Goal: Task Accomplishment & Management: Manage account settings

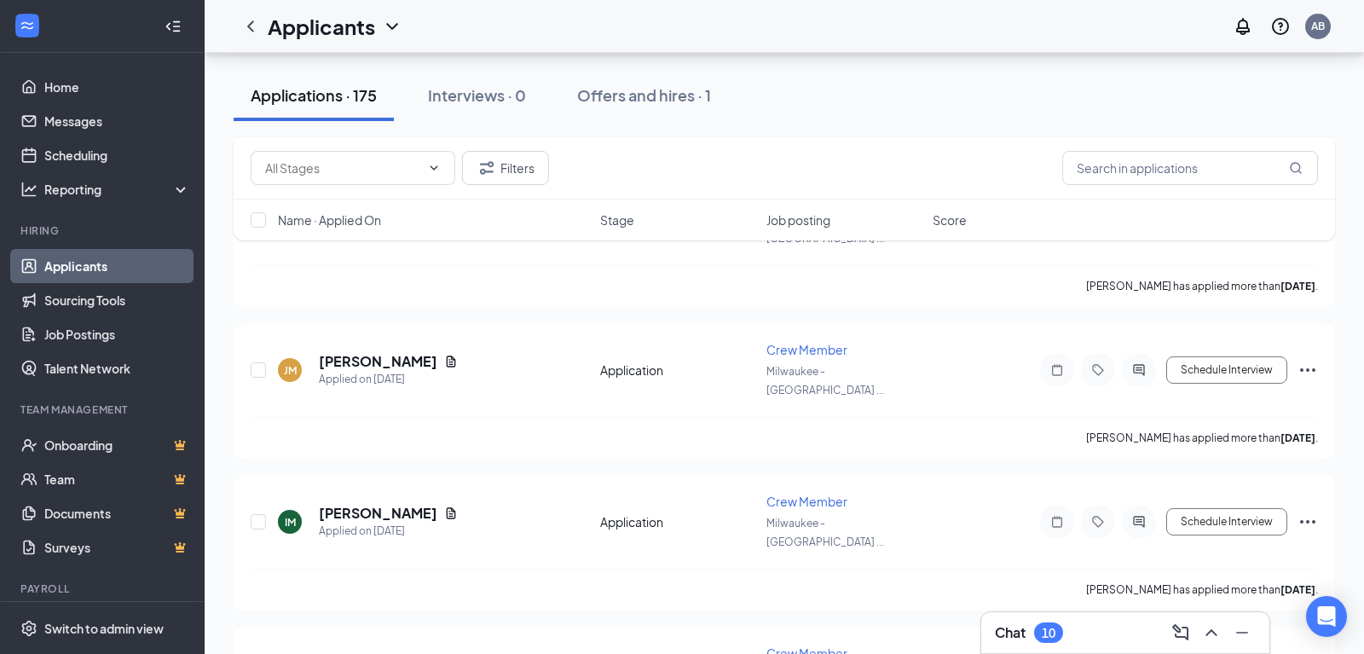
scroll to position [10572, 0]
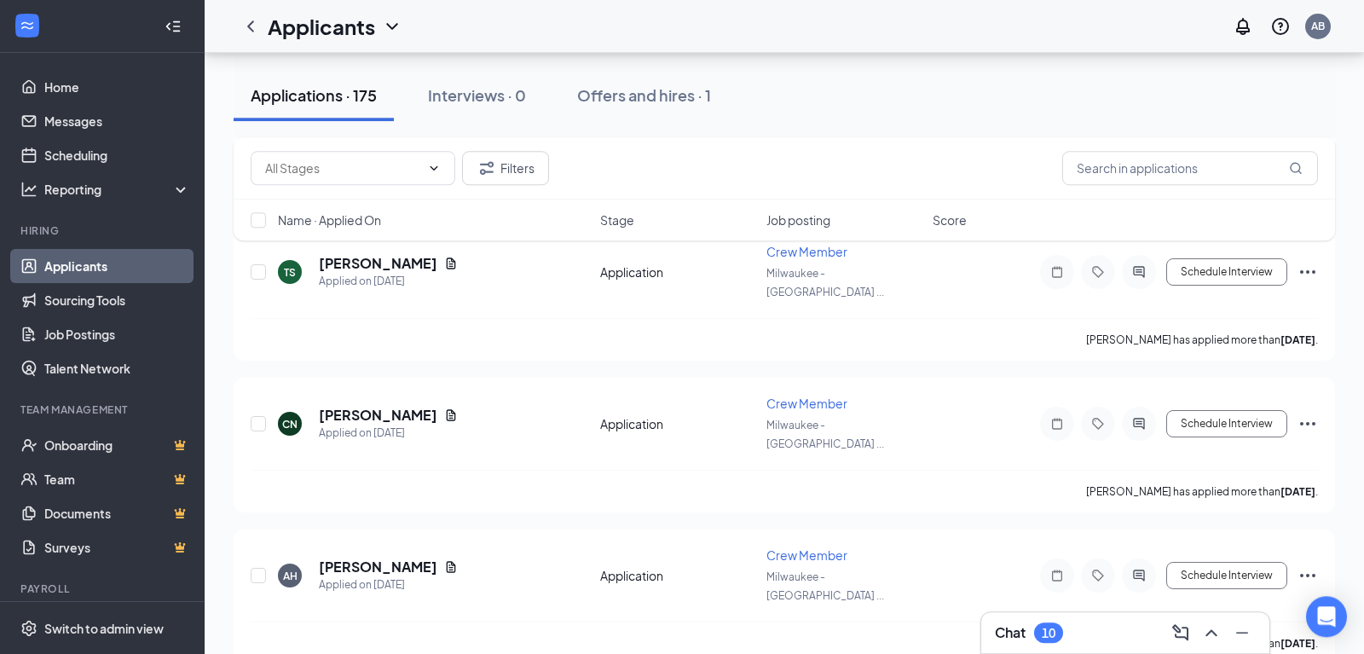
checkbox input "true"
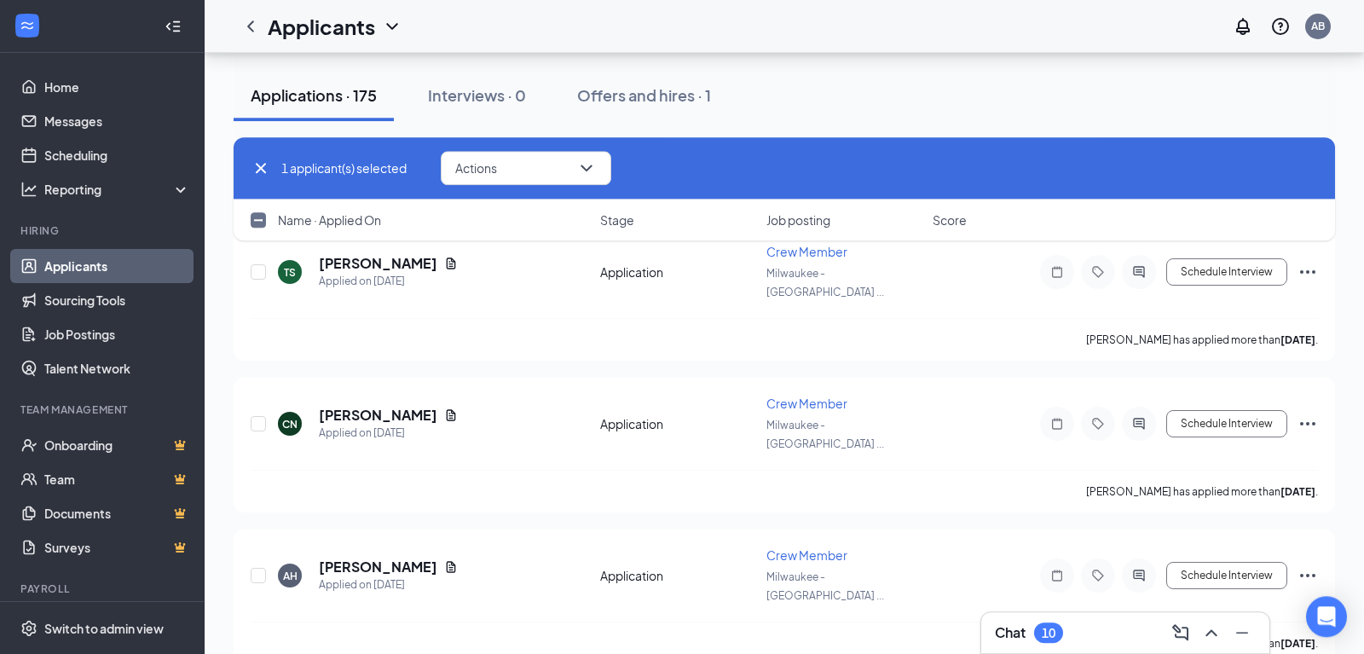
scroll to position [11366, 0]
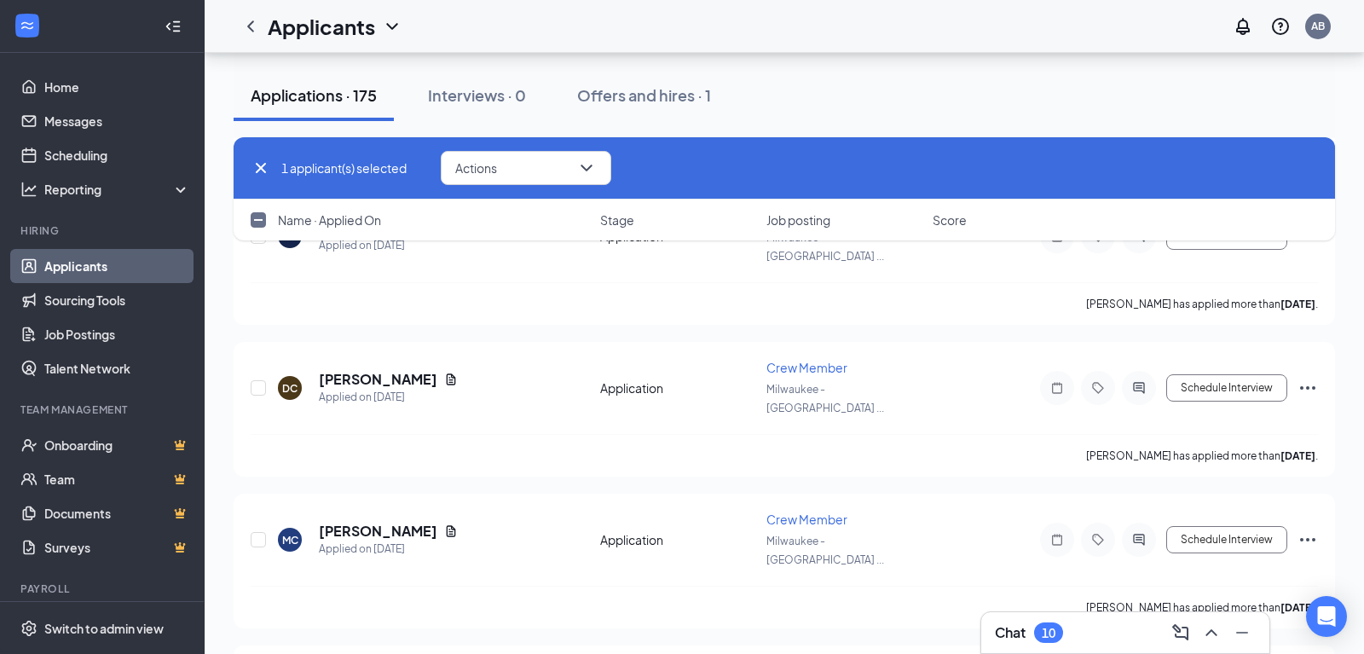
checkbox input "true"
click at [545, 163] on button "Actions" at bounding box center [526, 168] width 170 height 34
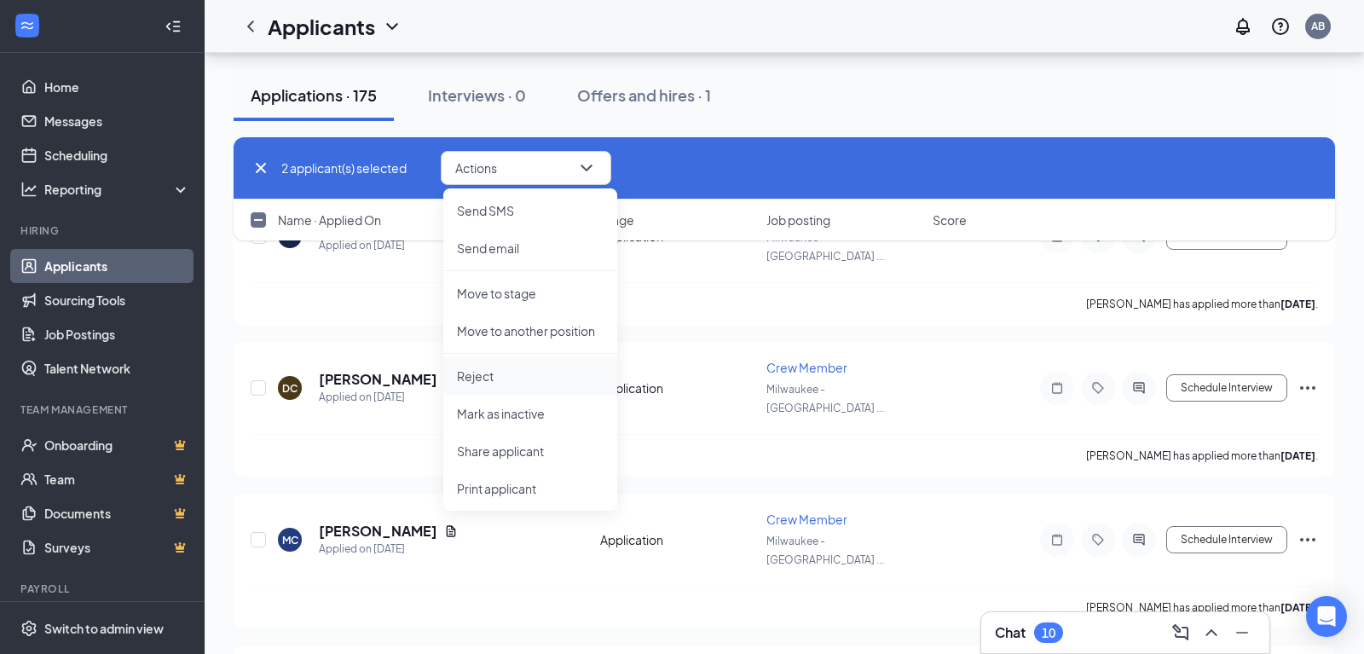
click at [478, 374] on p "Reject" at bounding box center [530, 375] width 147 height 17
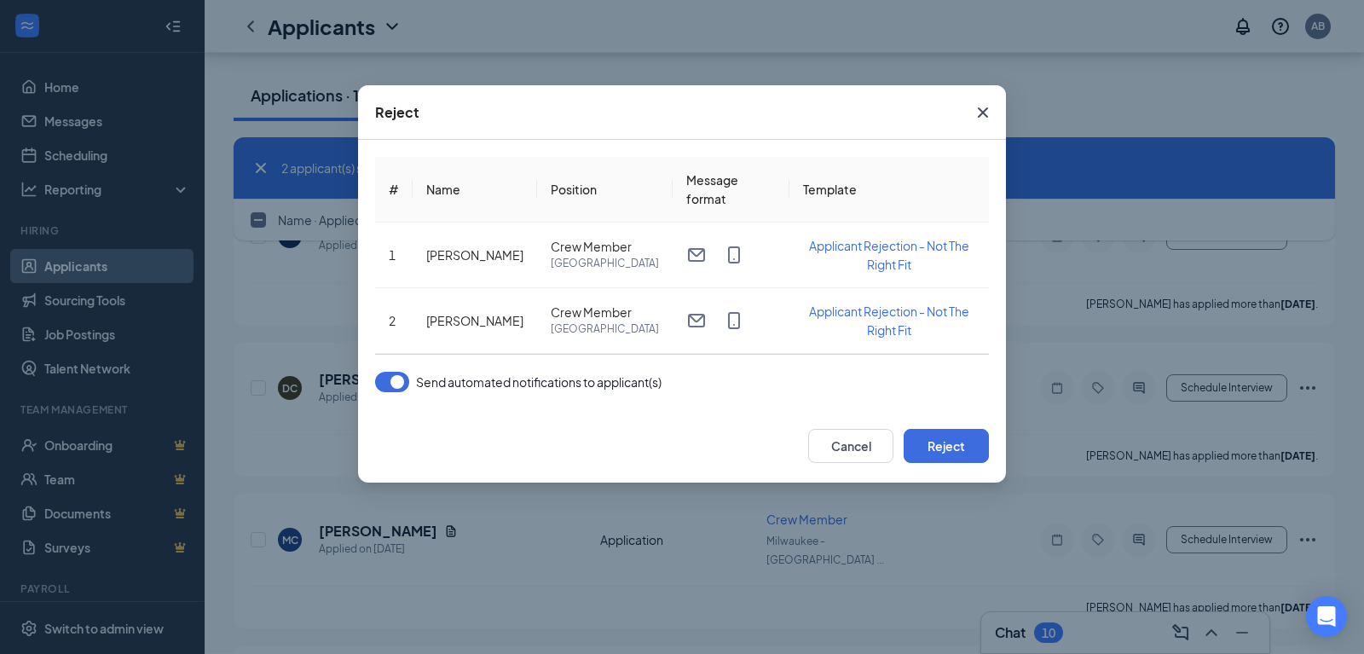
click at [381, 392] on button "button" at bounding box center [392, 382] width 34 height 20
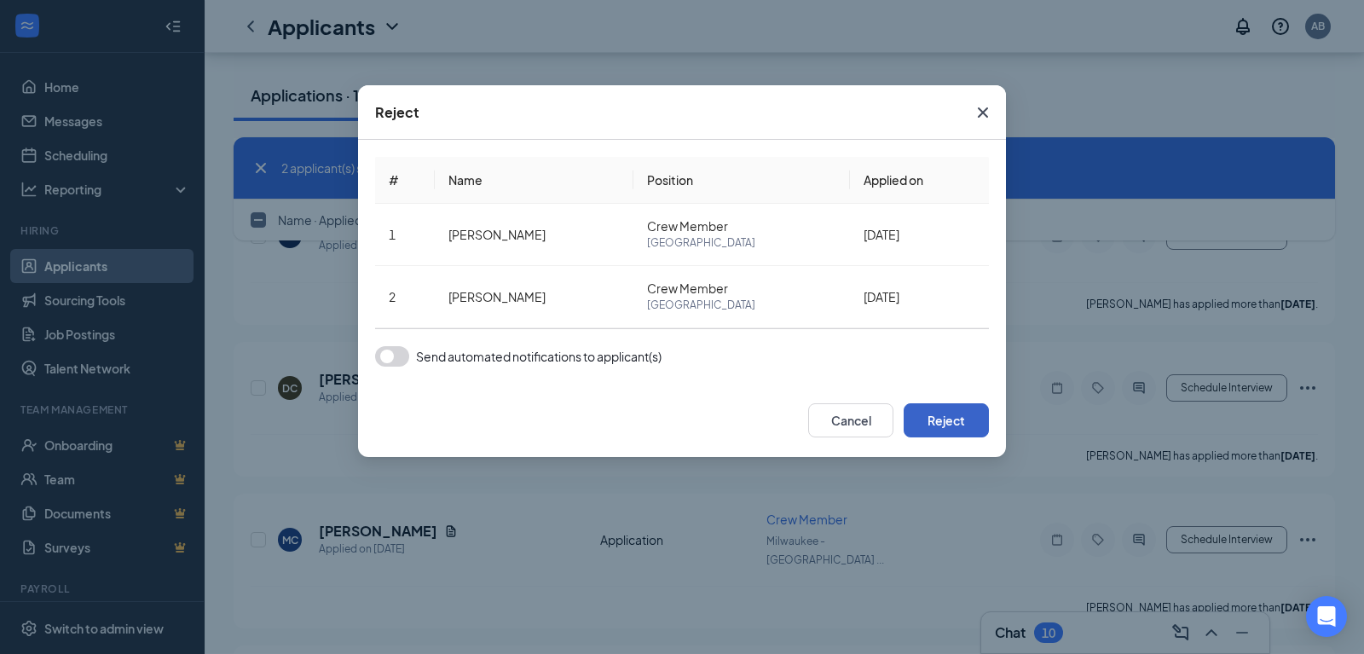
click at [947, 423] on button "Reject" at bounding box center [945, 420] width 85 height 34
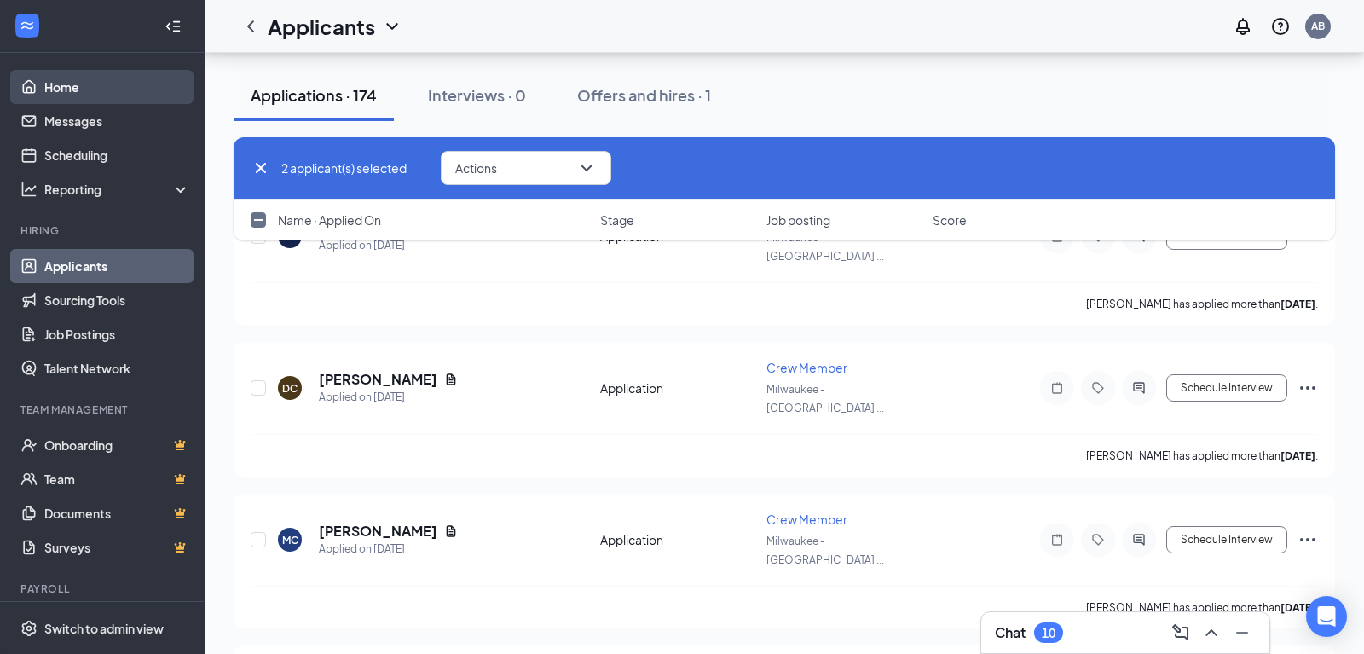
click at [69, 83] on link "Home" at bounding box center [117, 87] width 146 height 34
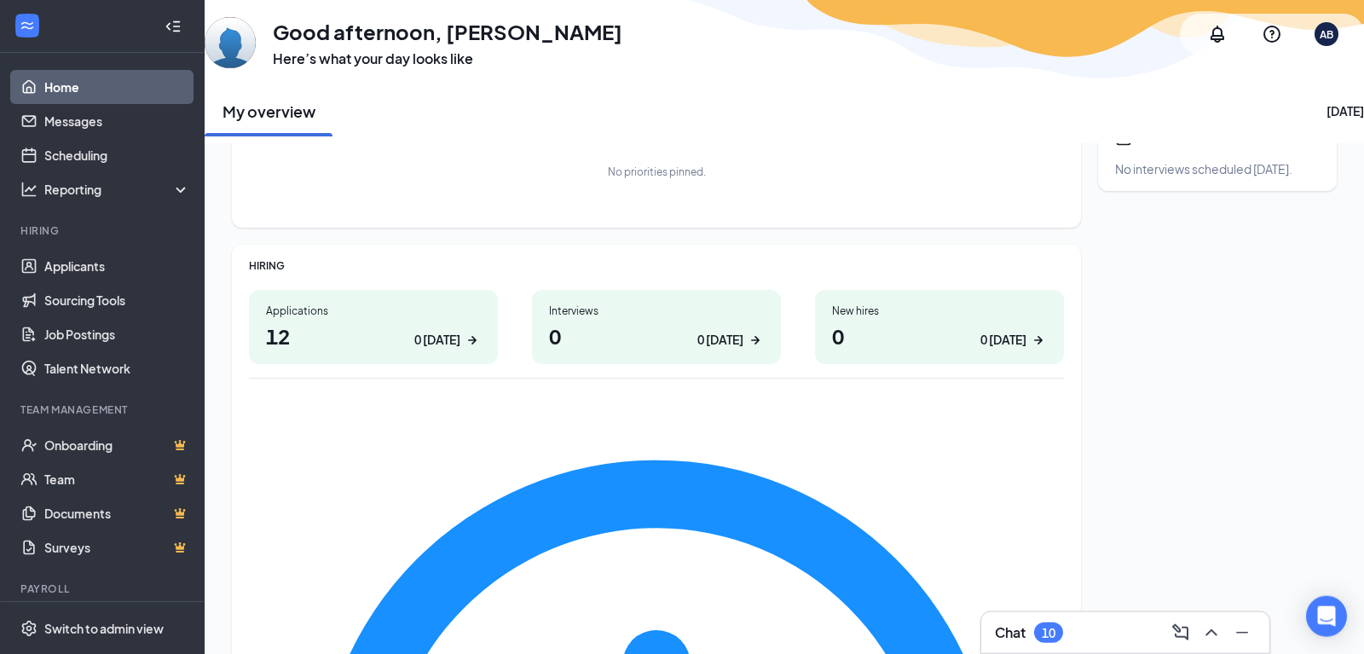
scroll to position [145, 0]
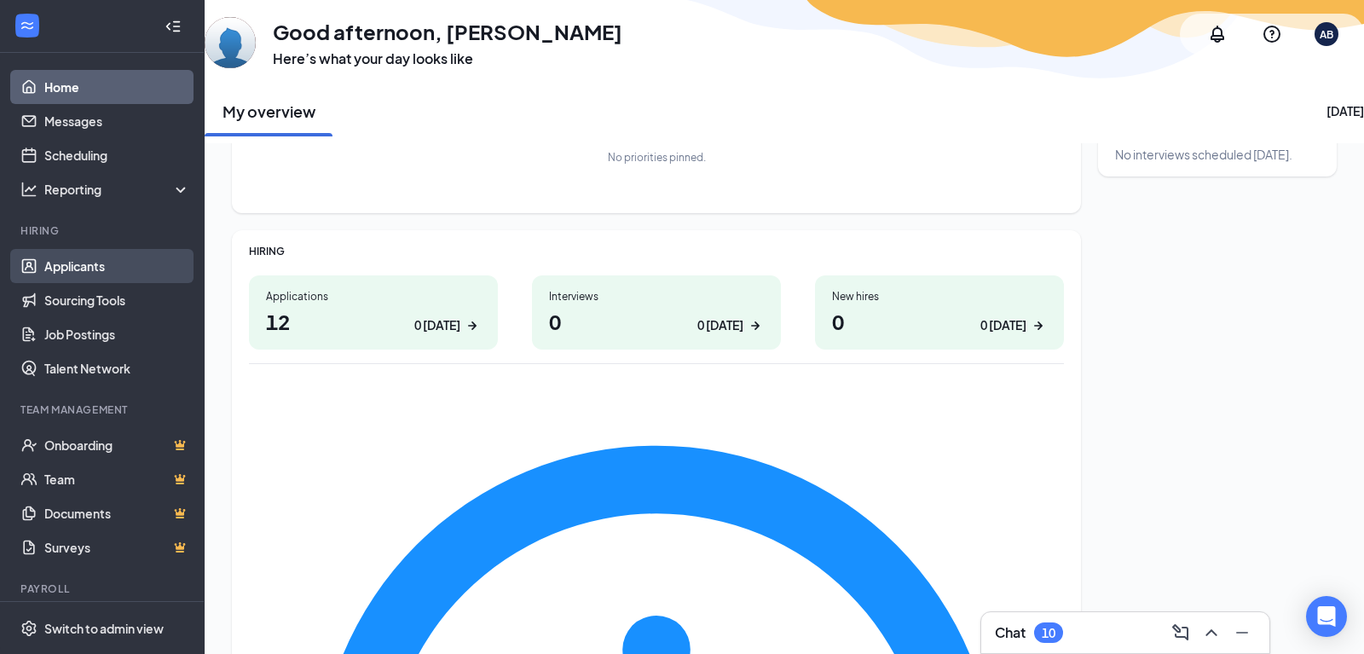
click at [96, 260] on link "Applicants" at bounding box center [117, 266] width 146 height 34
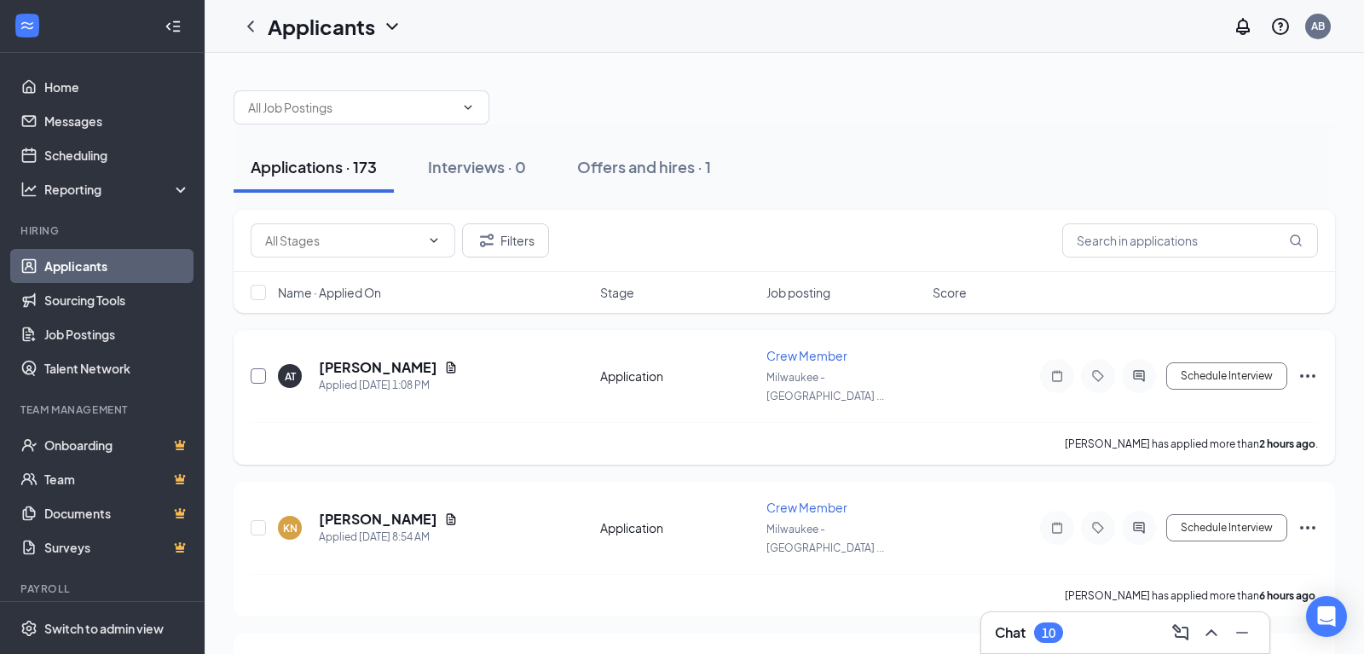
click at [258, 368] on input "checkbox" at bounding box center [258, 375] width 15 height 15
checkbox input "true"
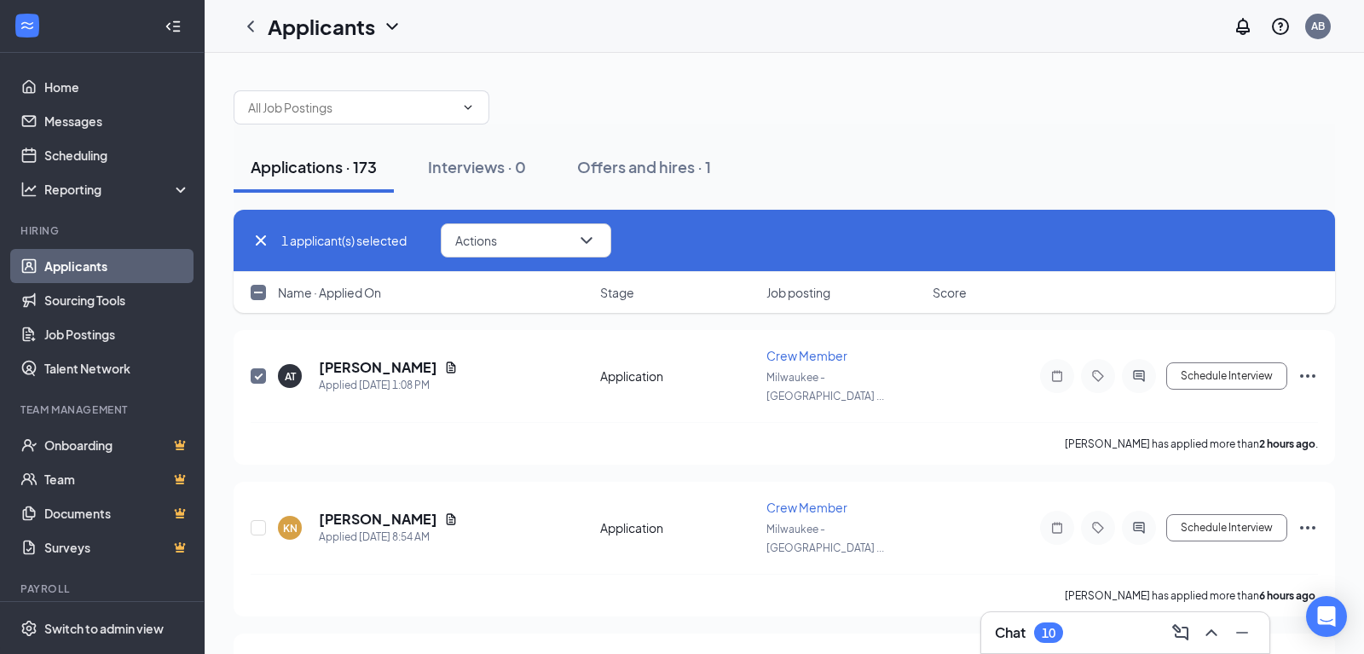
click at [1005, 147] on div "Applications · 173 Interviews · 0 Offers and hires · 1" at bounding box center [784, 166] width 1101 height 51
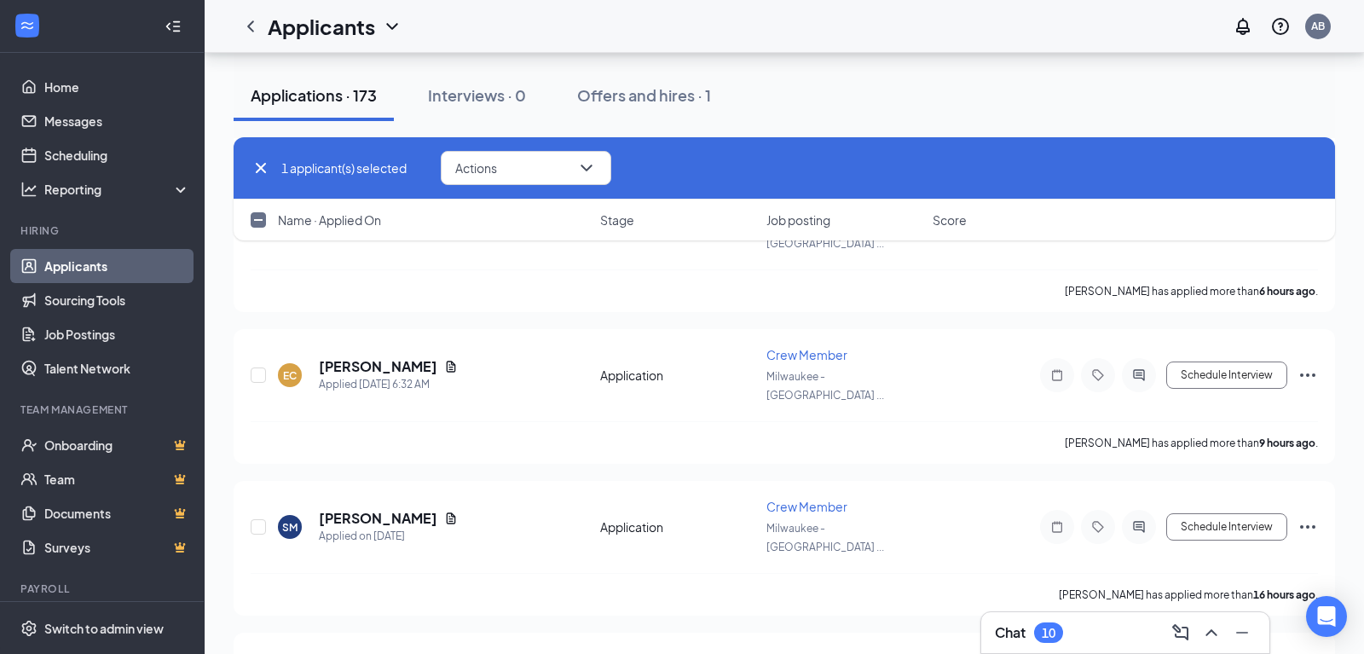
scroll to position [348, 0]
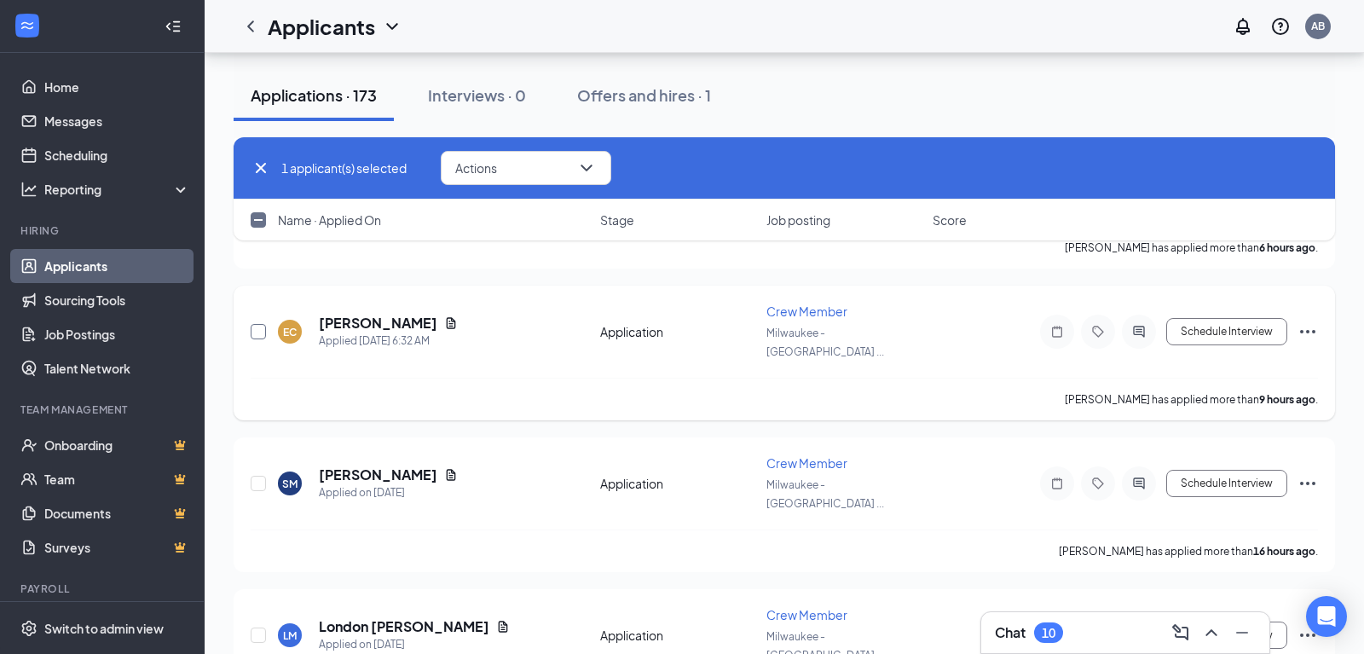
click at [257, 324] on input "checkbox" at bounding box center [258, 331] width 15 height 15
checkbox input "true"
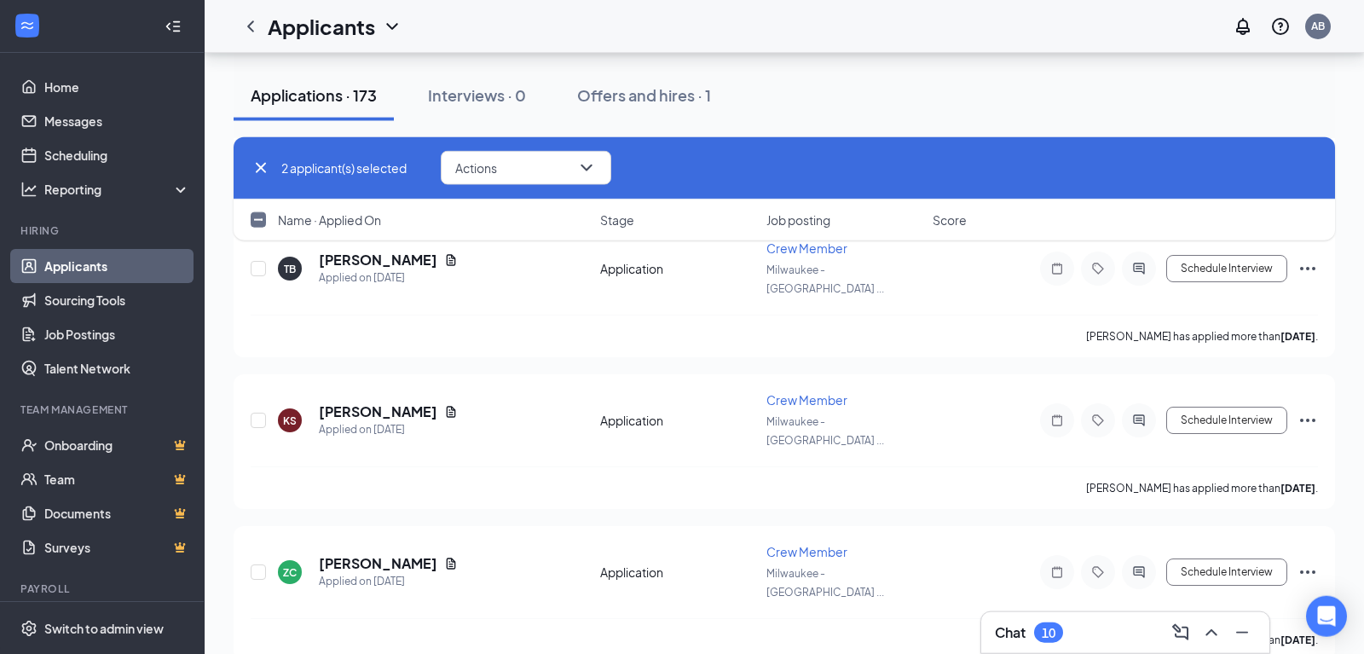
scroll to position [2236, 0]
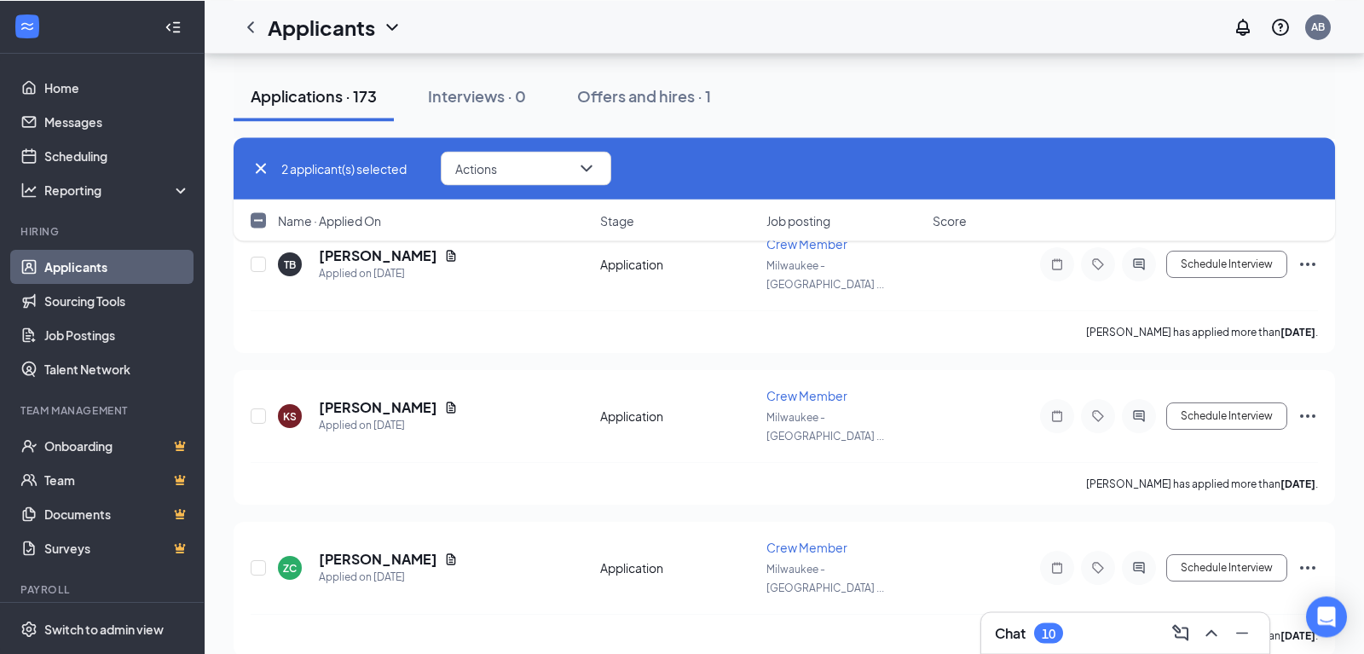
checkbox input "true"
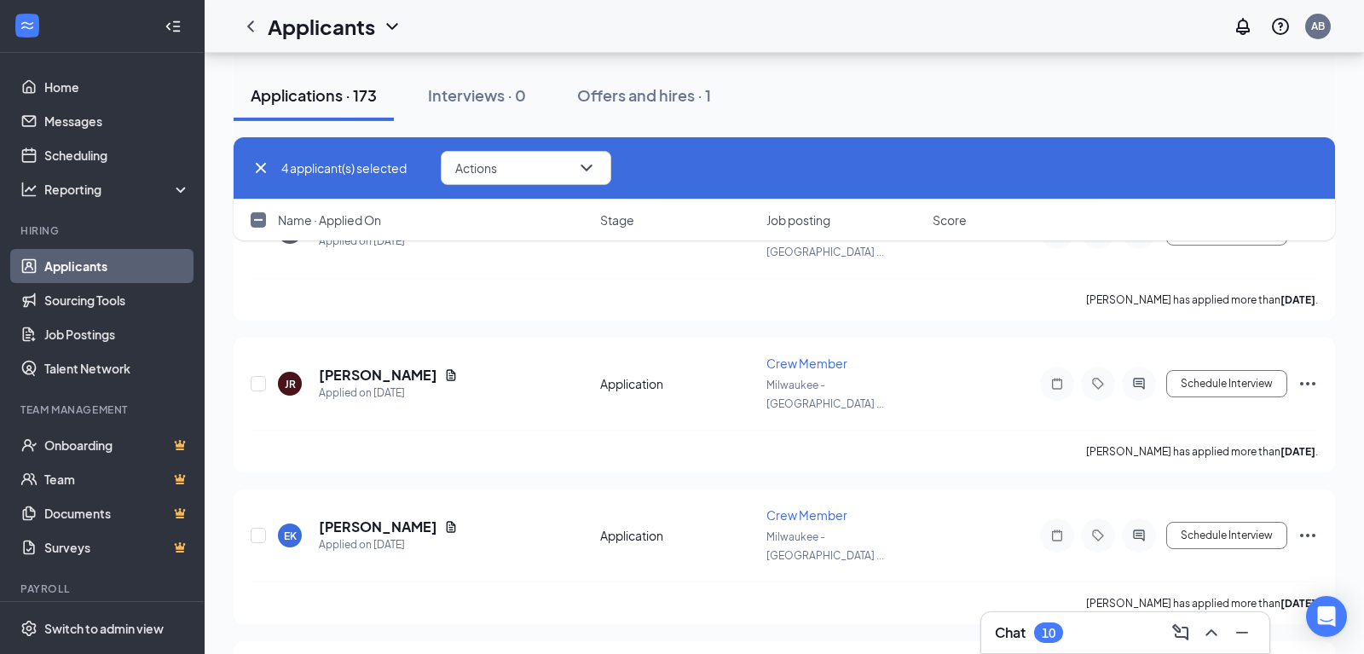
scroll to position [3186, 0]
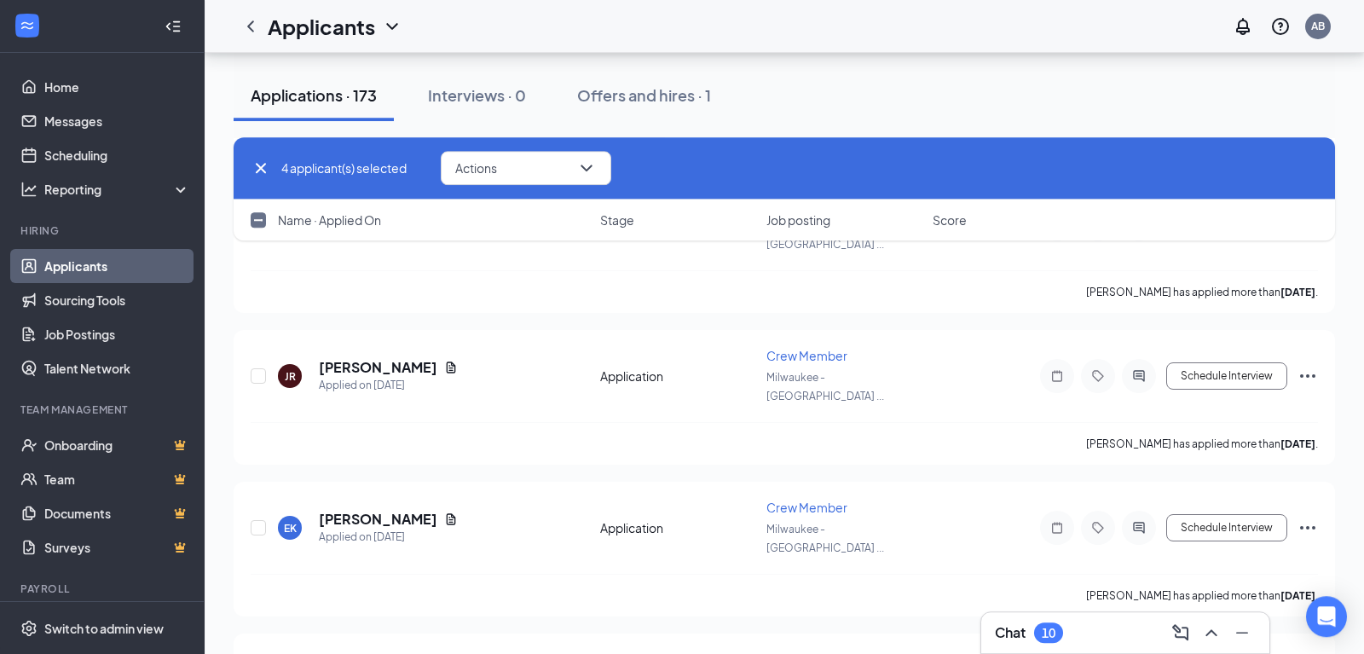
checkbox input "true"
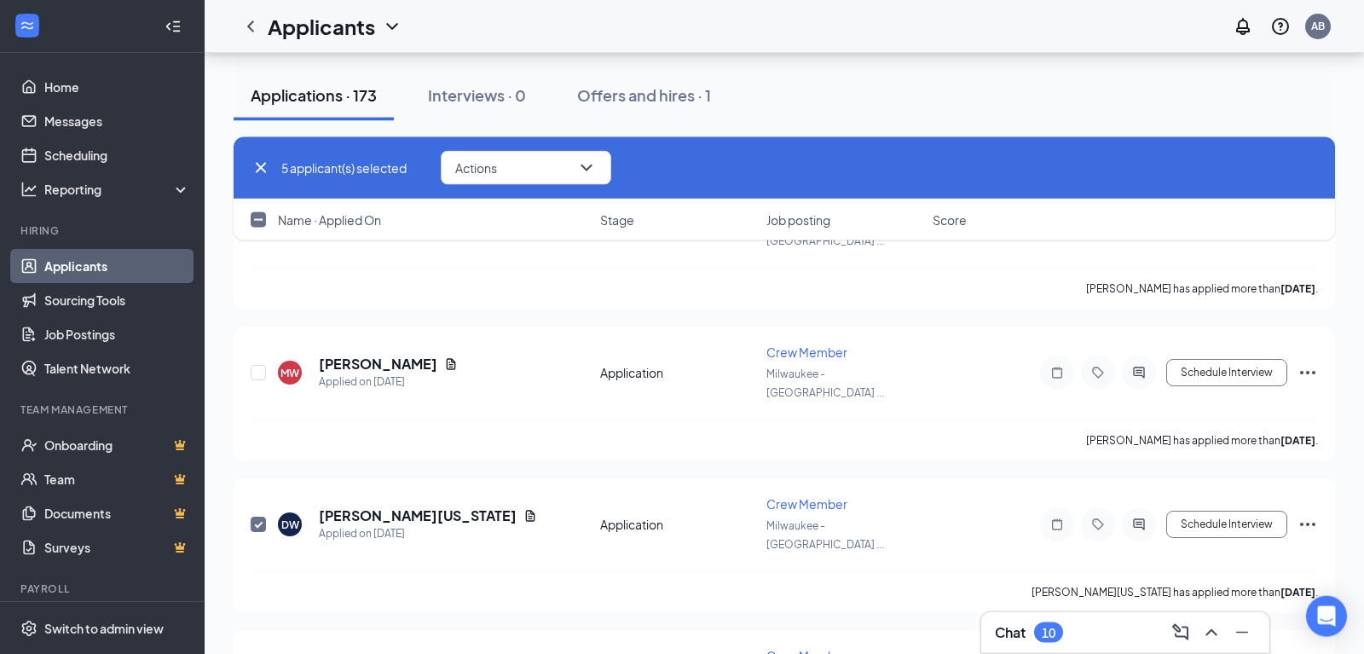
scroll to position [3521, 0]
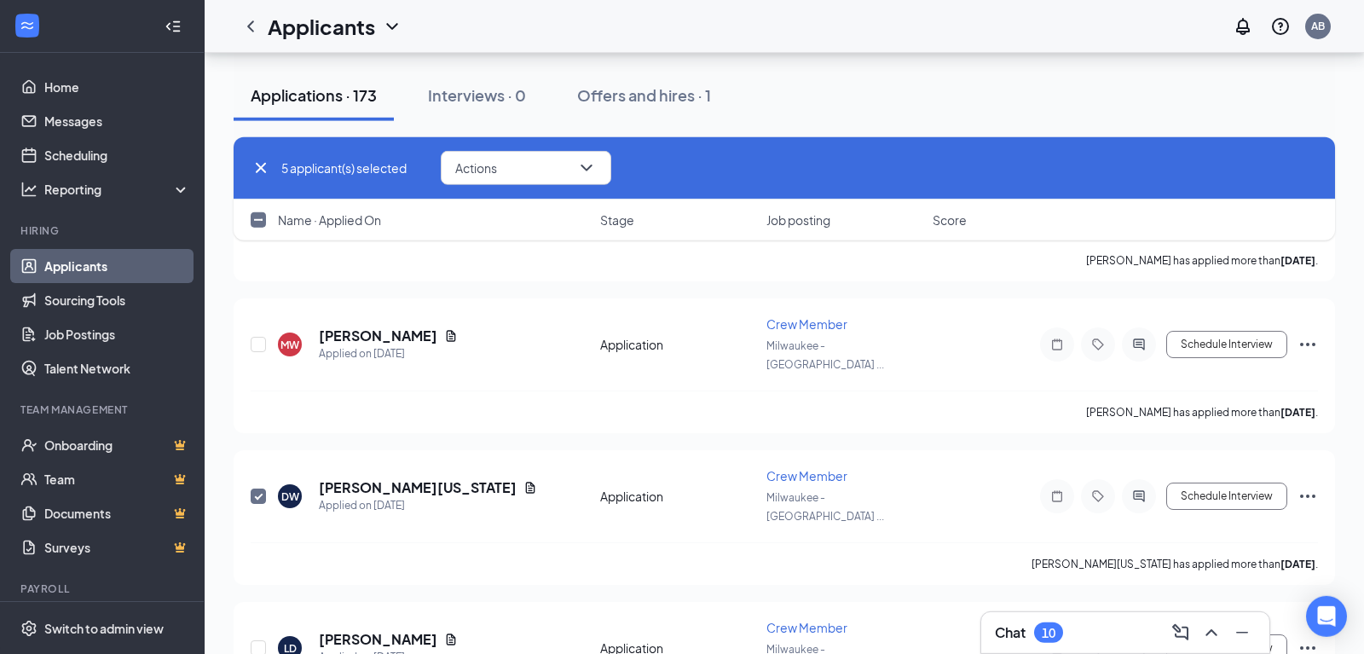
checkbox input "true"
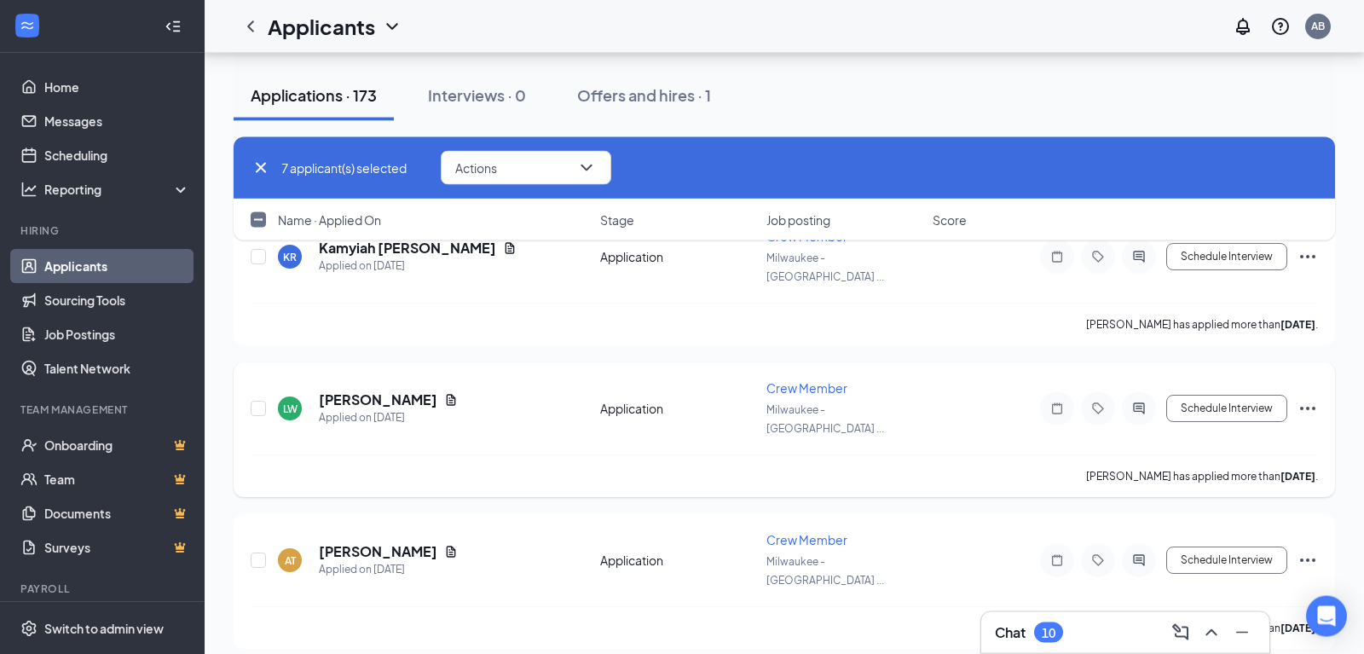
scroll to position [4866, 0]
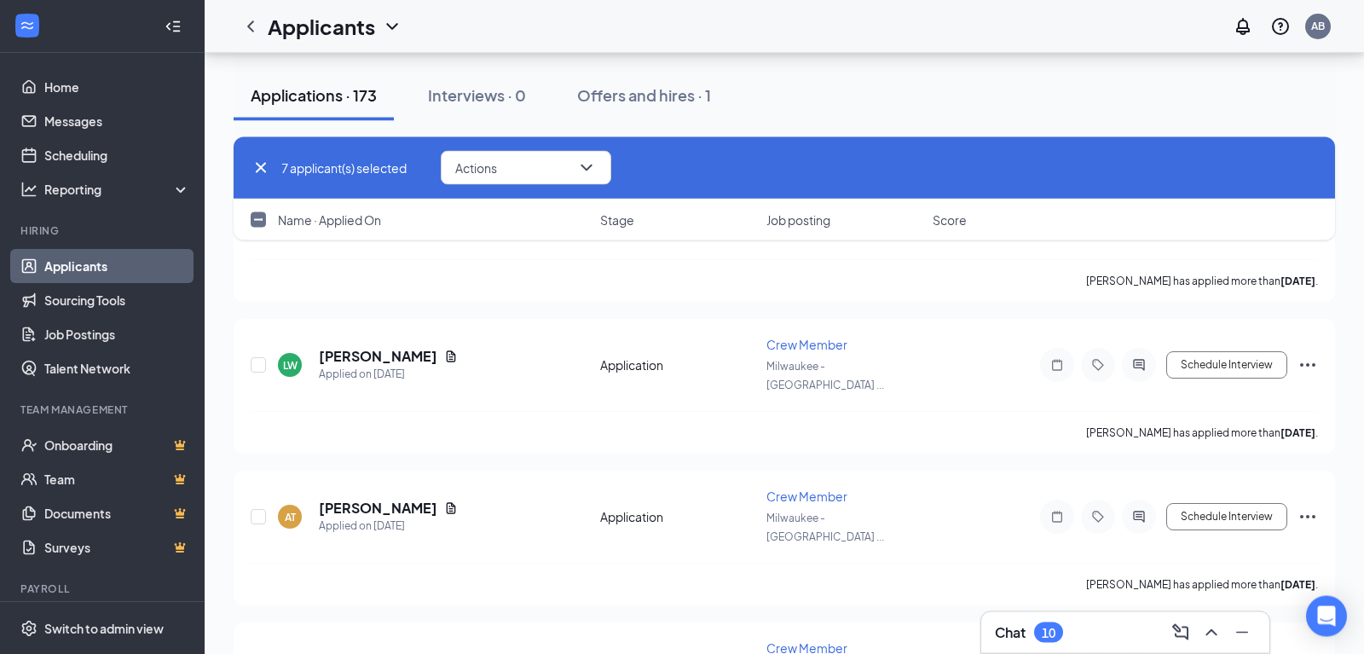
checkbox input "true"
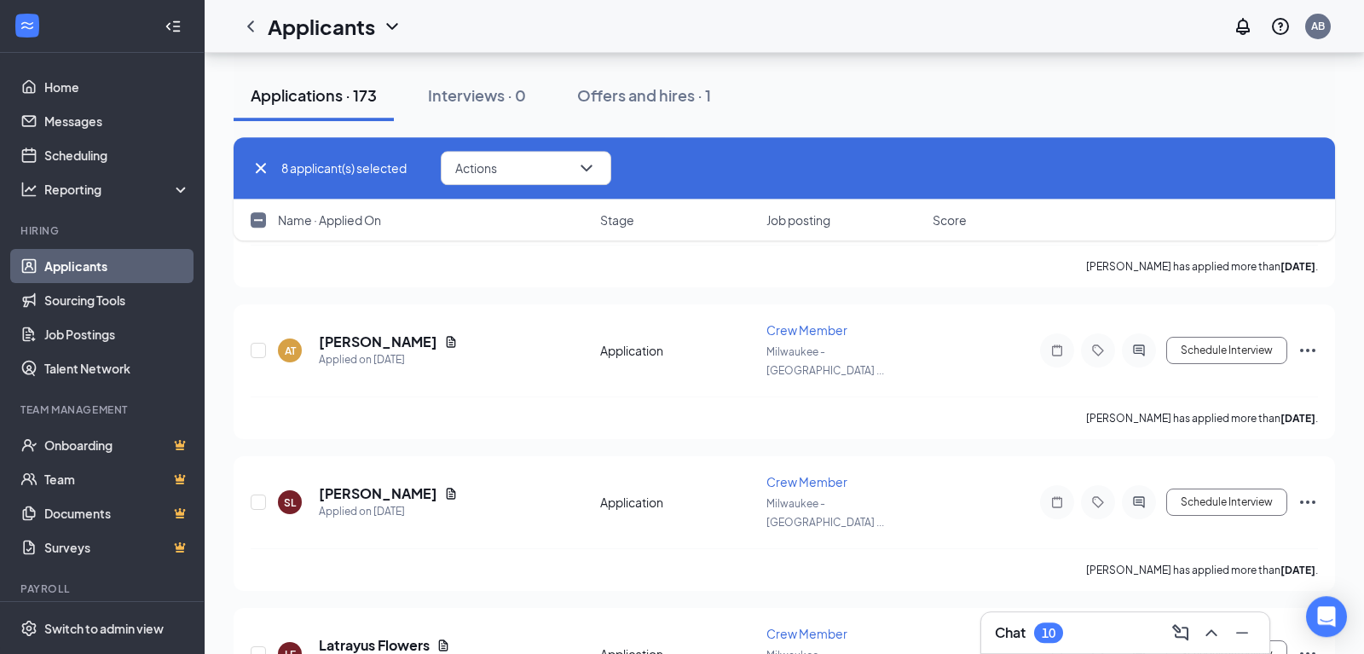
scroll to position [5456, 0]
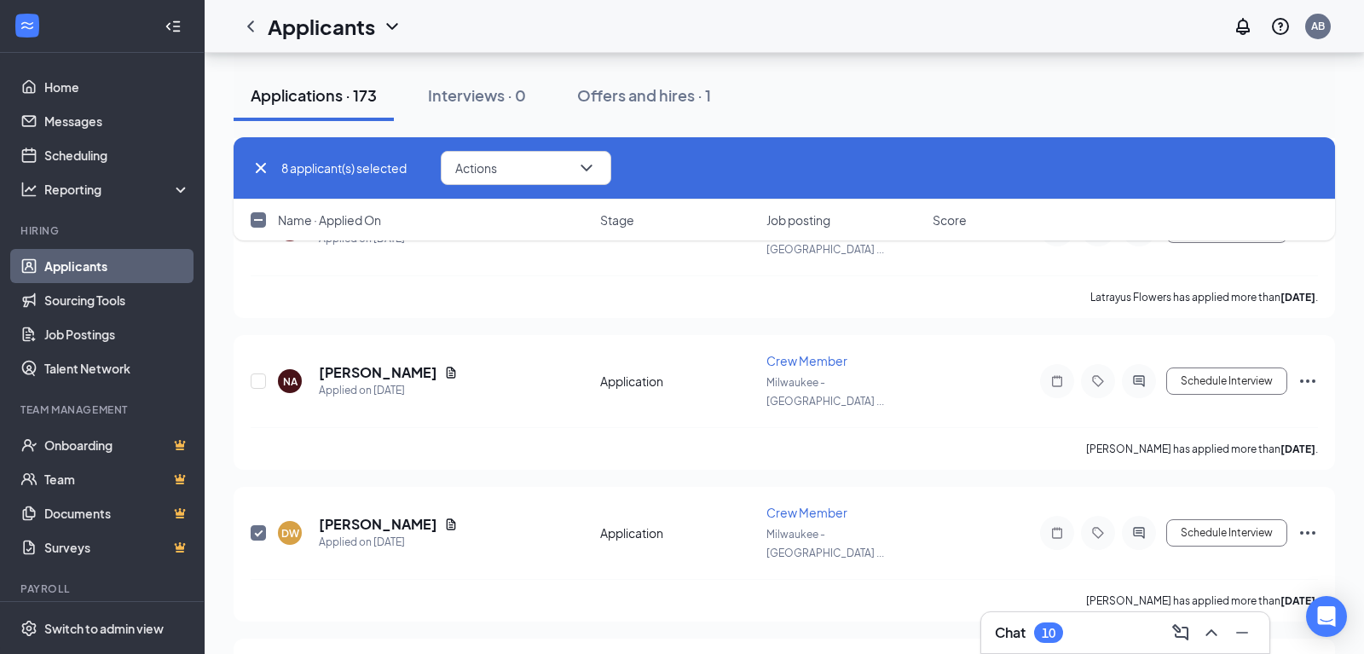
checkbox input "true"
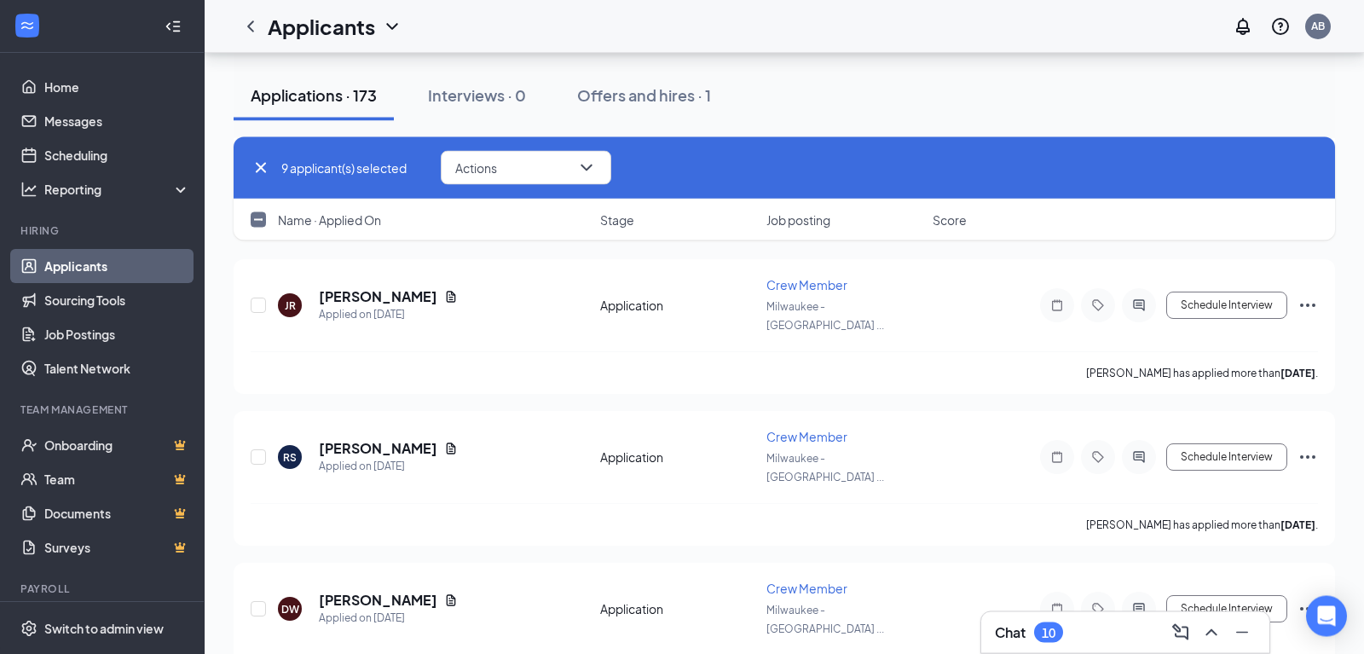
scroll to position [6980, 0]
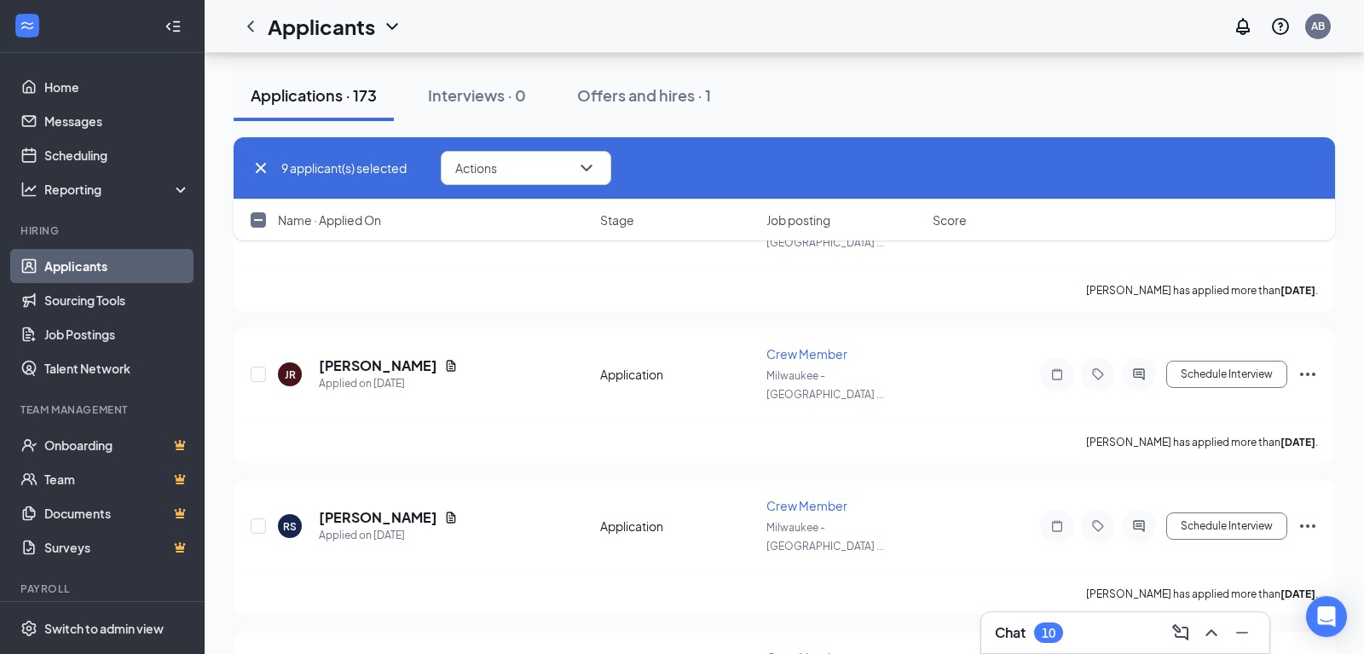
checkbox input "true"
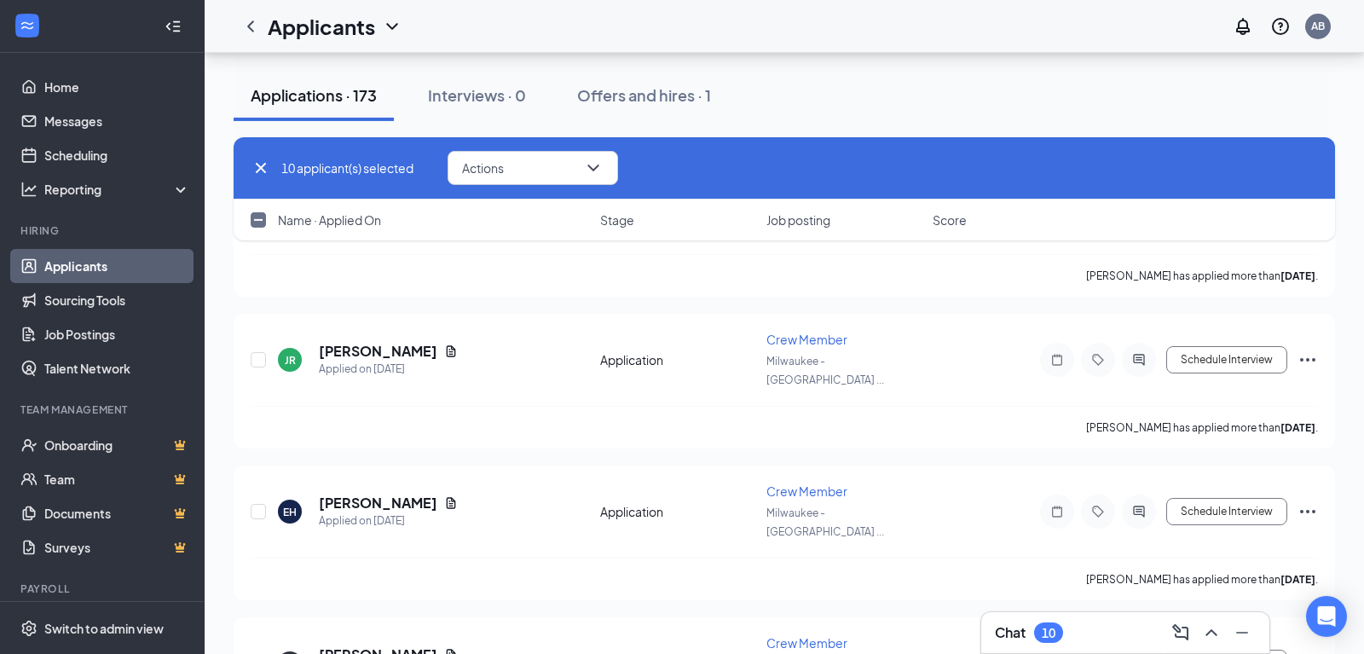
scroll to position [8579, 0]
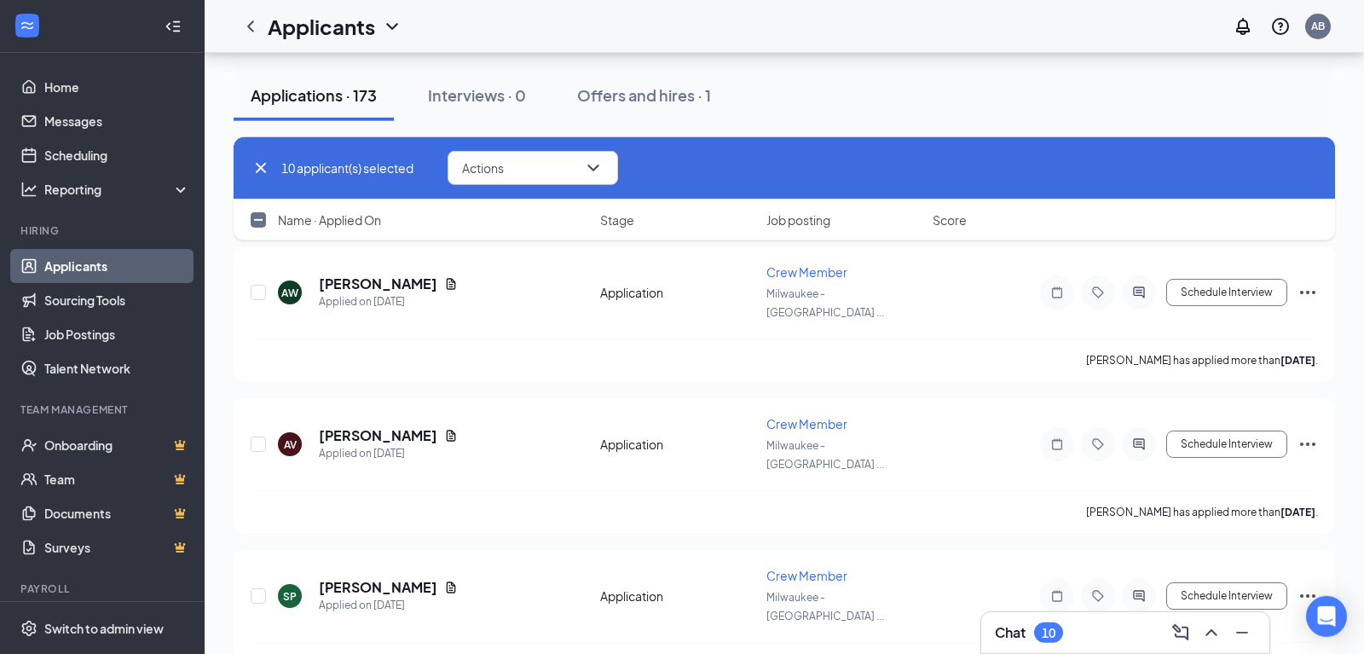
checkbox input "true"
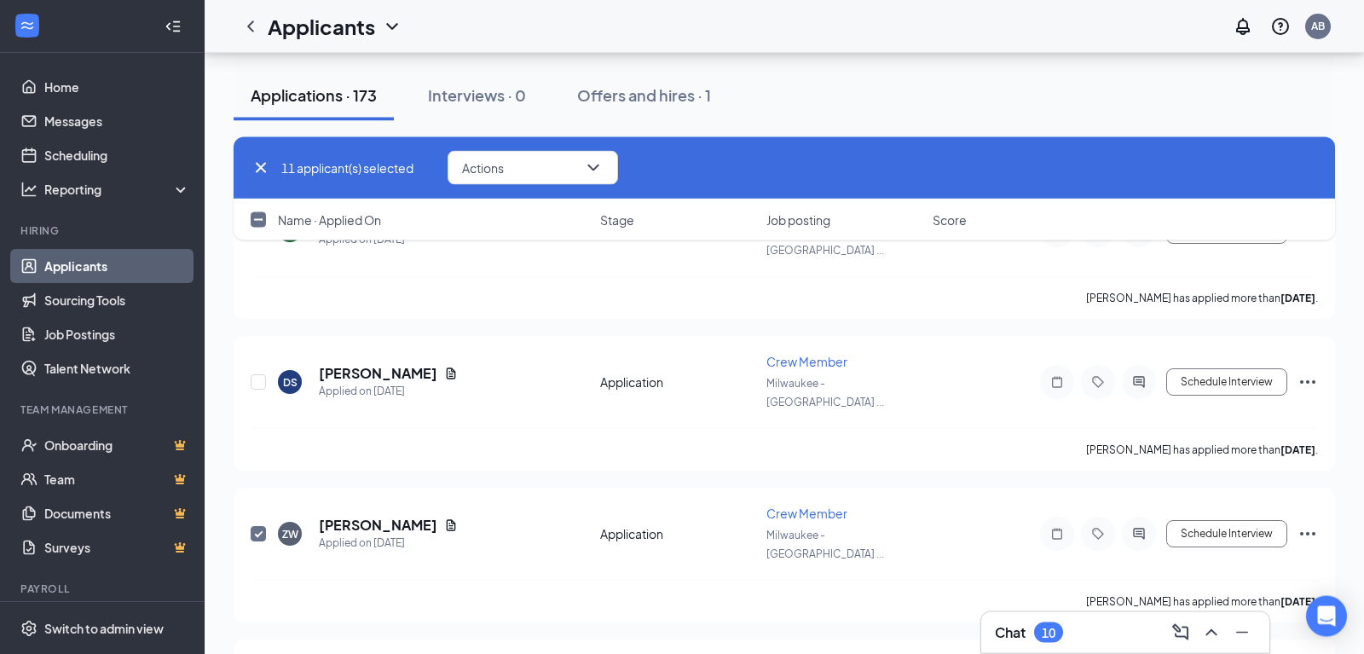
checkbox input "true"
click at [978, 68] on div "Applications · 173 Interviews · 0 Offers and hires · 1" at bounding box center [784, 95] width 1101 height 85
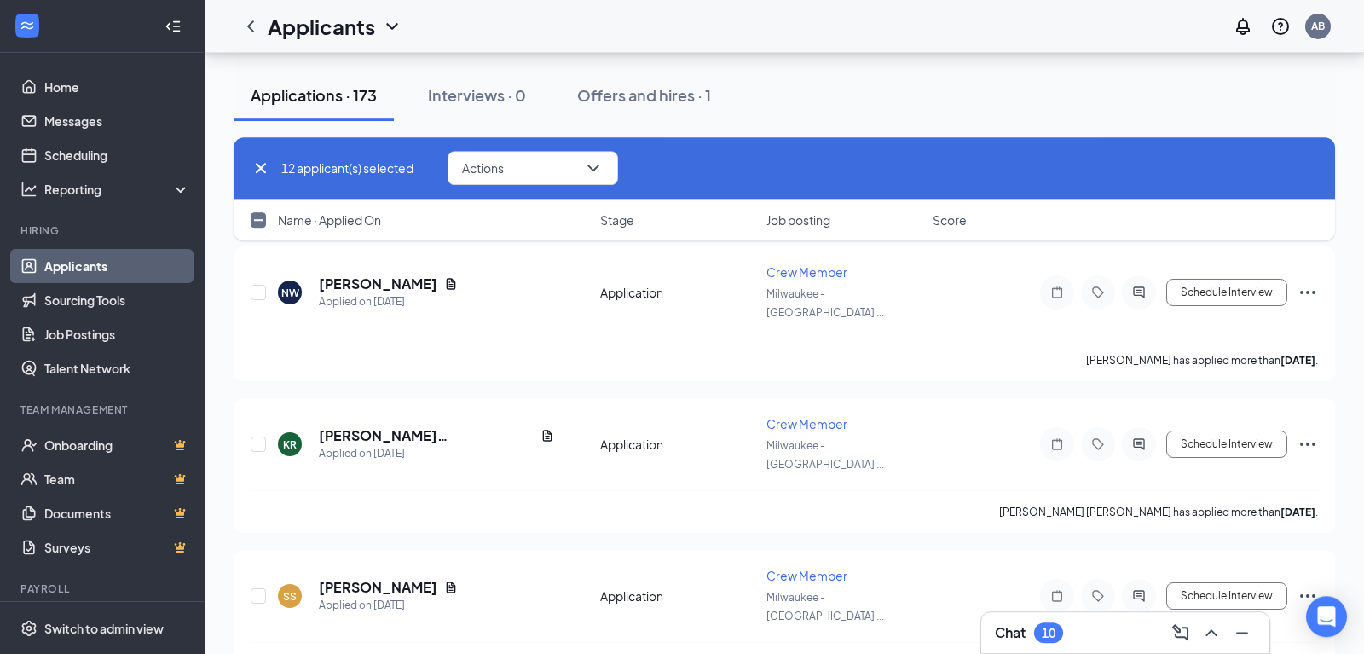
scroll to position [9763, 0]
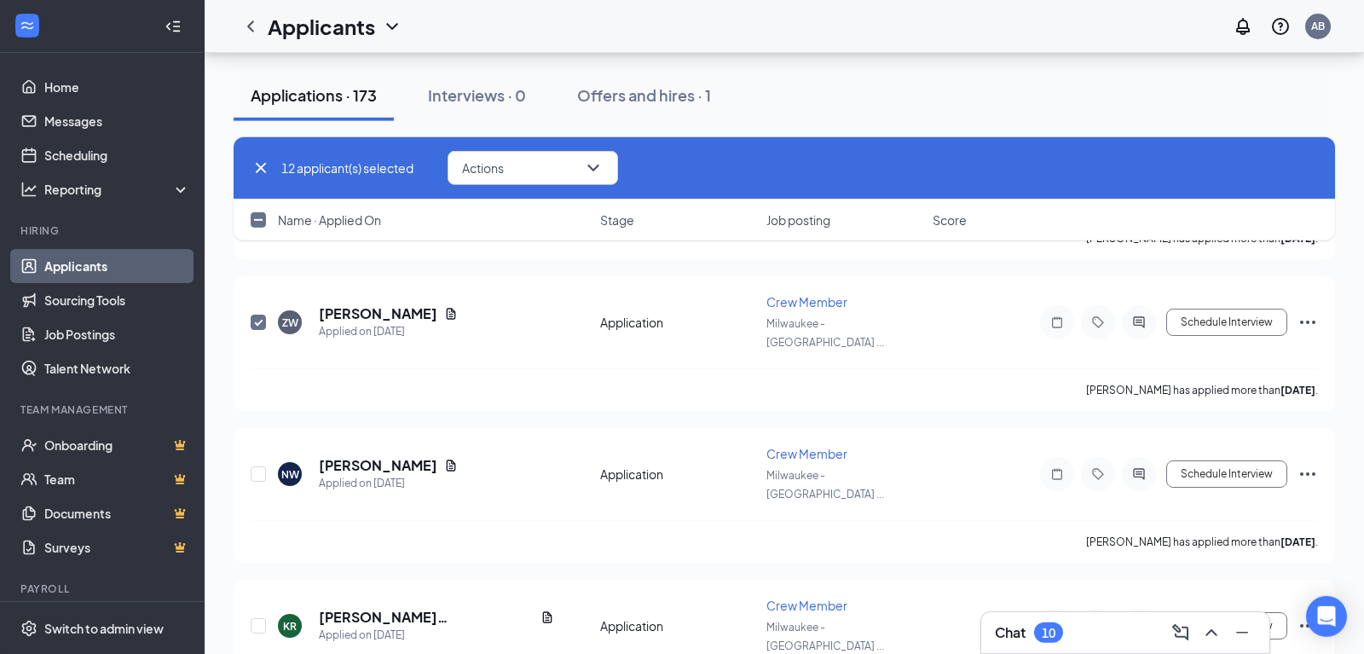
checkbox input "true"
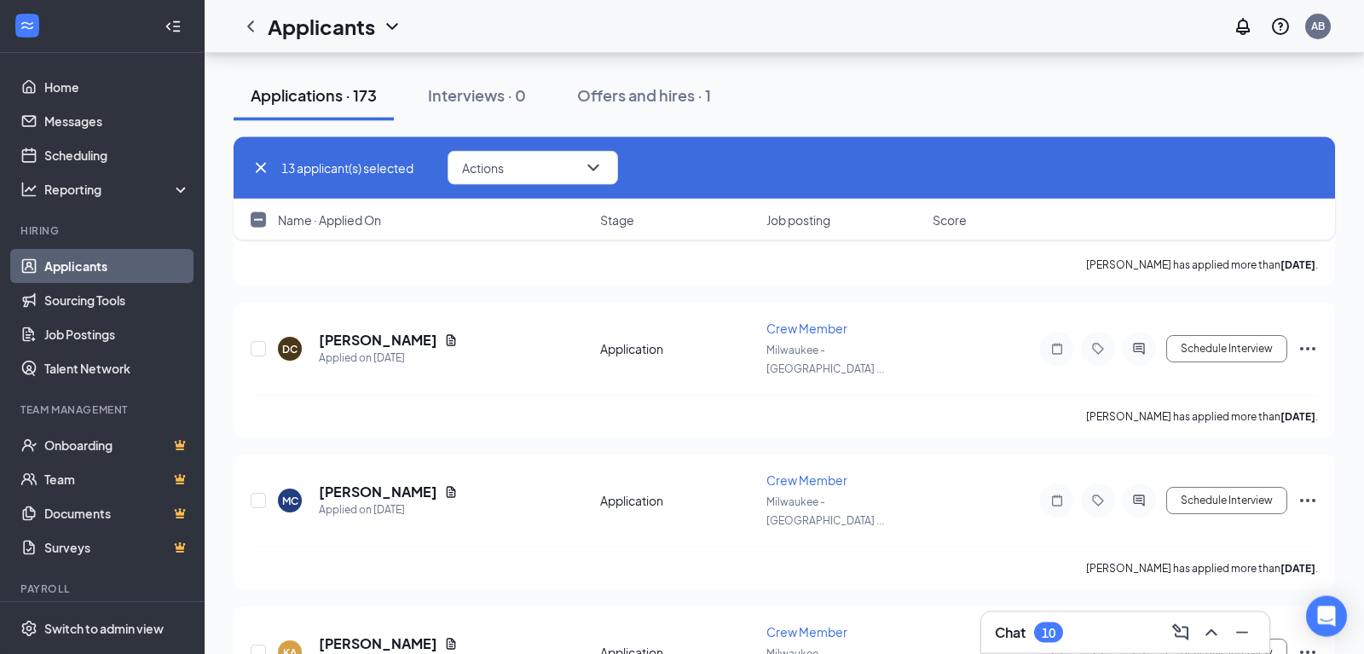
scroll to position [11557, 0]
checkbox input "true"
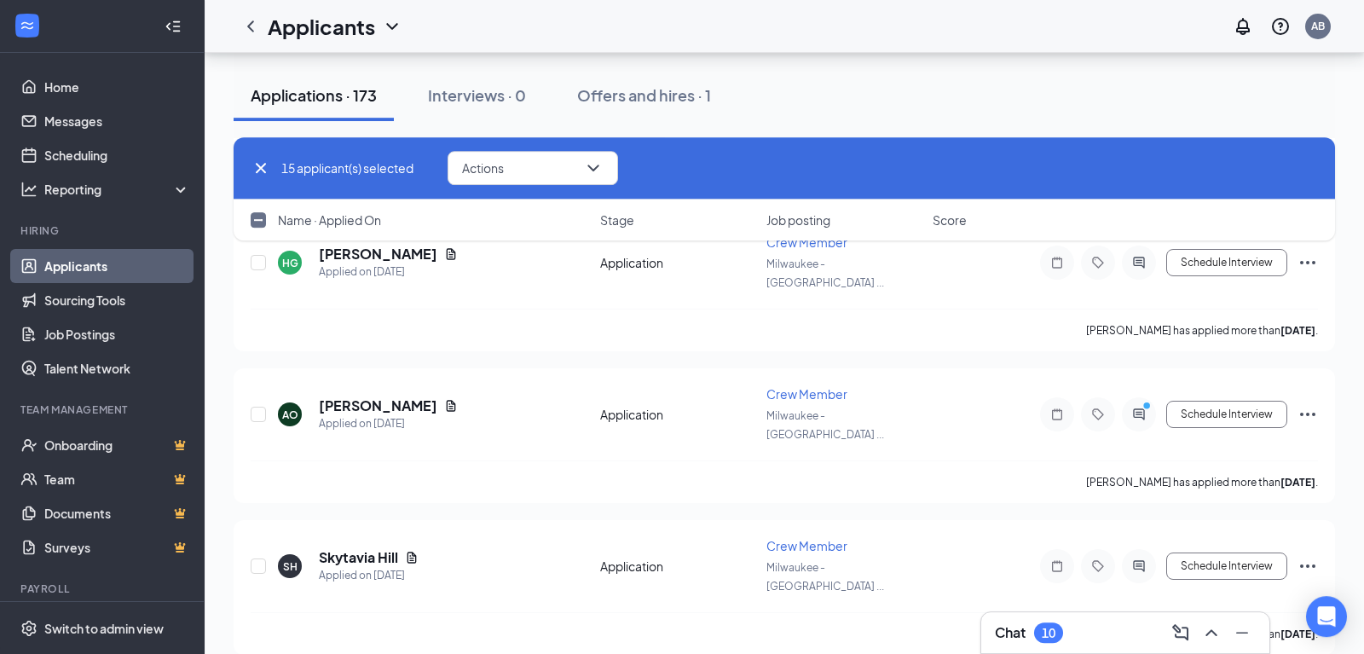
scroll to position [12177, 0]
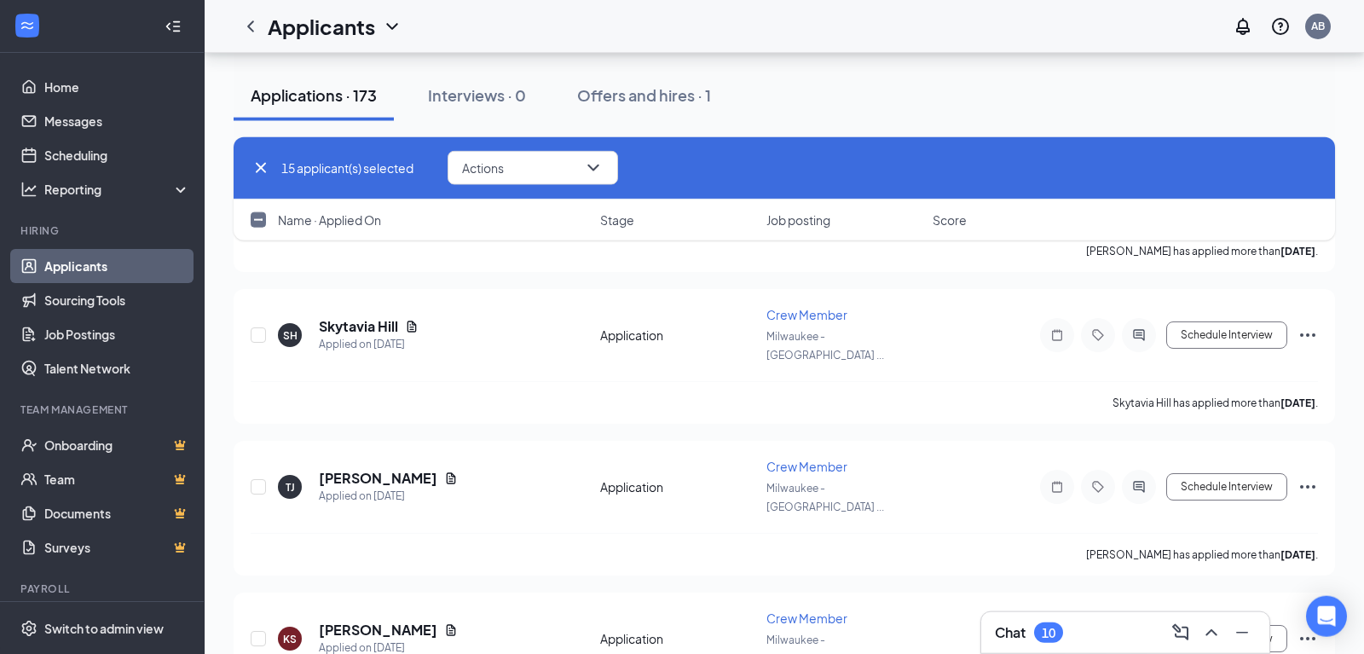
checkbox input "true"
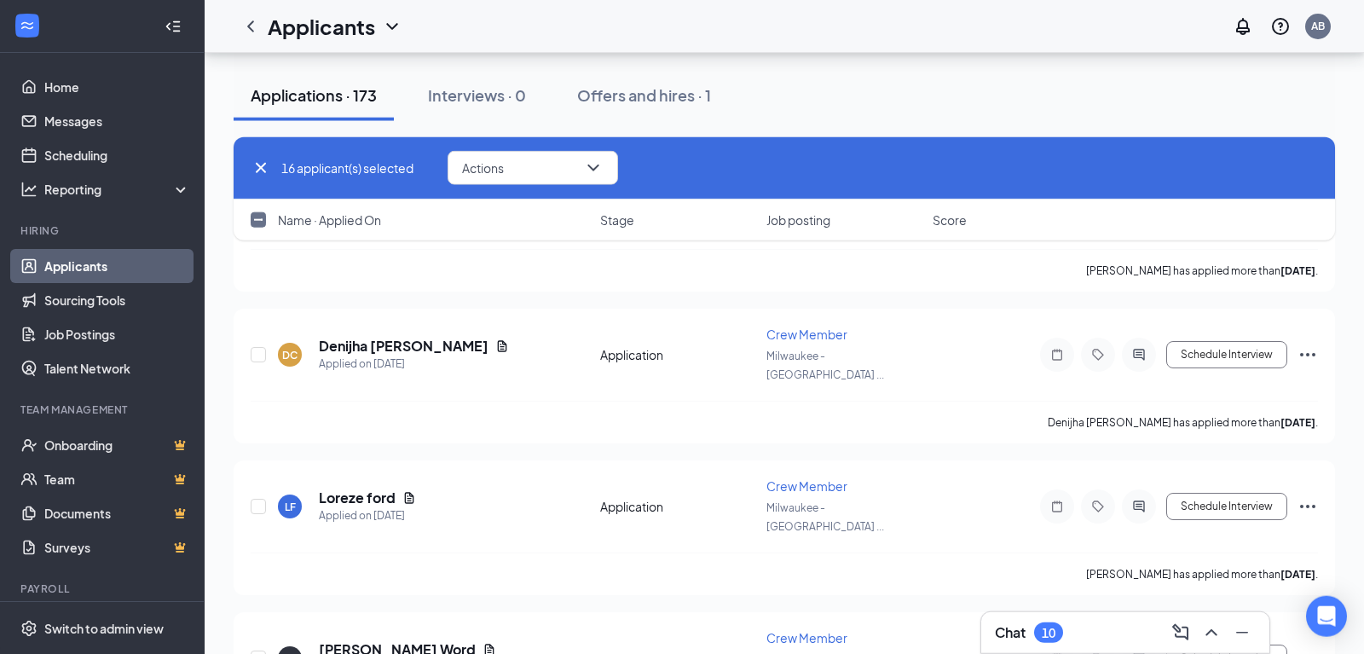
scroll to position [15072, 0]
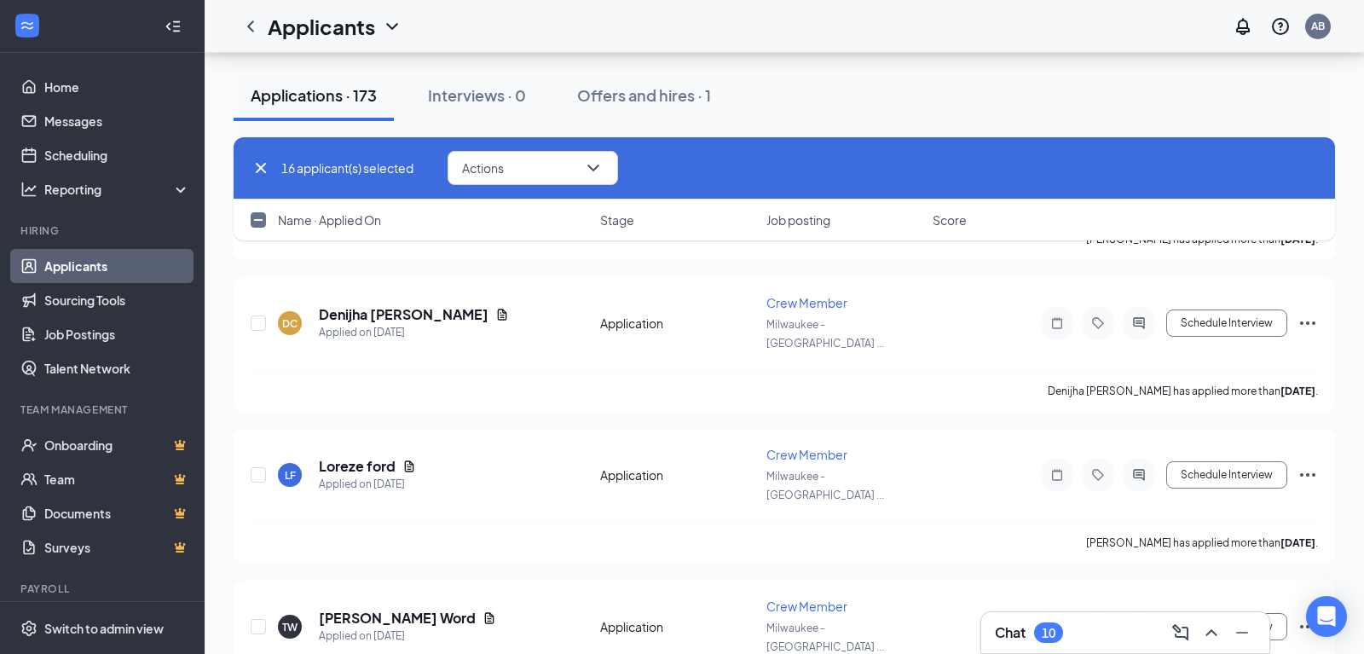
checkbox input "true"
click at [580, 172] on button "Actions" at bounding box center [532, 168] width 170 height 34
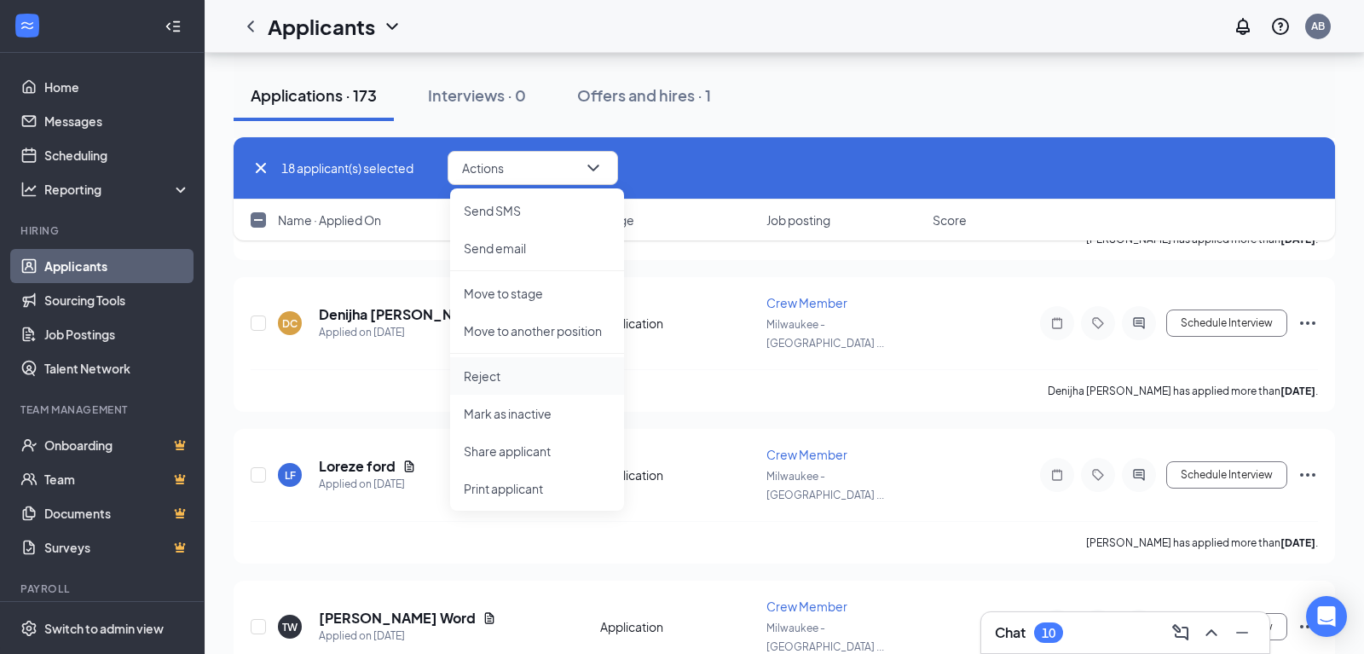
click at [509, 377] on p "Reject" at bounding box center [537, 375] width 147 height 17
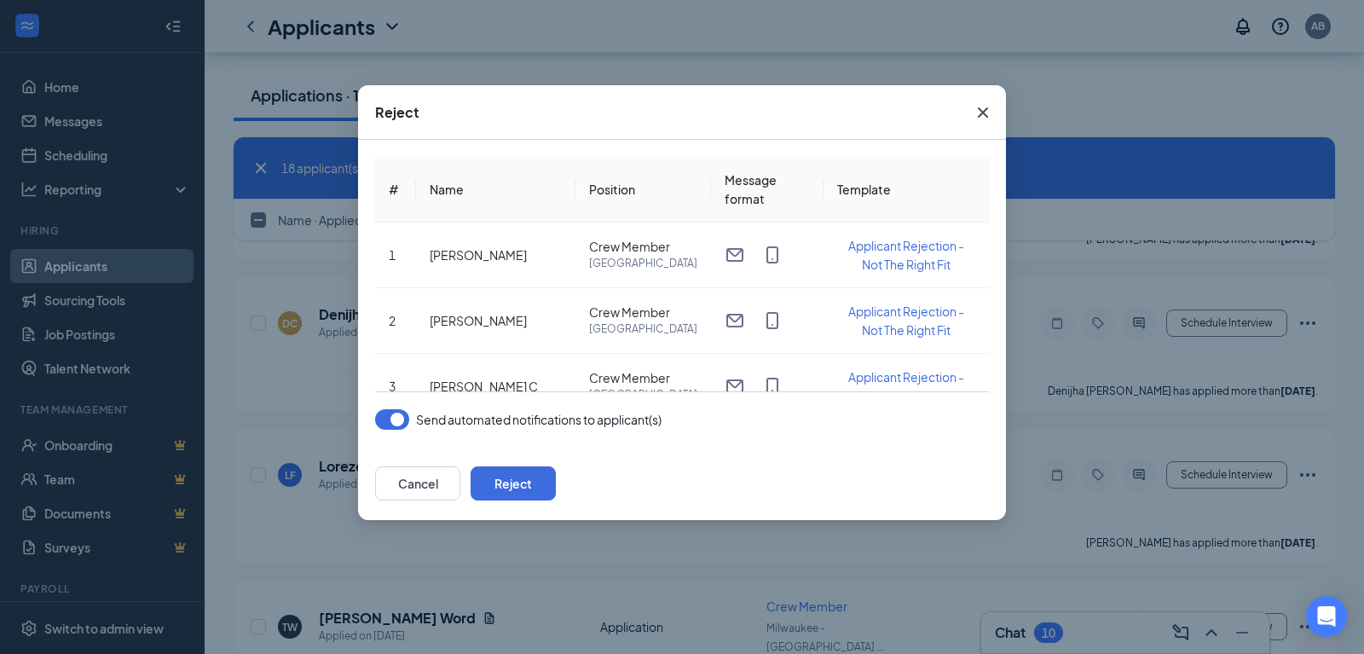
click at [384, 422] on button "button" at bounding box center [392, 419] width 34 height 20
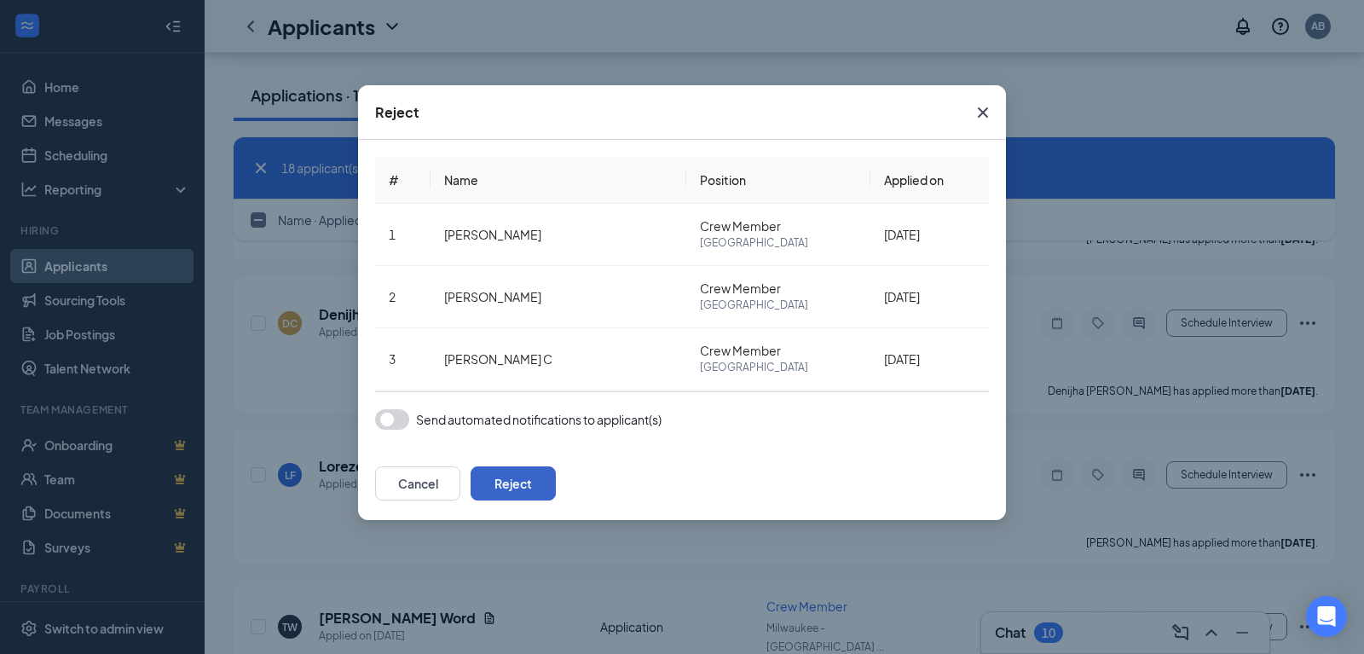
click at [556, 482] on button "Reject" at bounding box center [512, 483] width 85 height 34
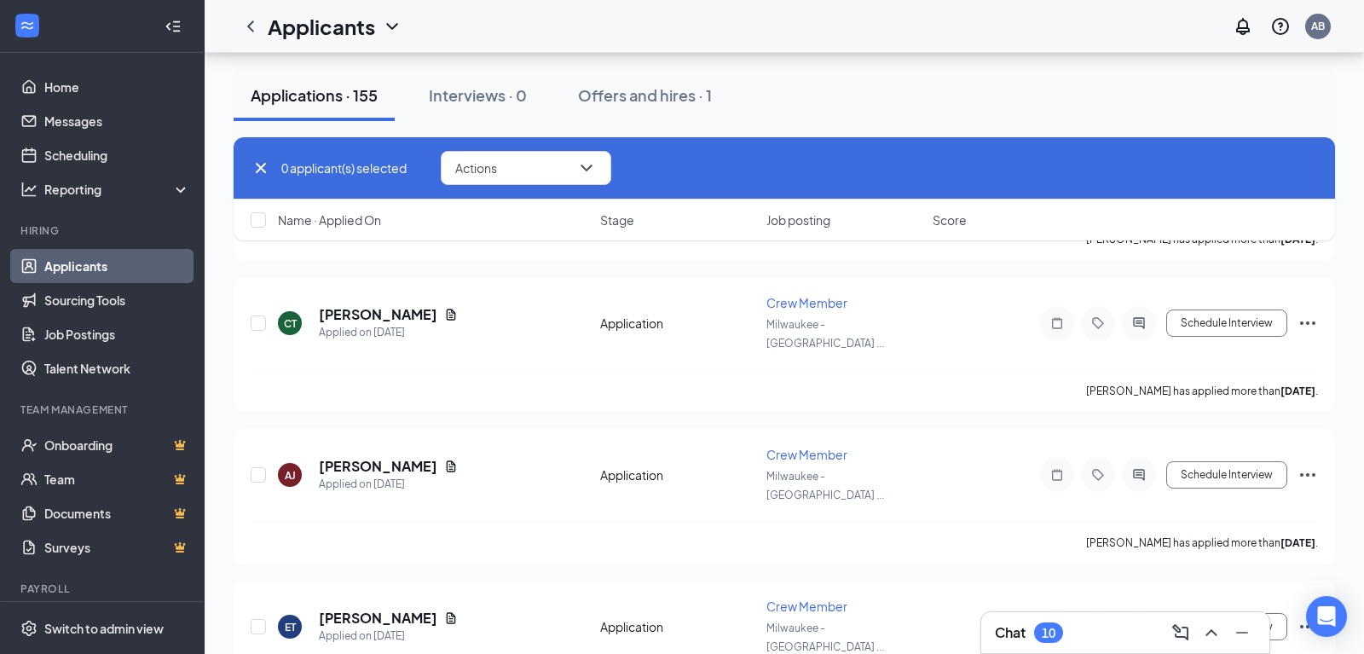
checkbox input "false"
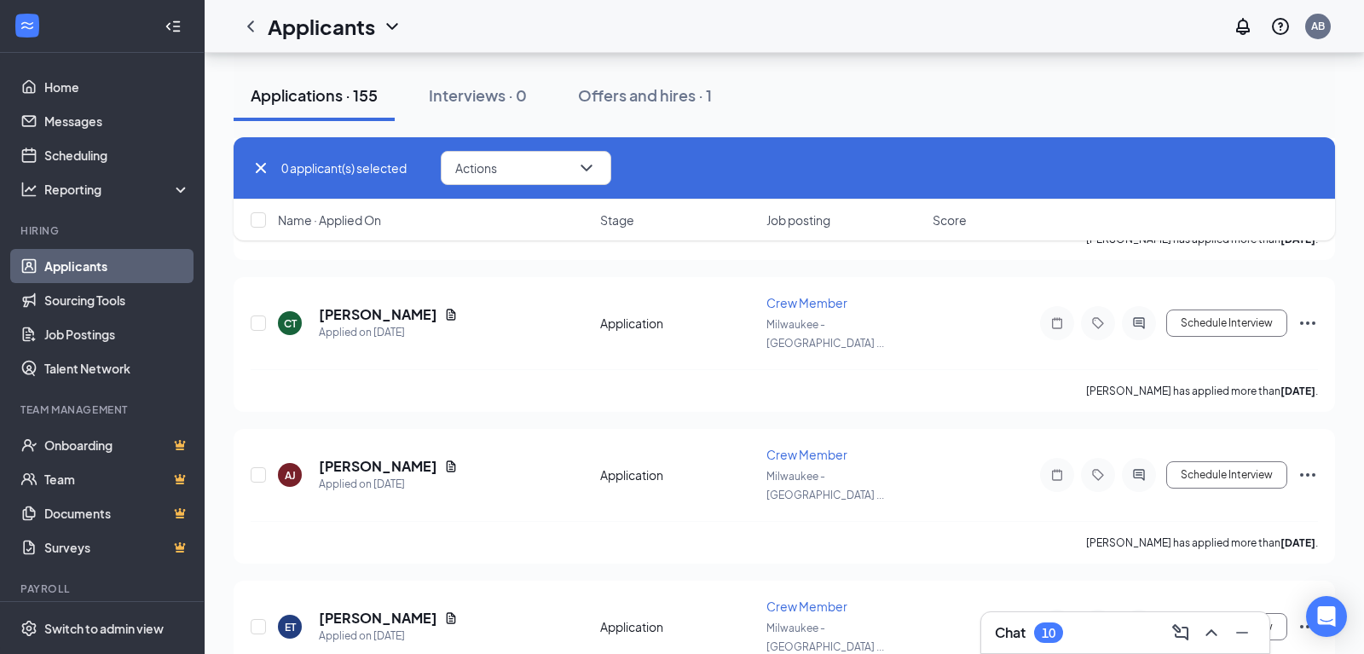
checkbox input "false"
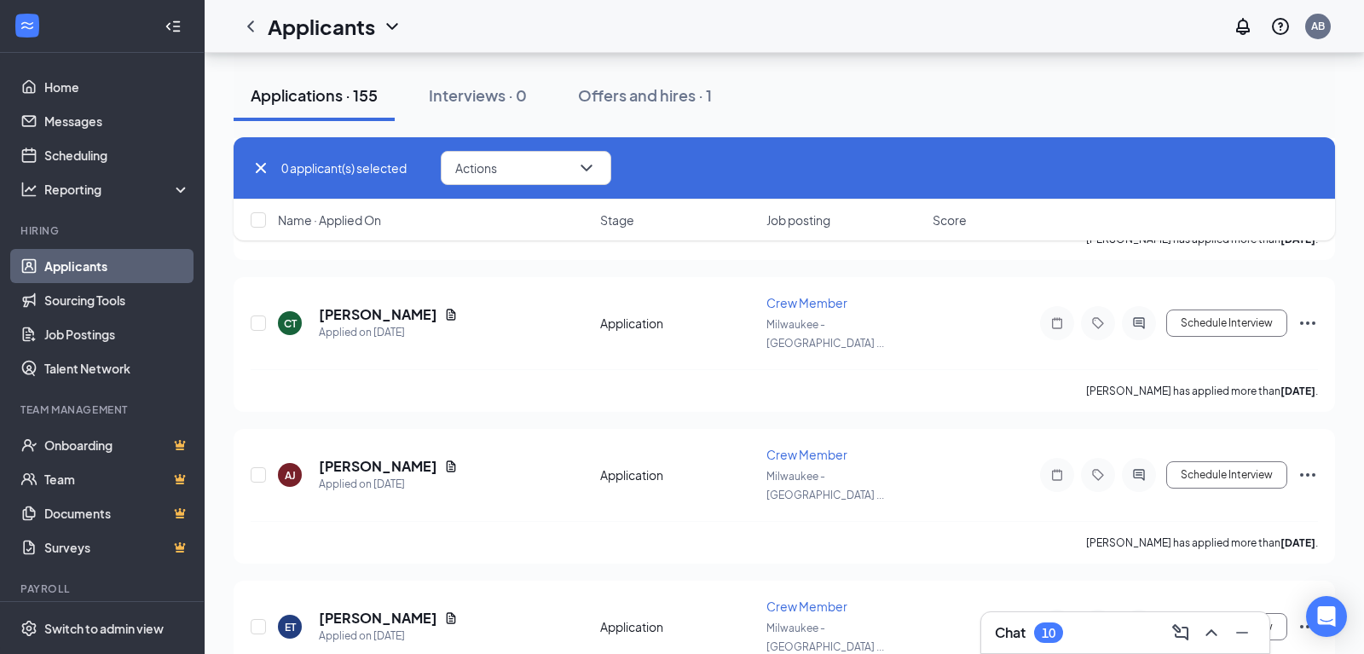
checkbox input "false"
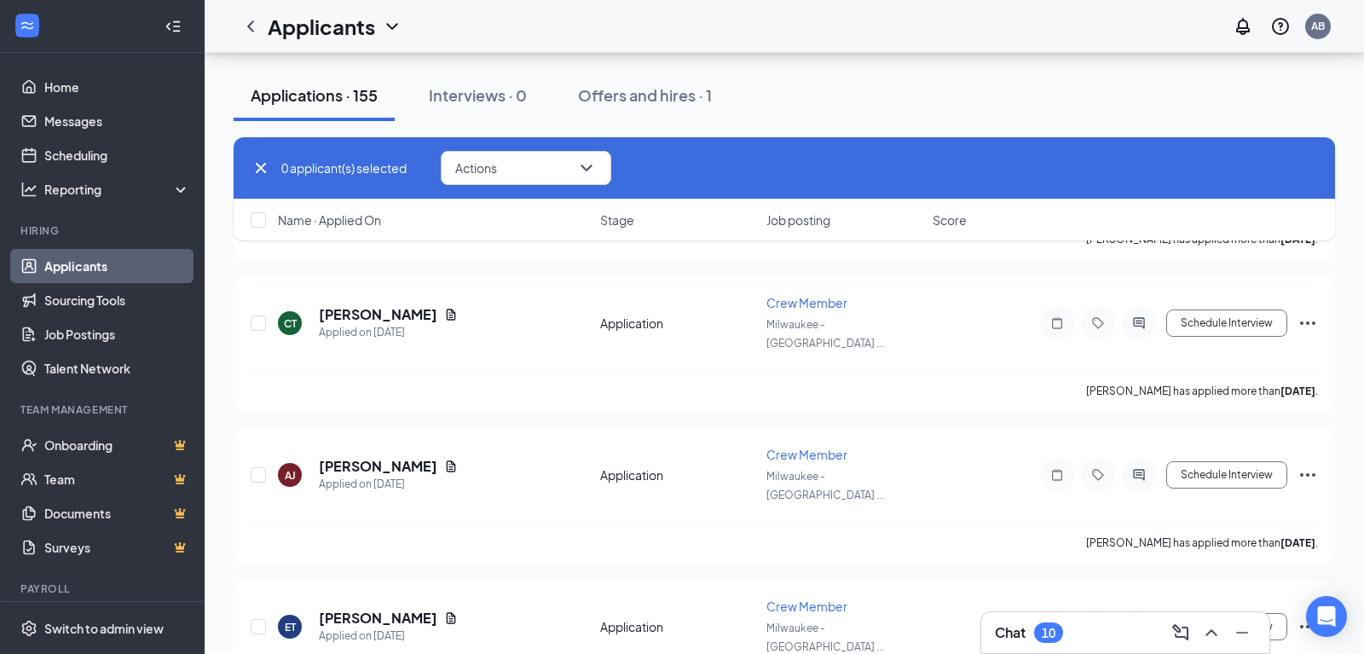
checkbox input "false"
checkbox input "true"
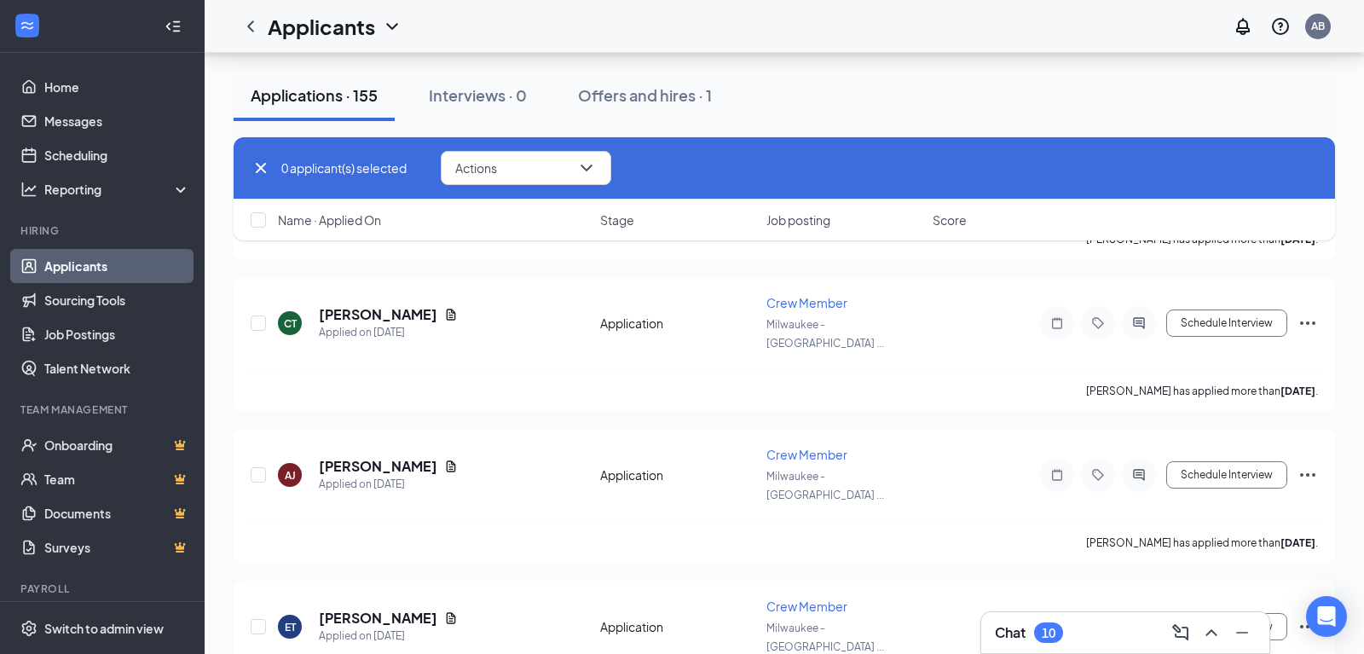
checkbox input "true"
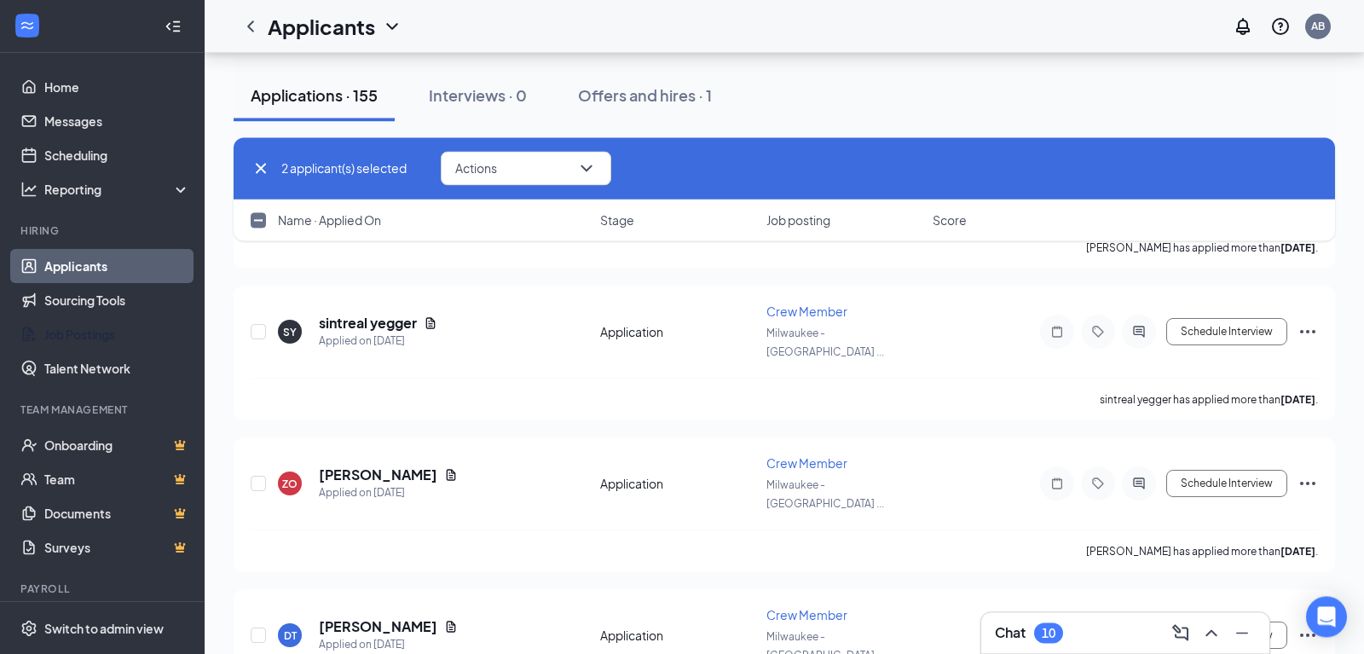
scroll to position [16255, 0]
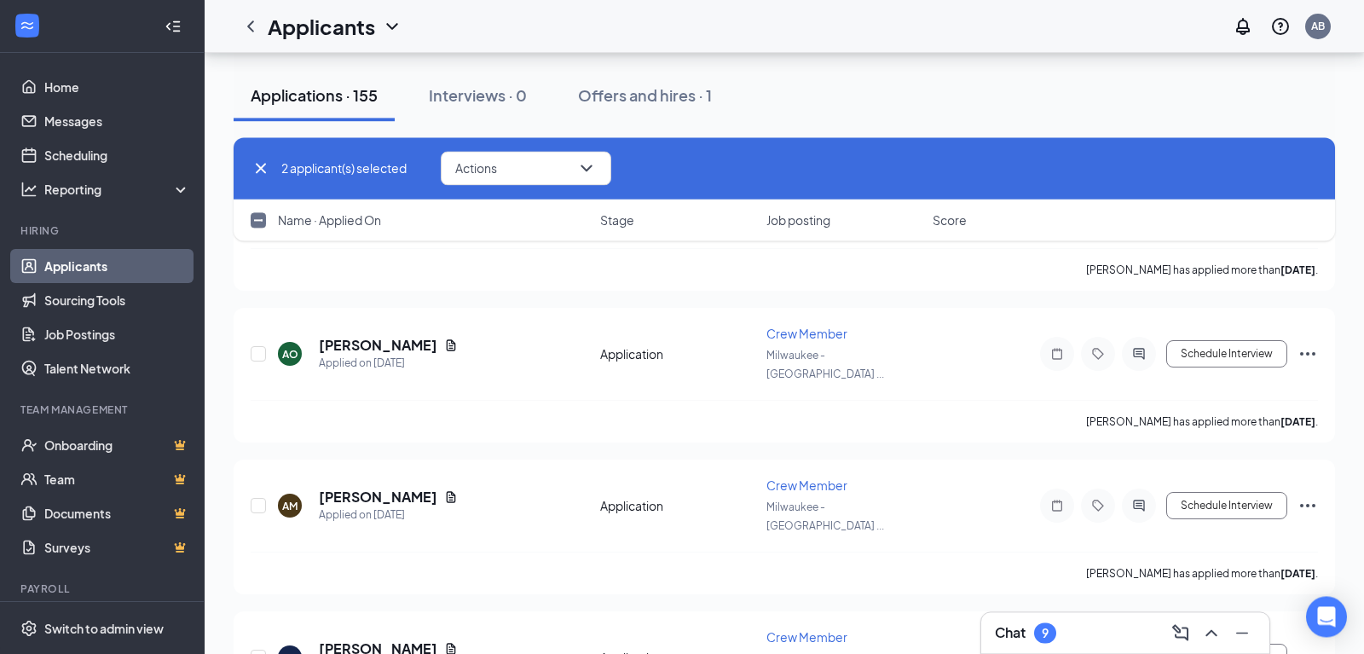
checkbox input "true"
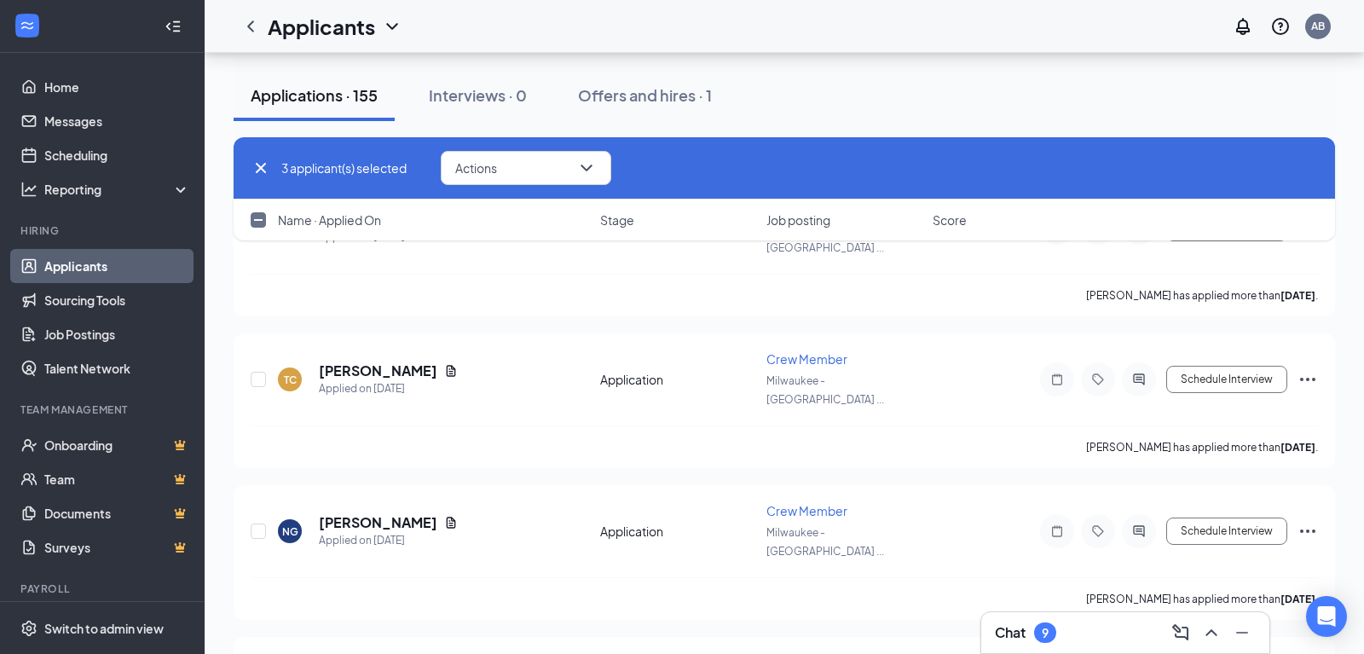
checkbox input "true"
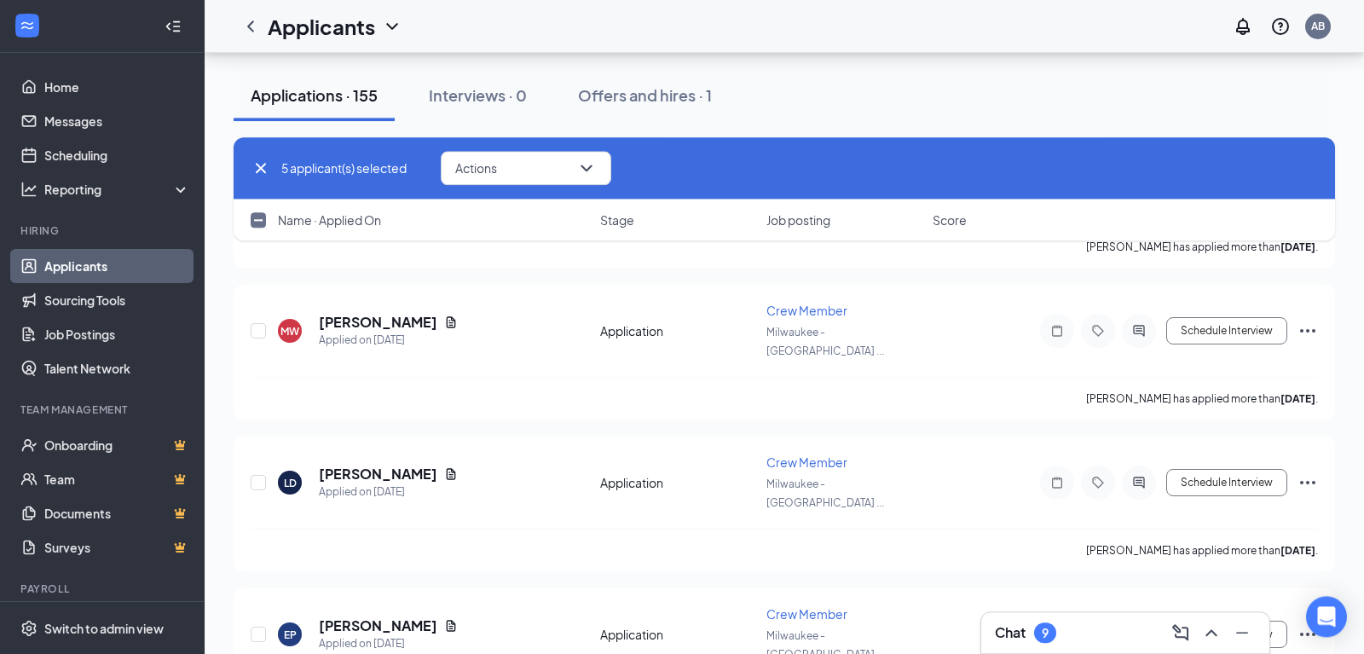
checkbox input "true"
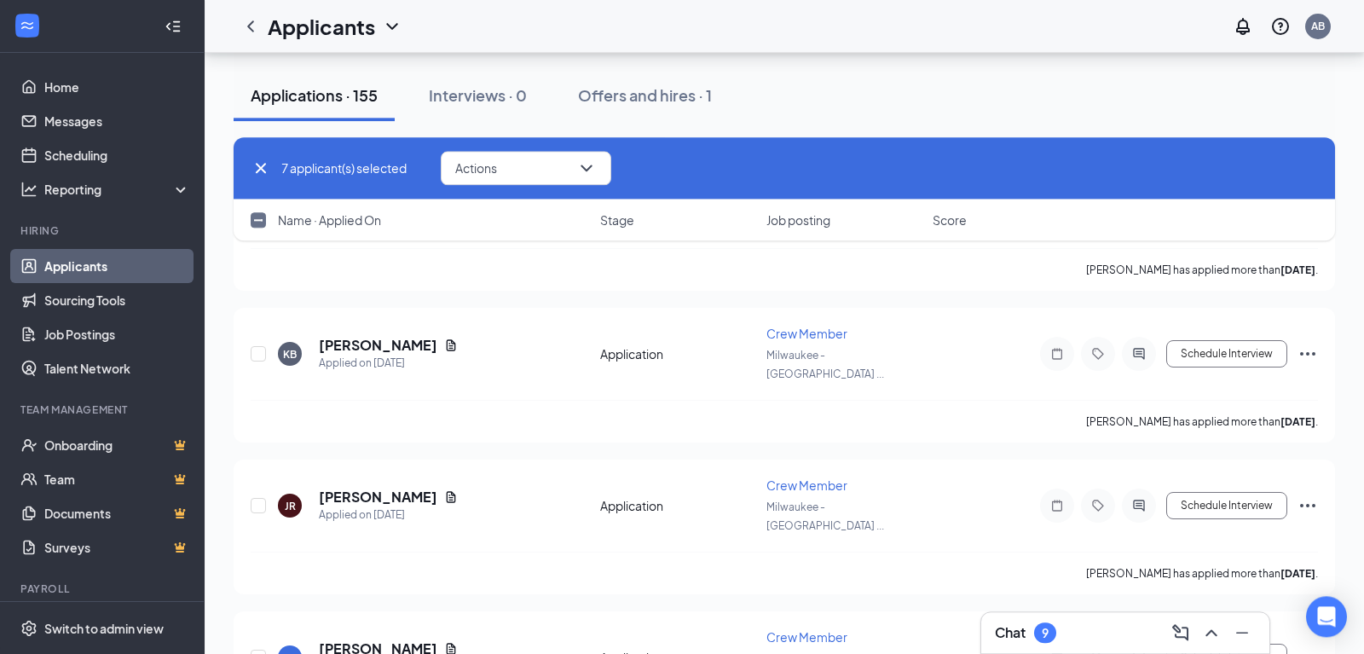
scroll to position [25920, 0]
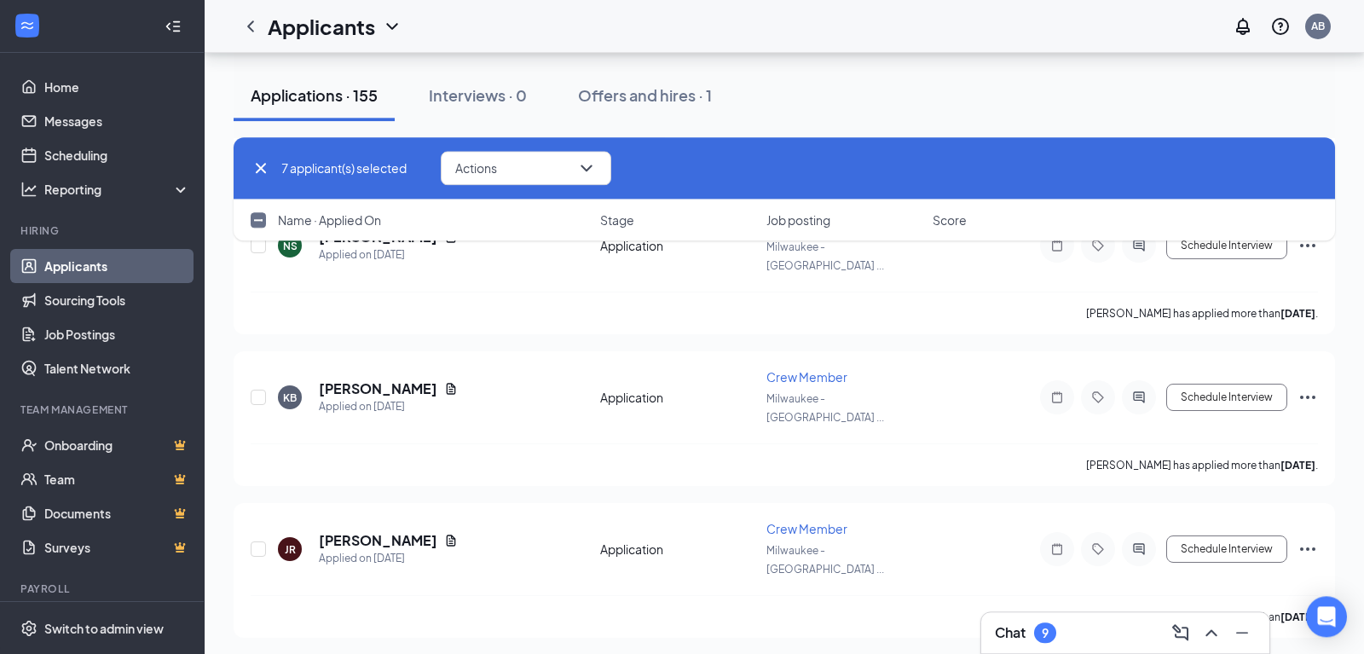
checkbox input "true"
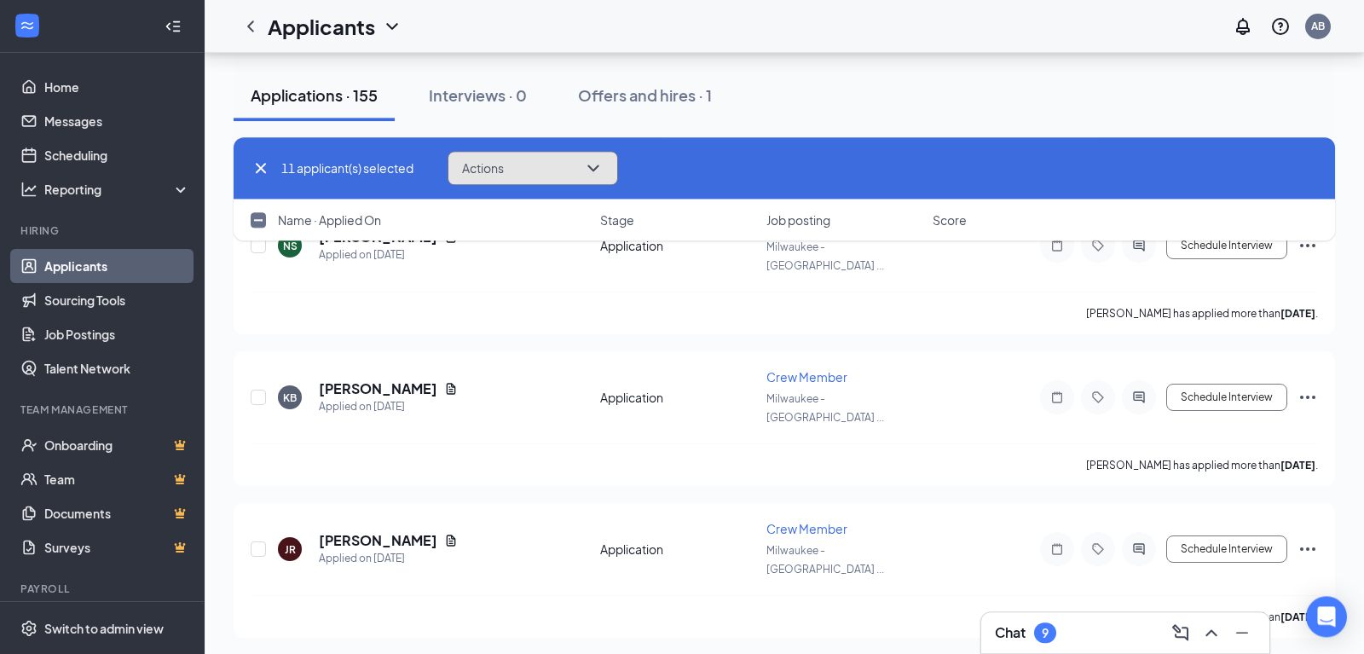
click at [516, 162] on button "Actions" at bounding box center [532, 168] width 170 height 34
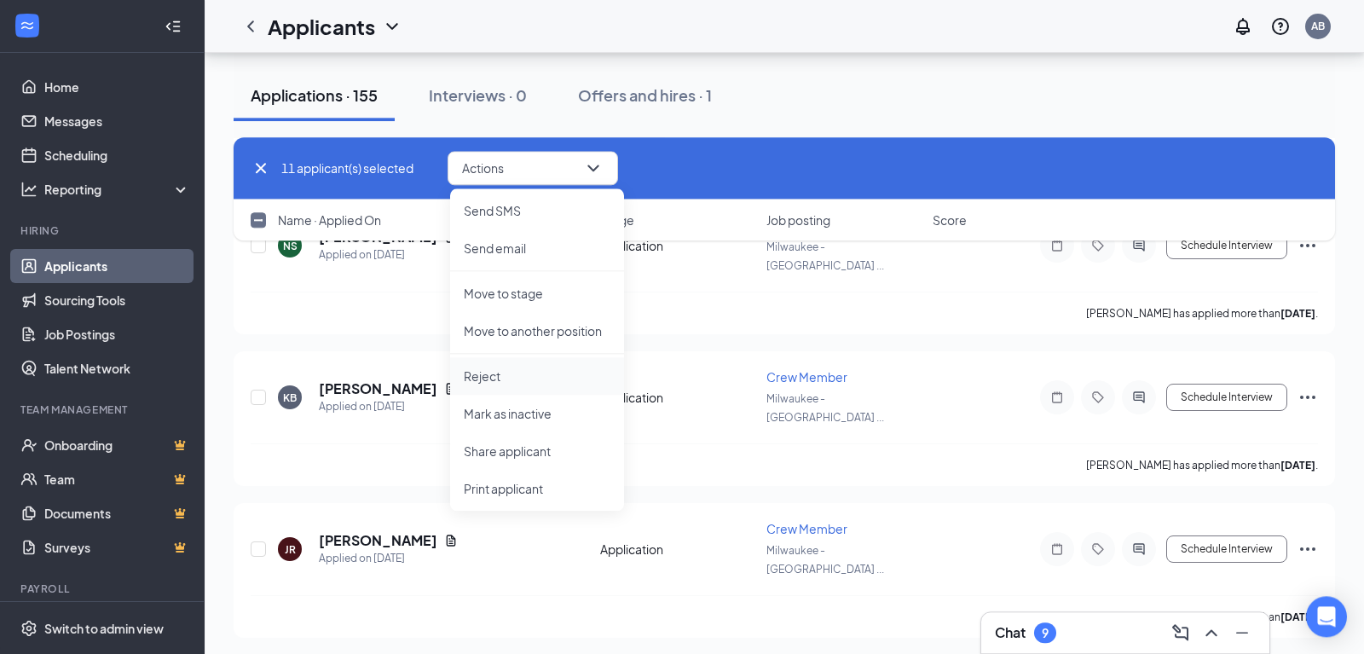
click at [502, 366] on li "Reject" at bounding box center [537, 376] width 174 height 38
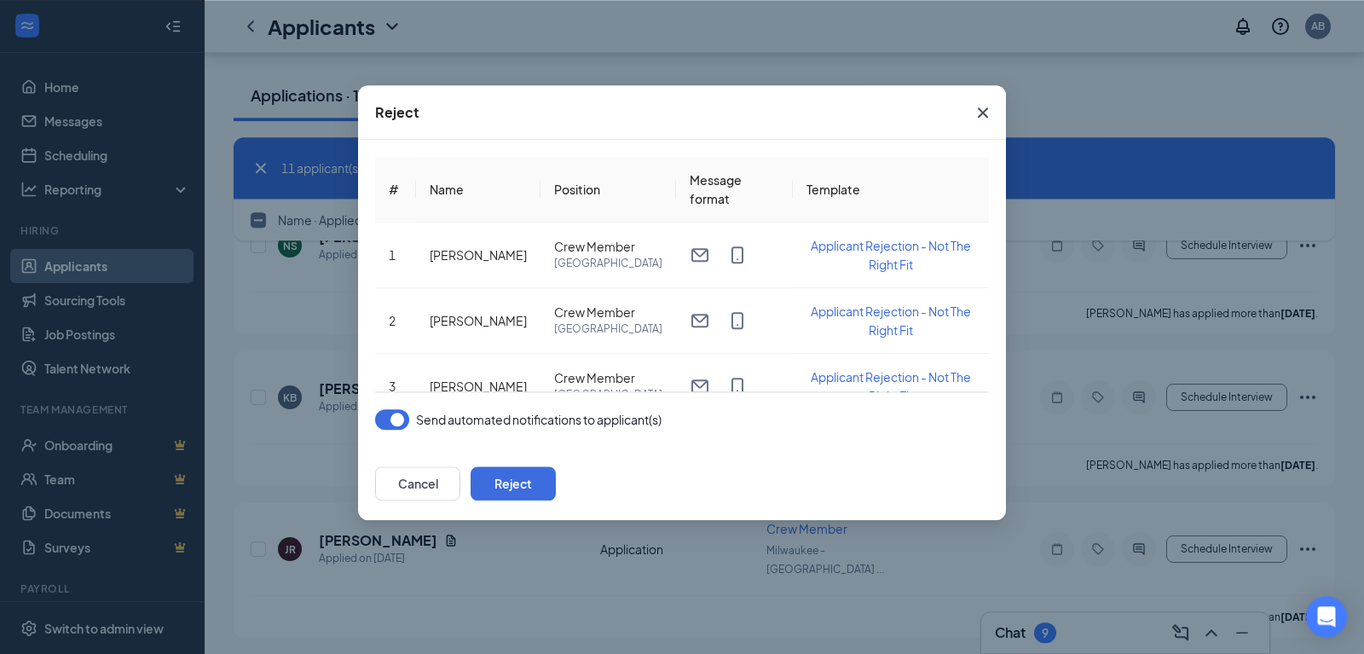
click at [389, 416] on button "button" at bounding box center [392, 419] width 34 height 20
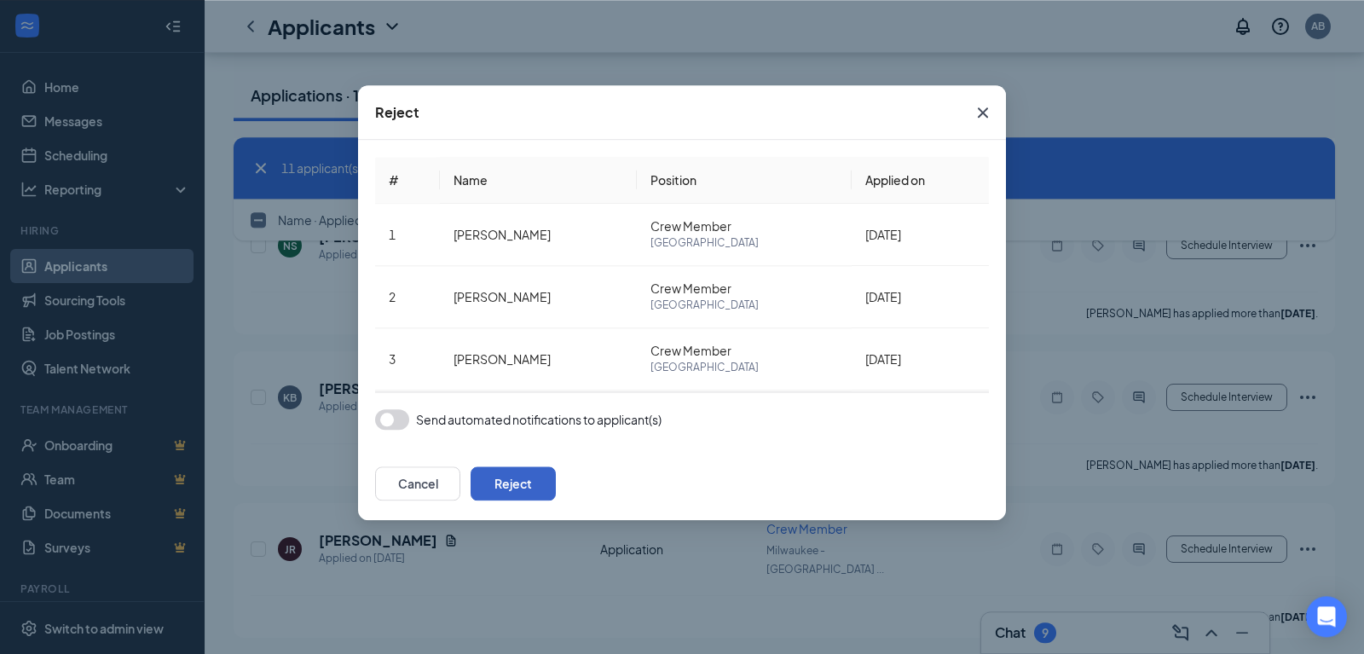
click at [556, 482] on button "Reject" at bounding box center [512, 483] width 85 height 34
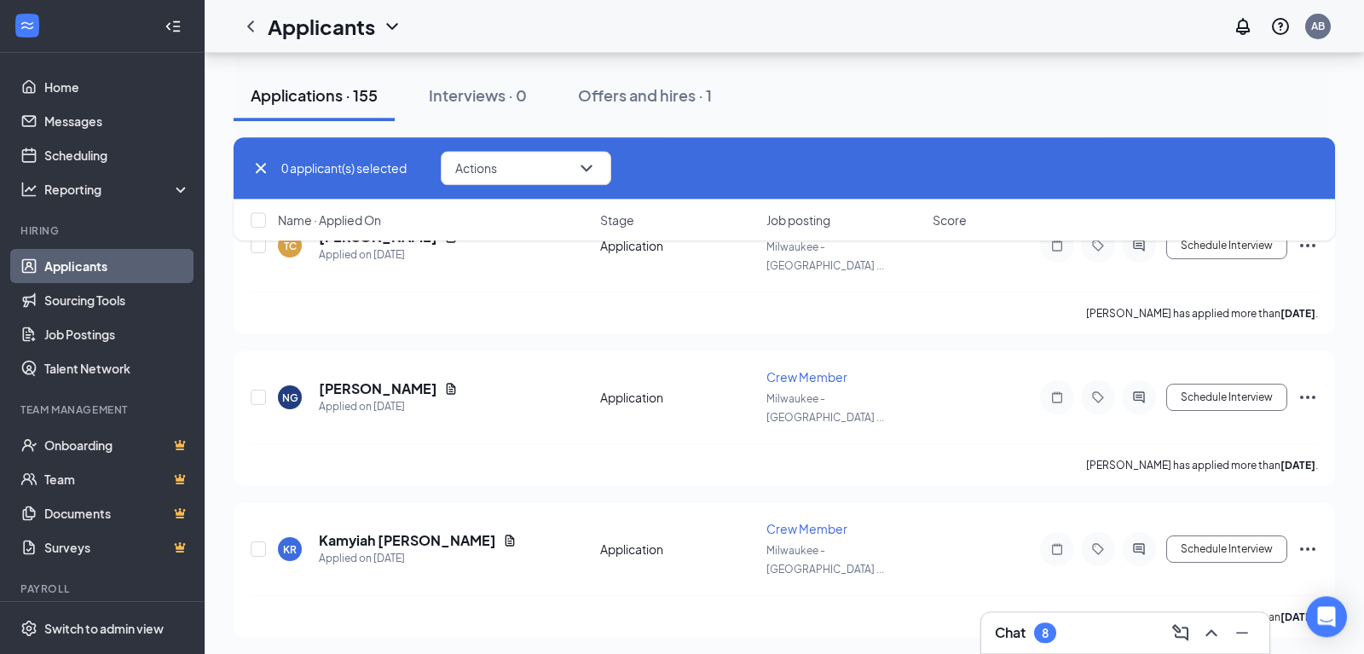
checkbox input "false"
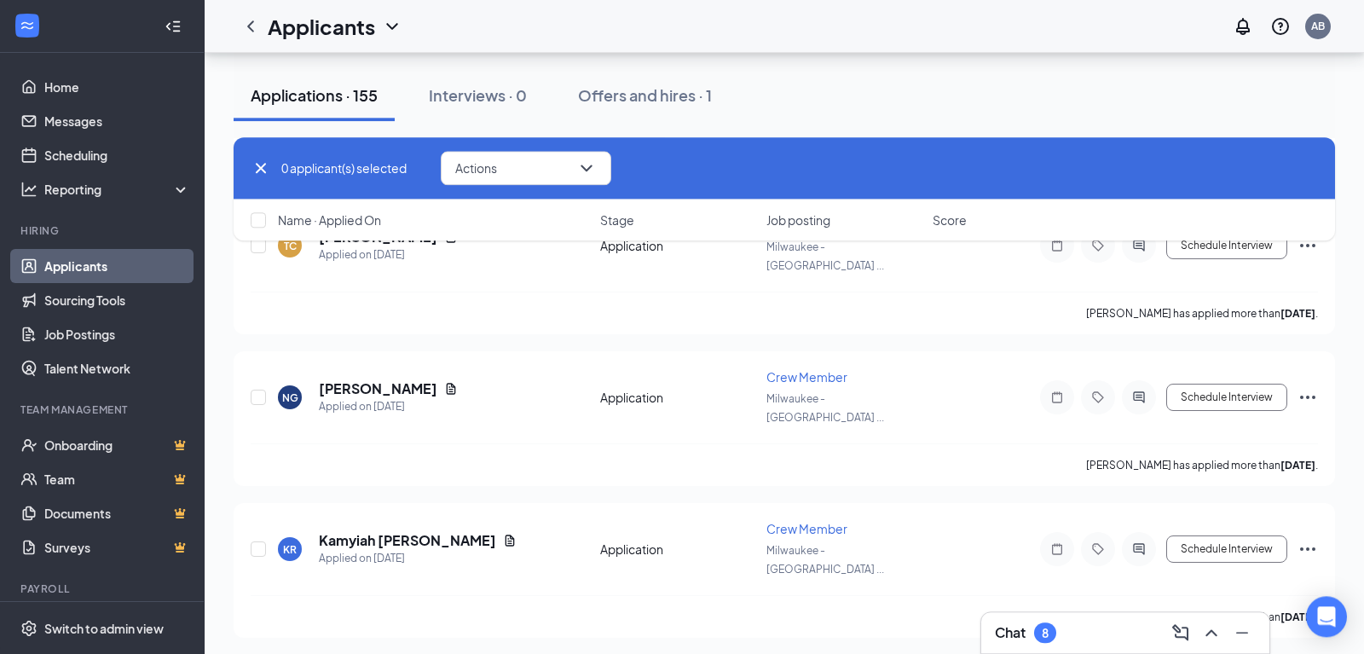
checkbox input "false"
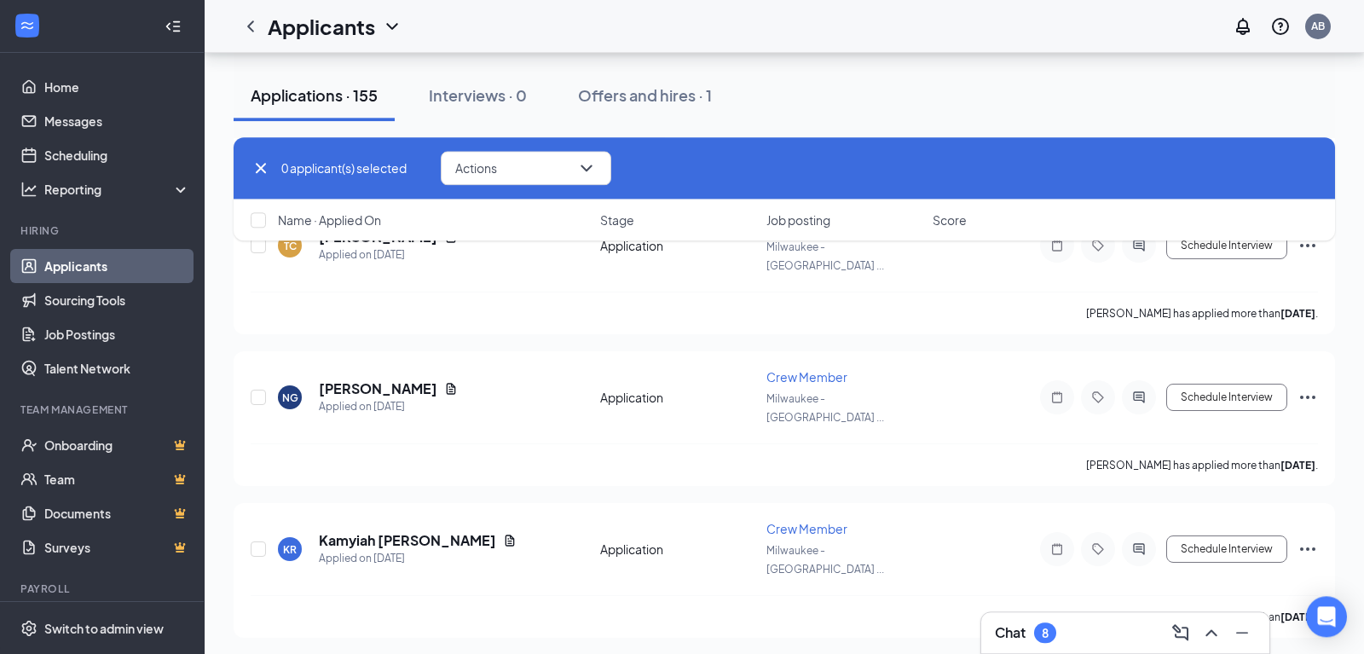
checkbox input "false"
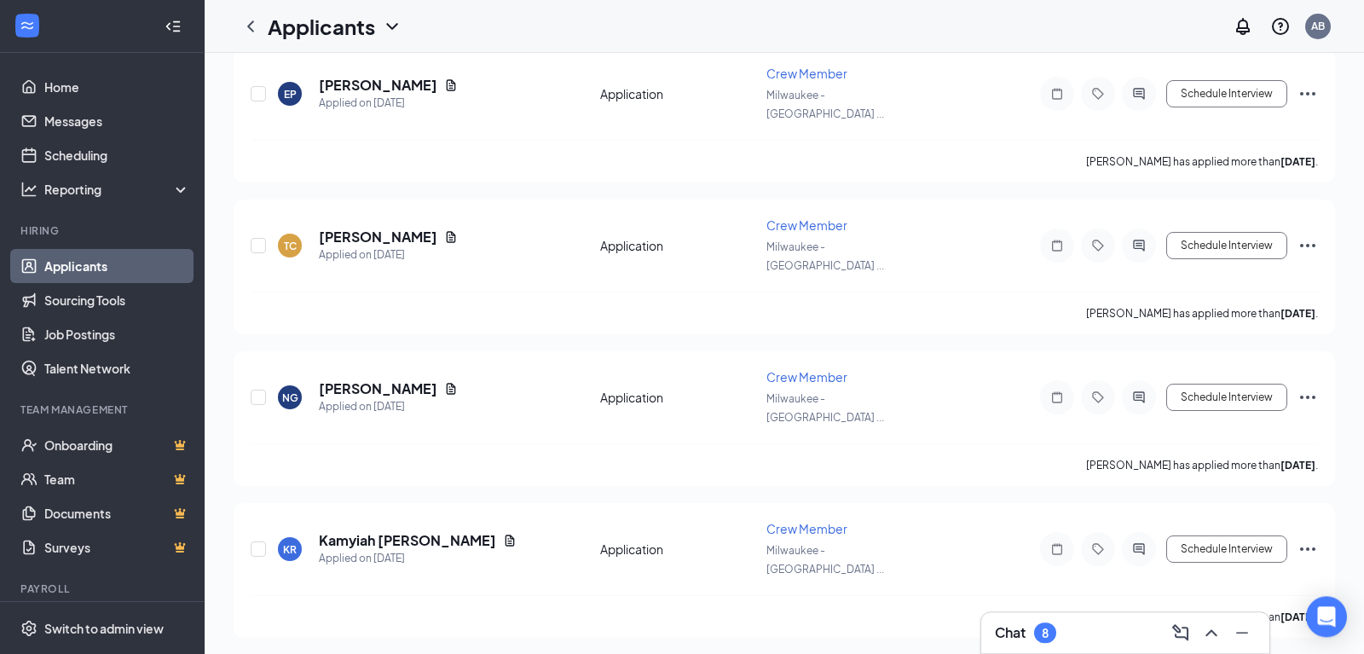
scroll to position [0, 0]
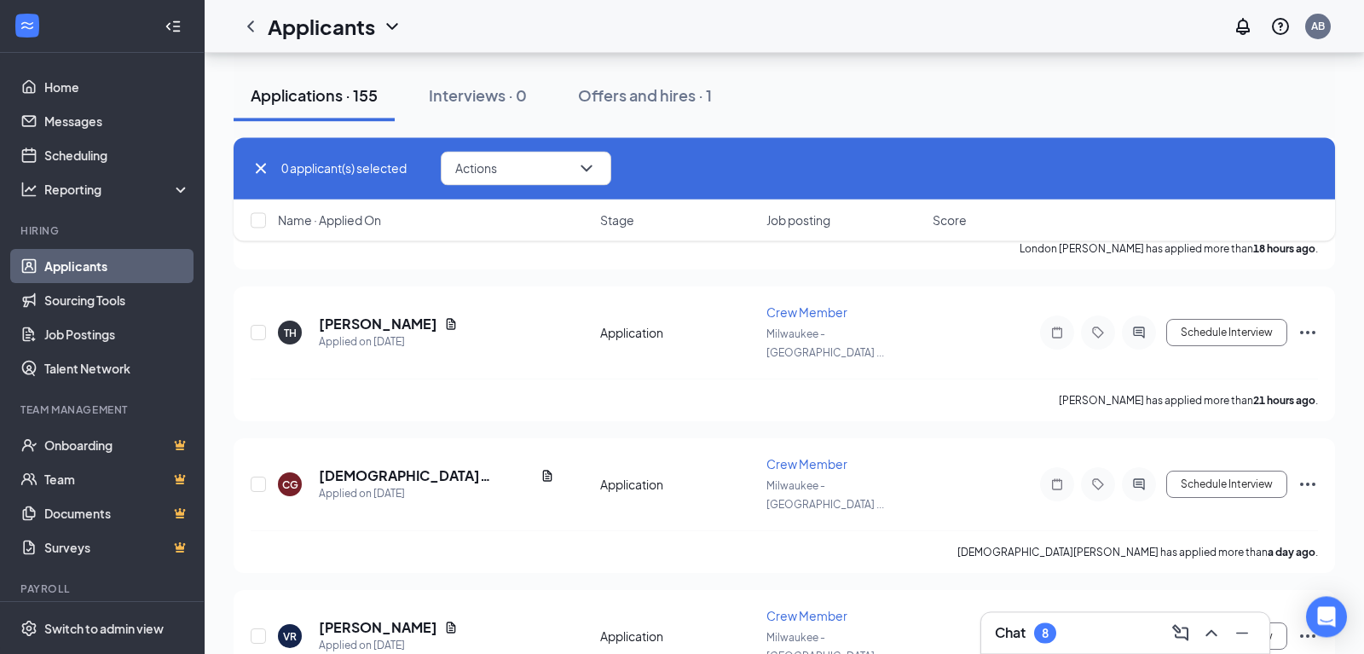
scroll to position [25423, 0]
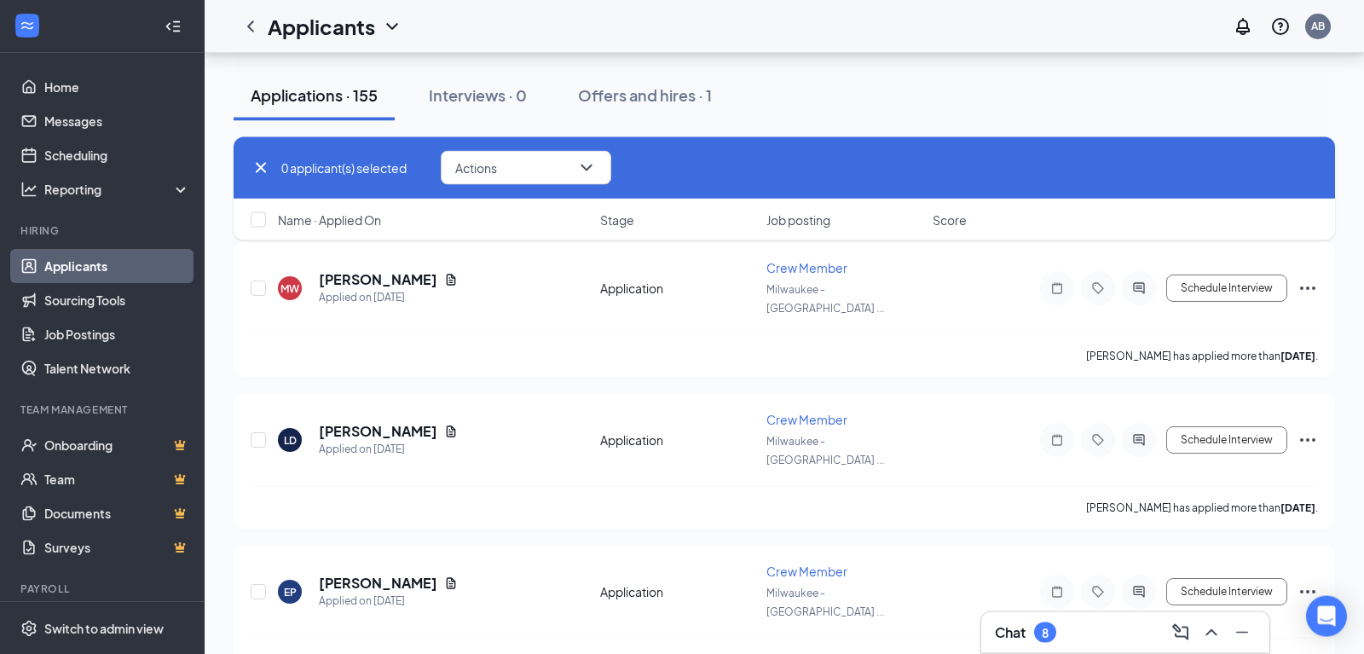
checkbox input "true"
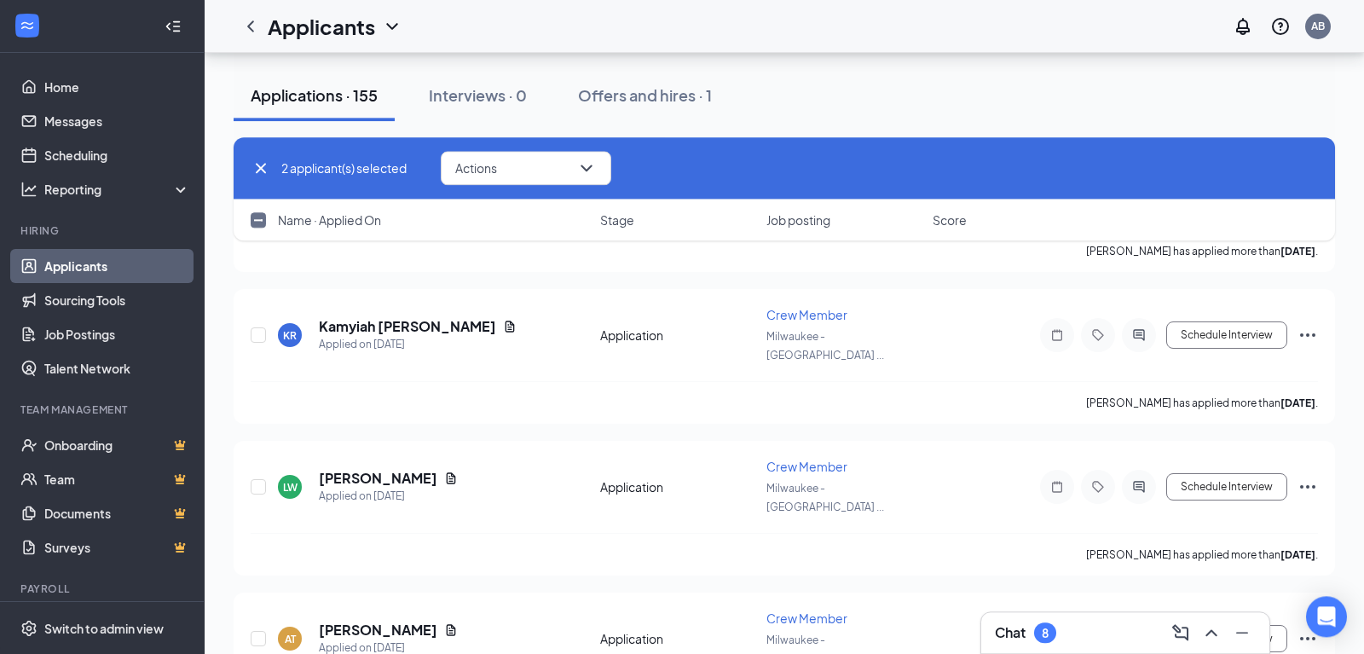
scroll to position [26187, 0]
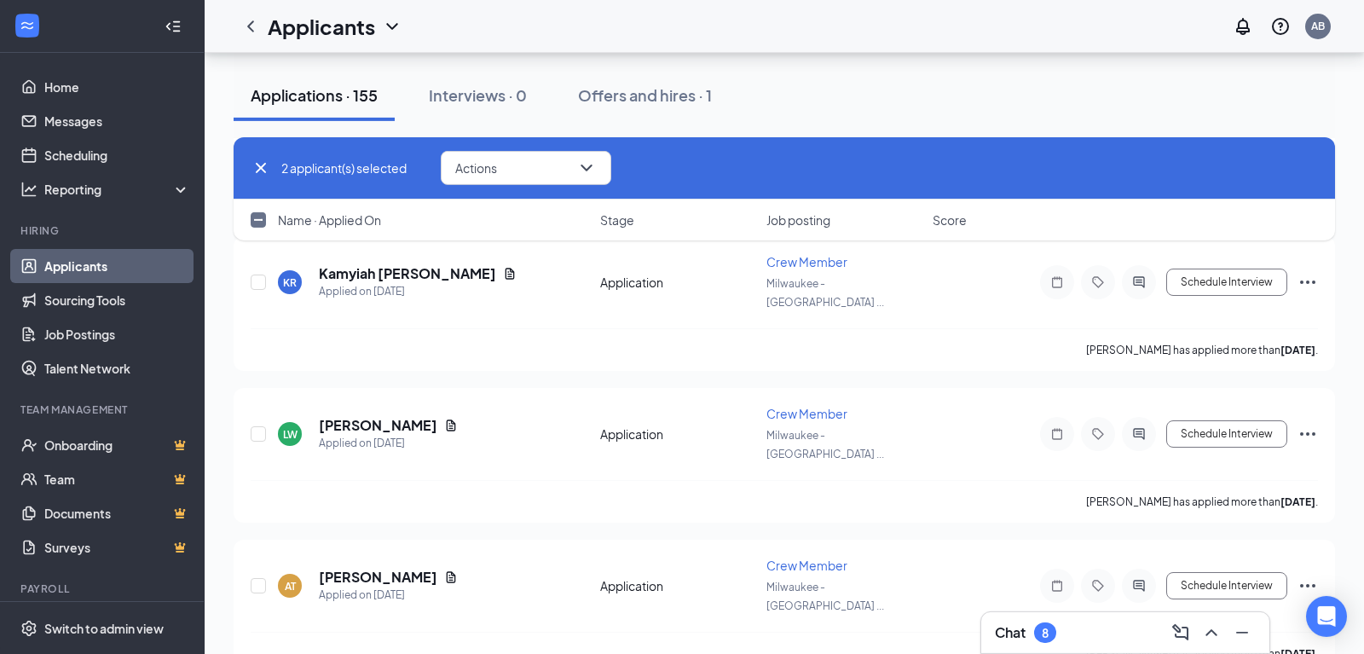
checkbox input "true"
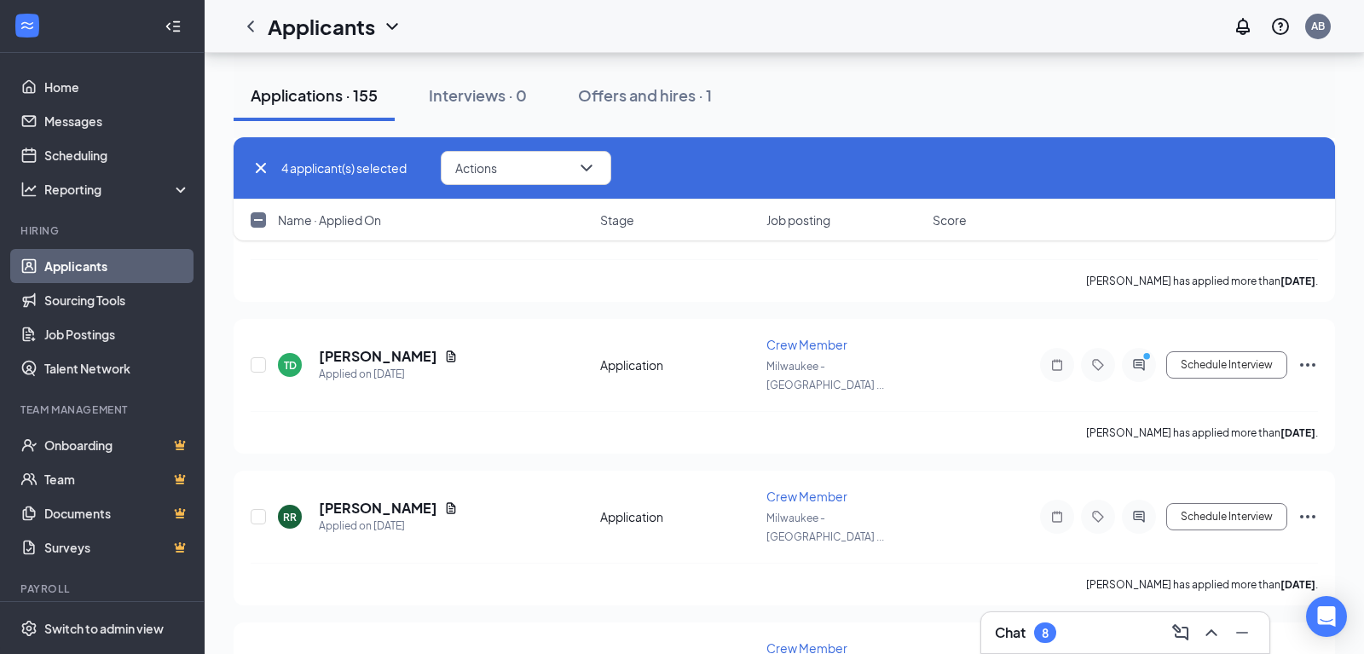
scroll to position [29647, 0]
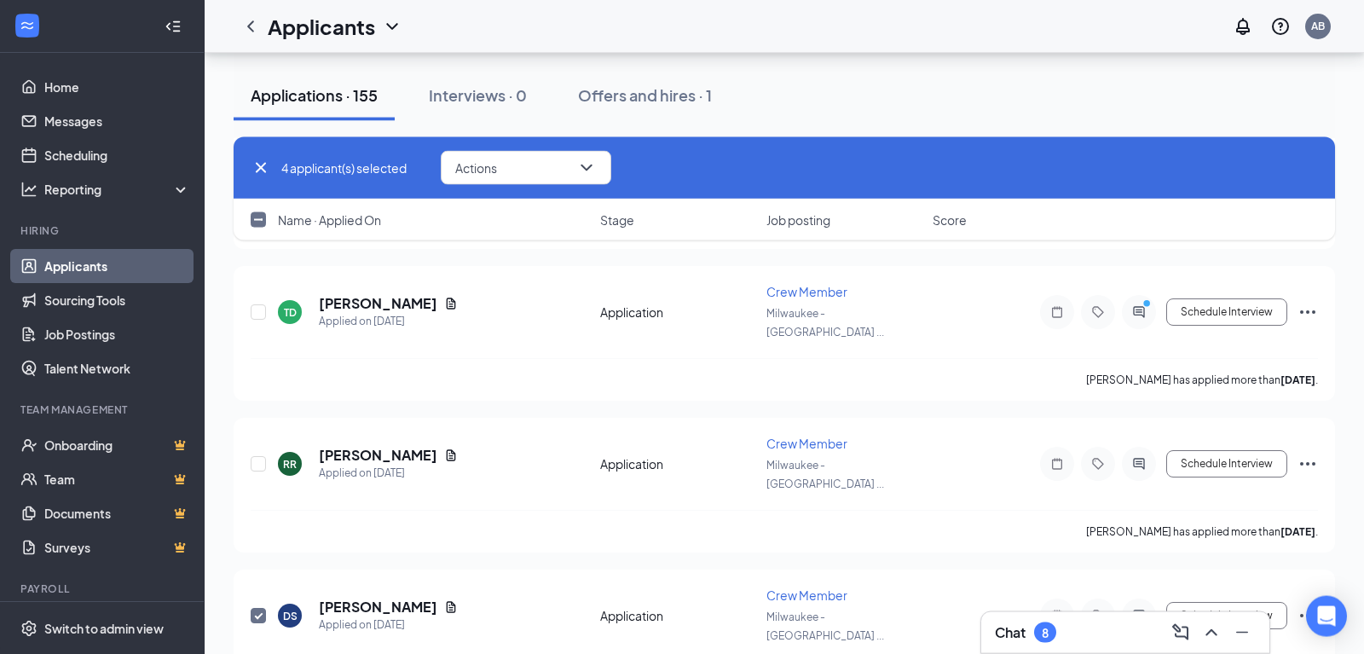
checkbox input "true"
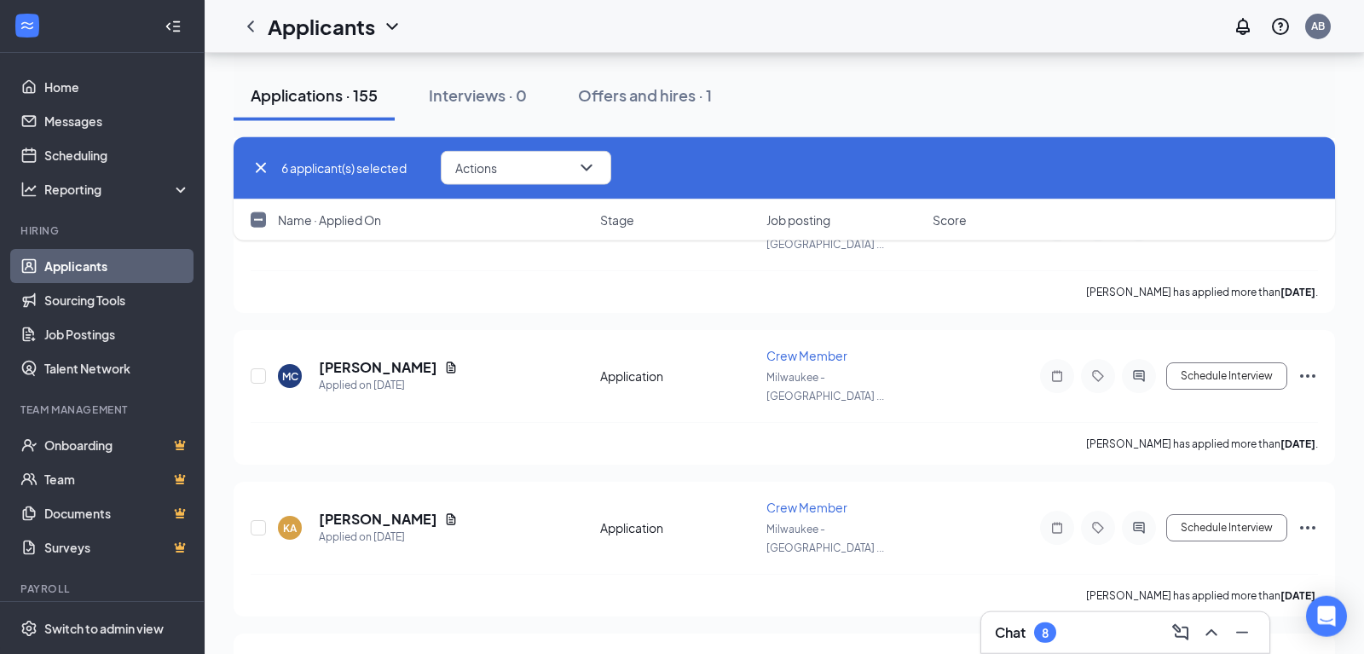
scroll to position [31457, 0]
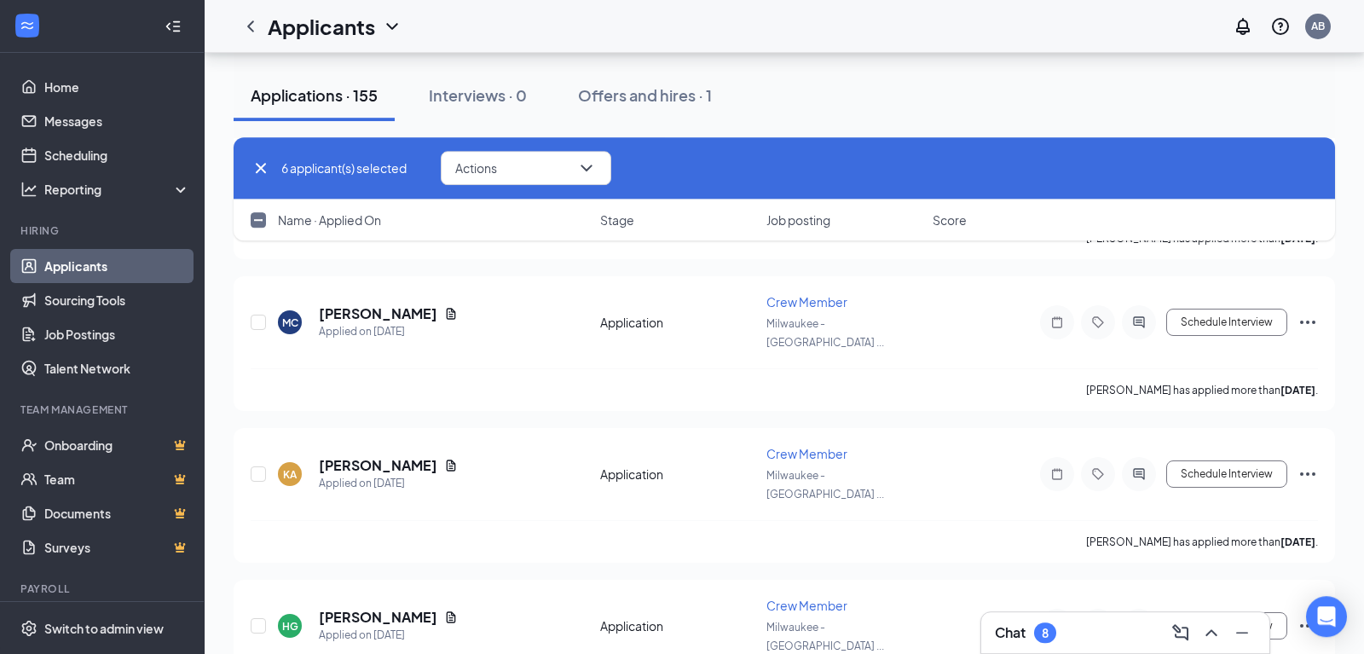
checkbox input "true"
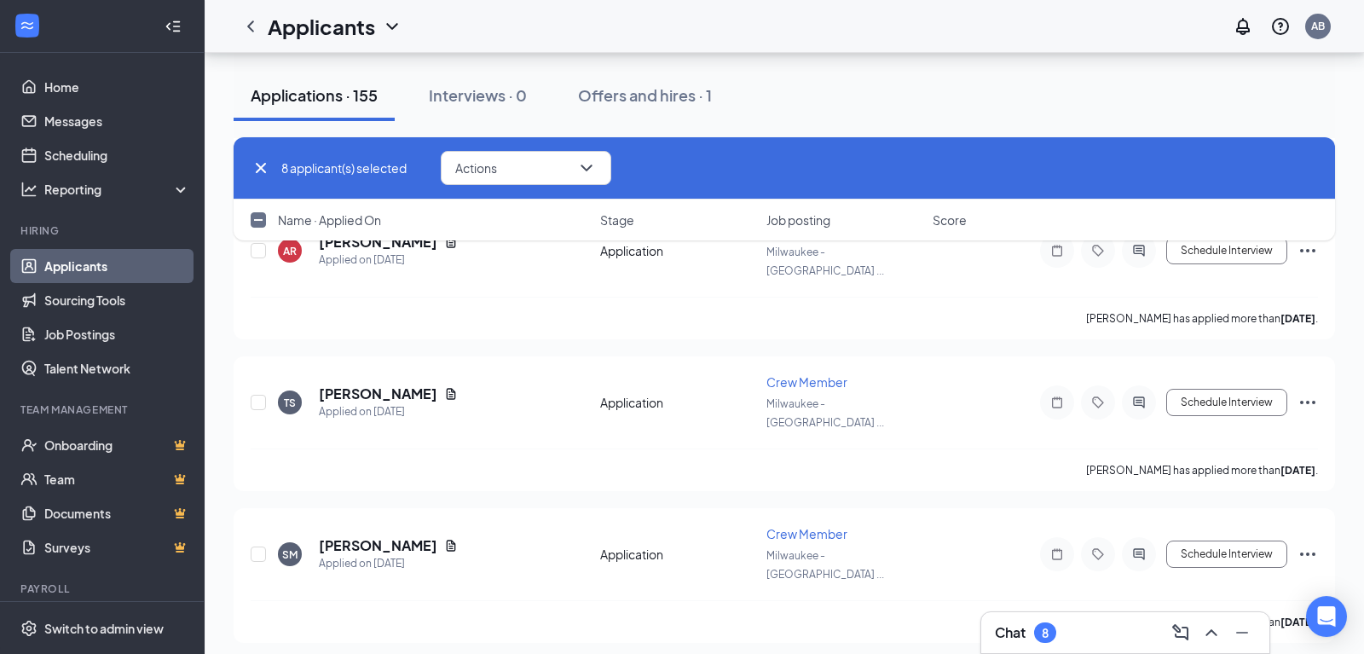
scroll to position [33000, 0]
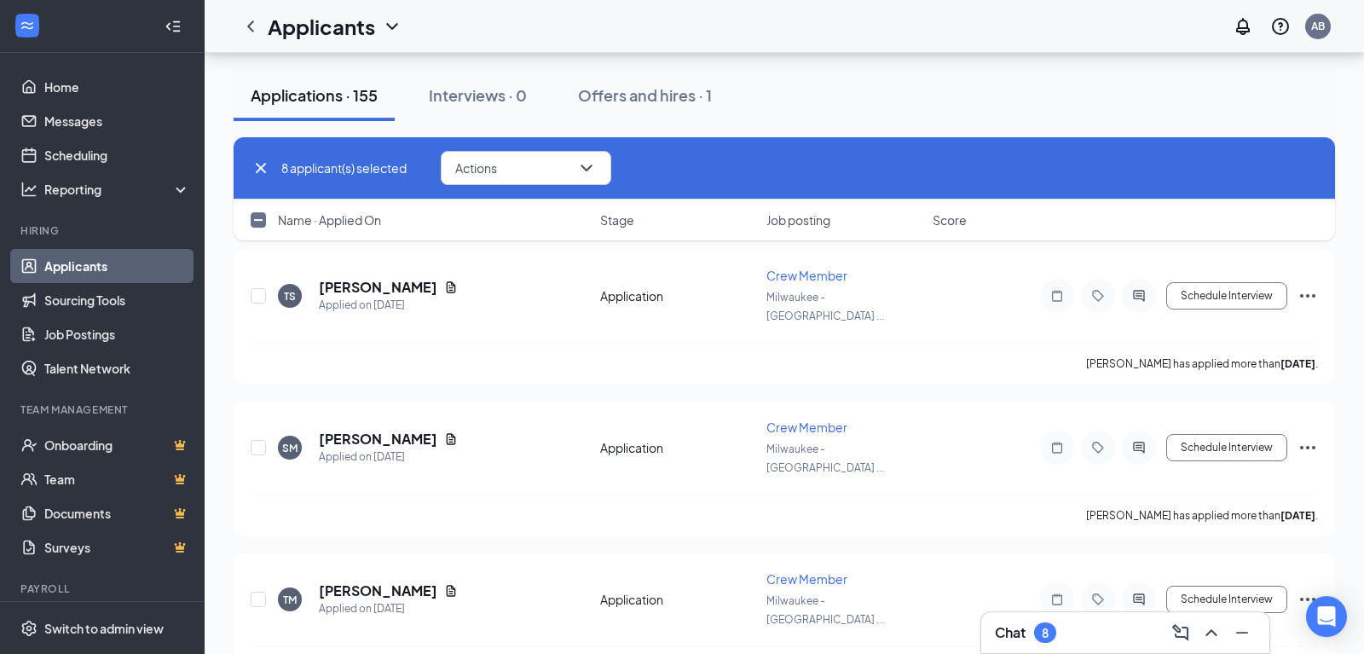
checkbox input "true"
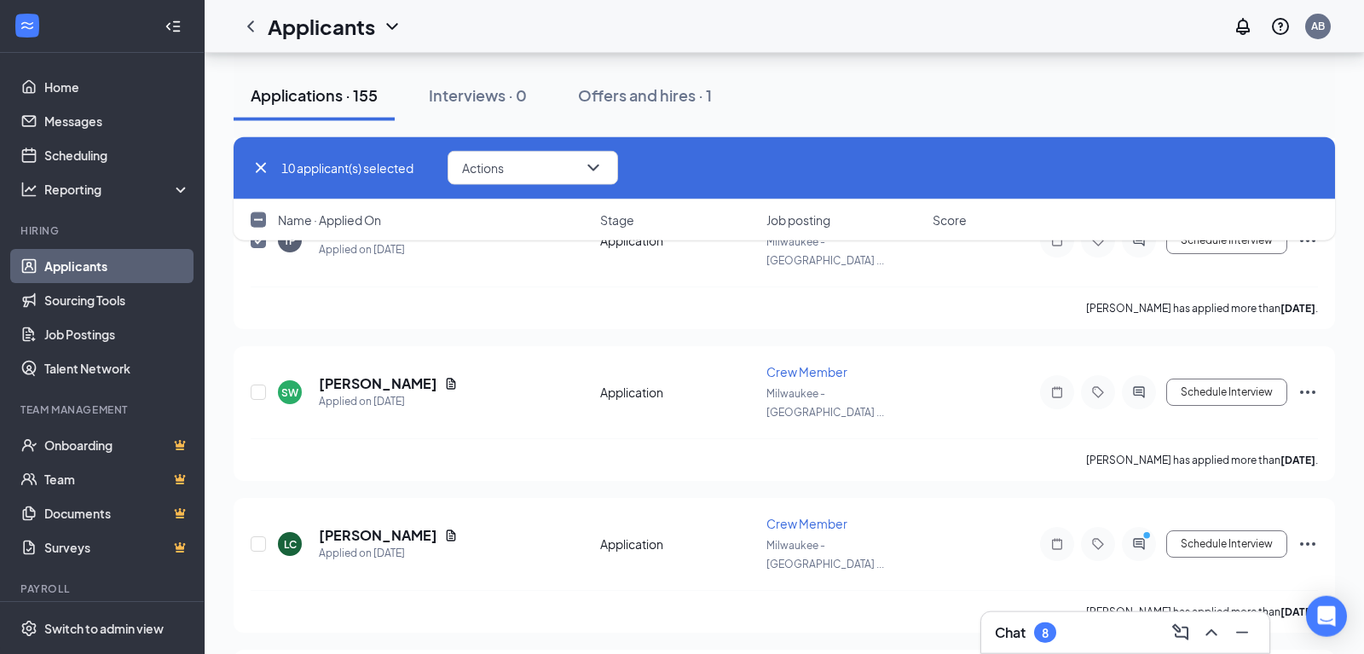
scroll to position [34224, 0]
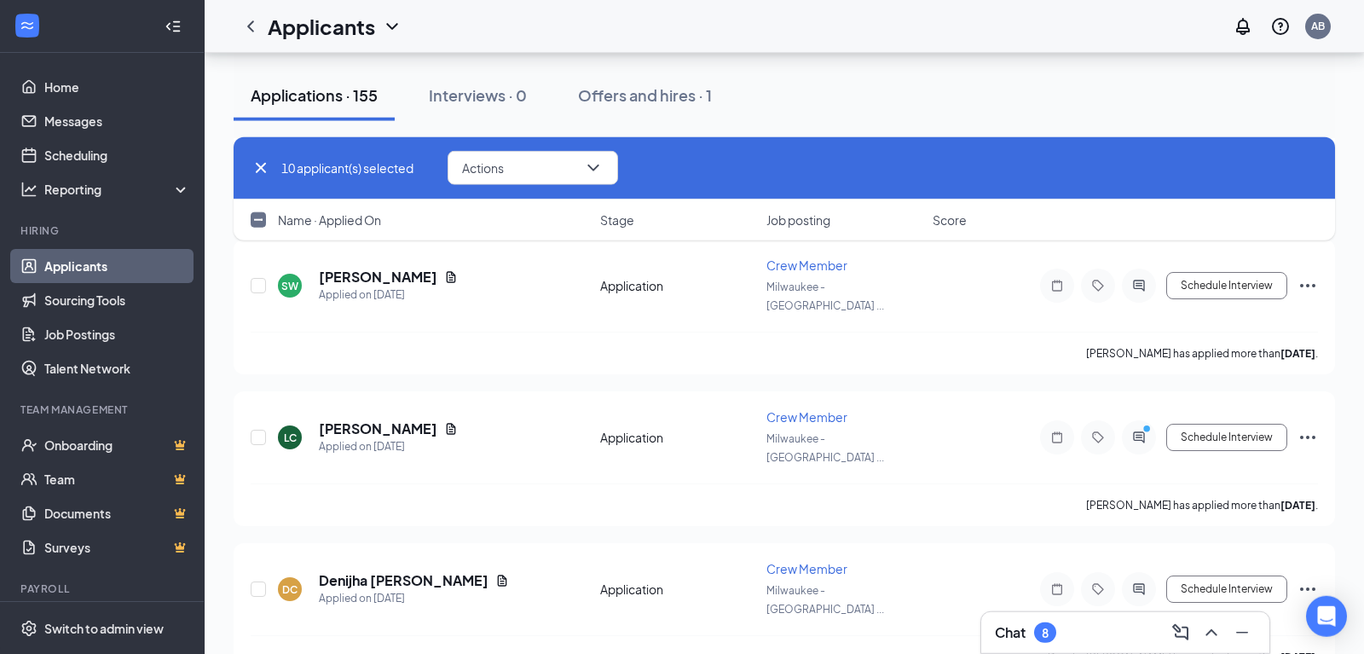
checkbox input "true"
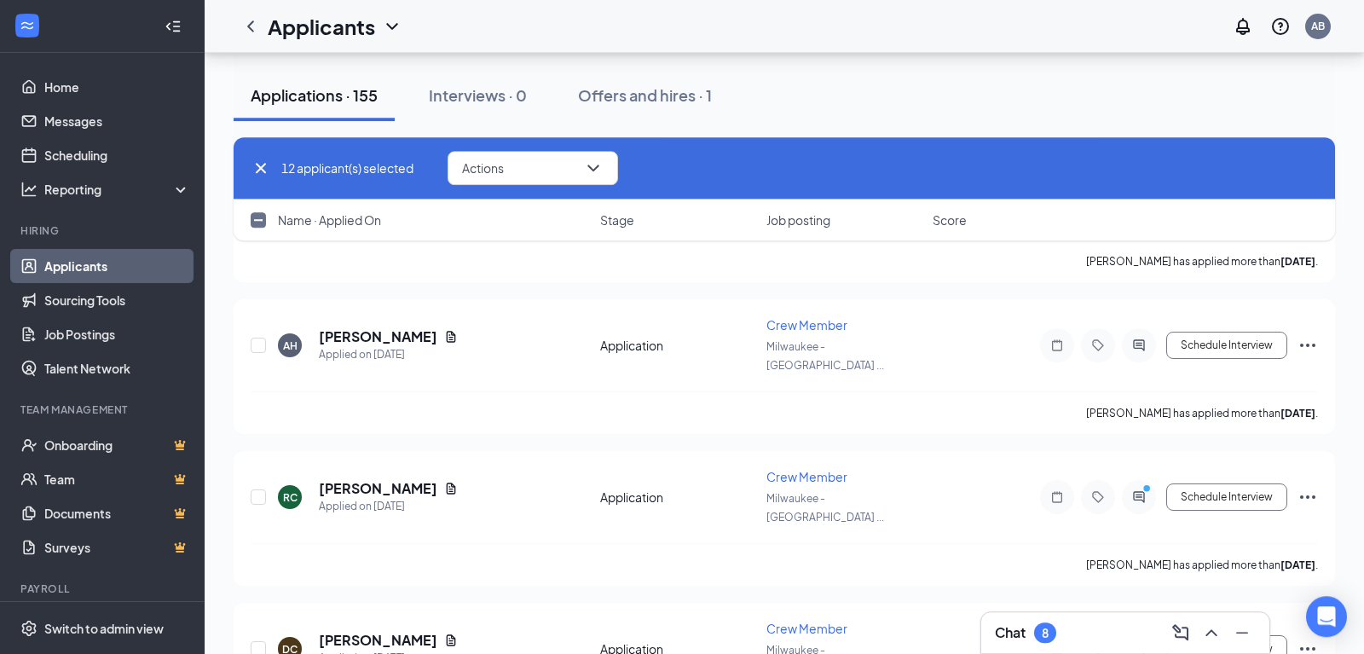
scroll to position [30964, 0]
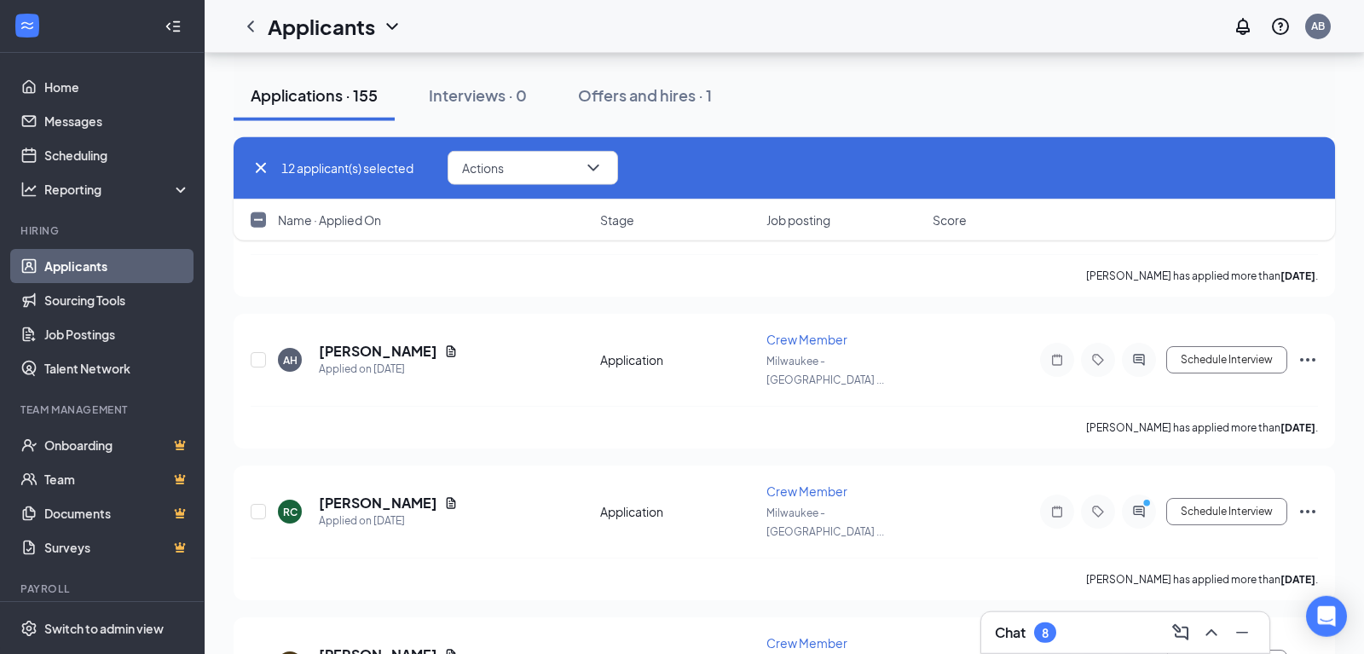
checkbox input "true"
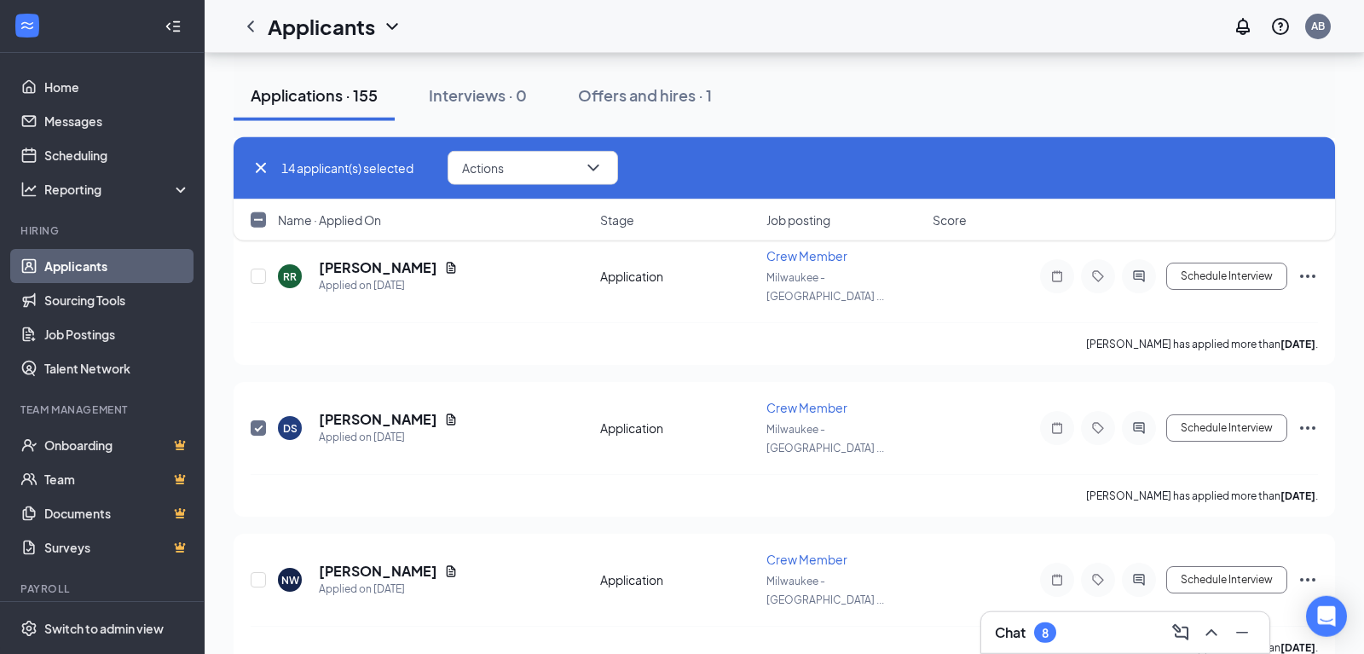
scroll to position [29791, 0]
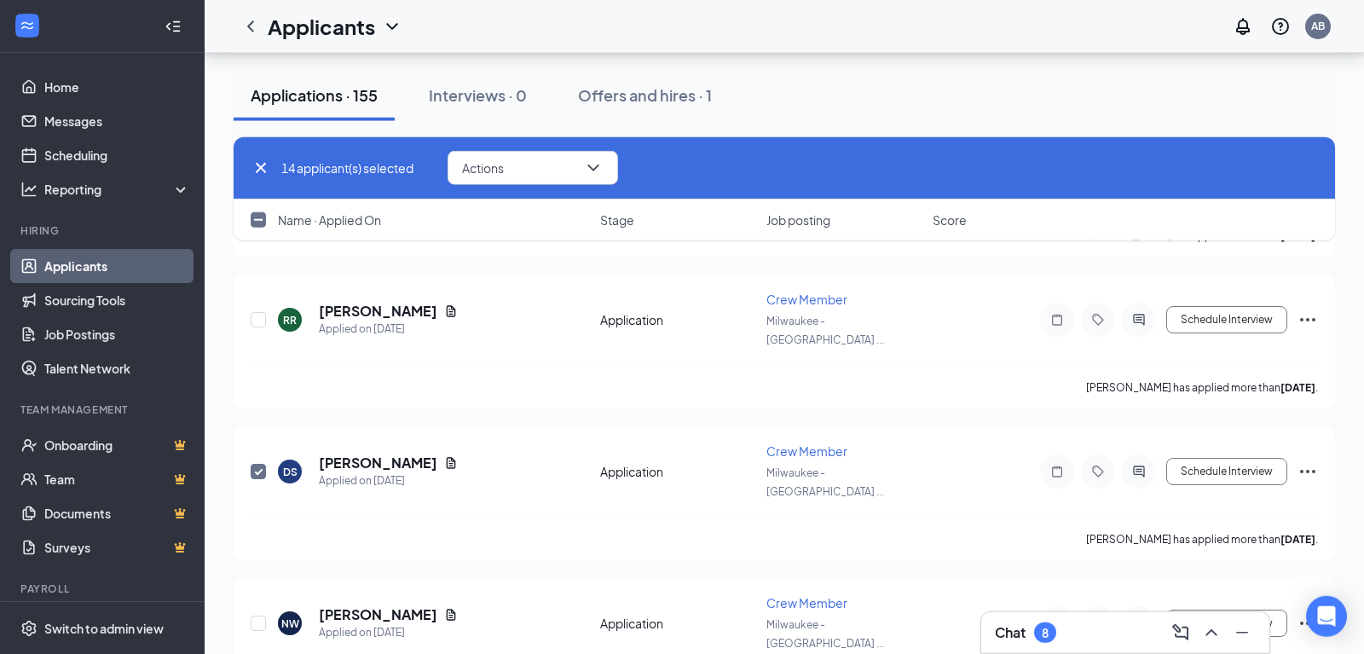
checkbox input "true"
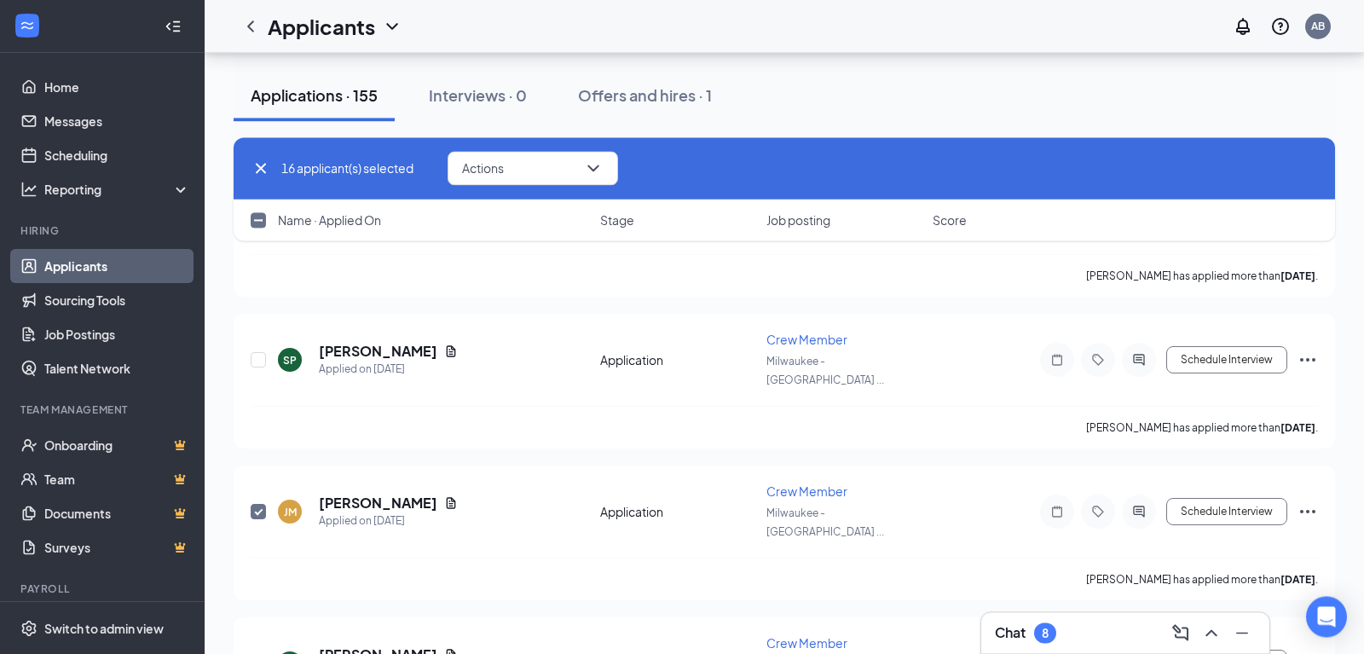
scroll to position [29139, 0]
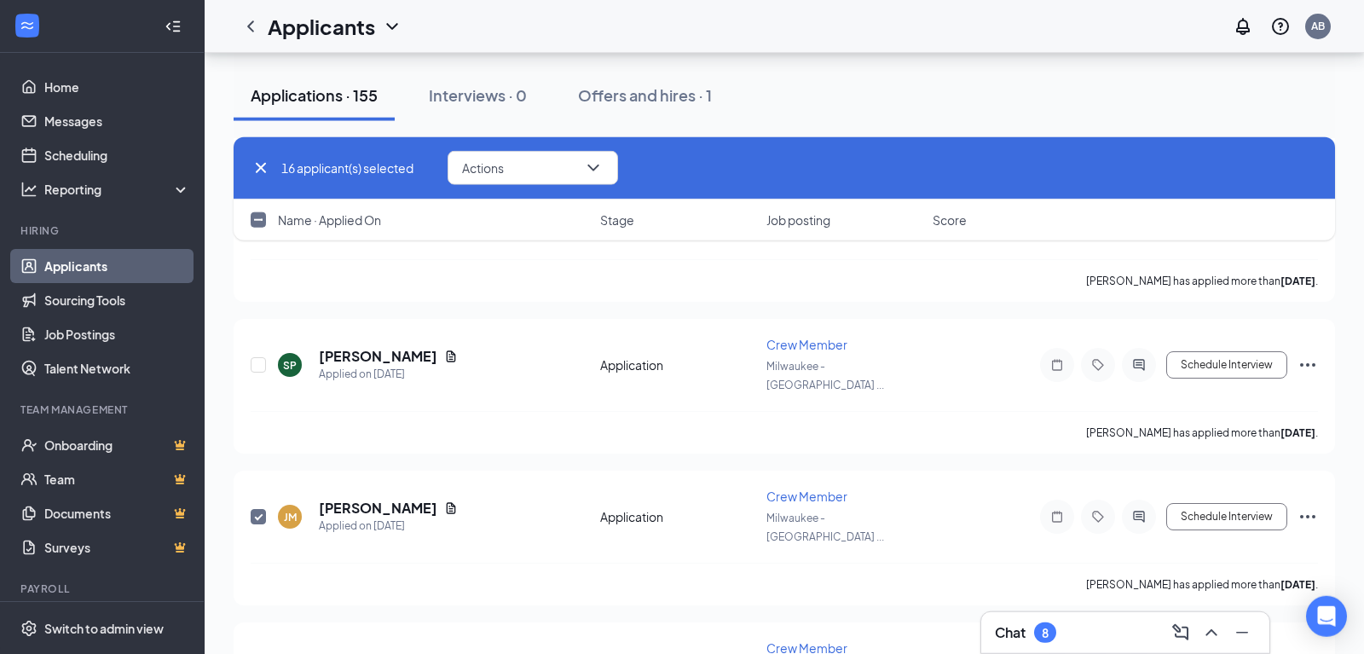
checkbox input "true"
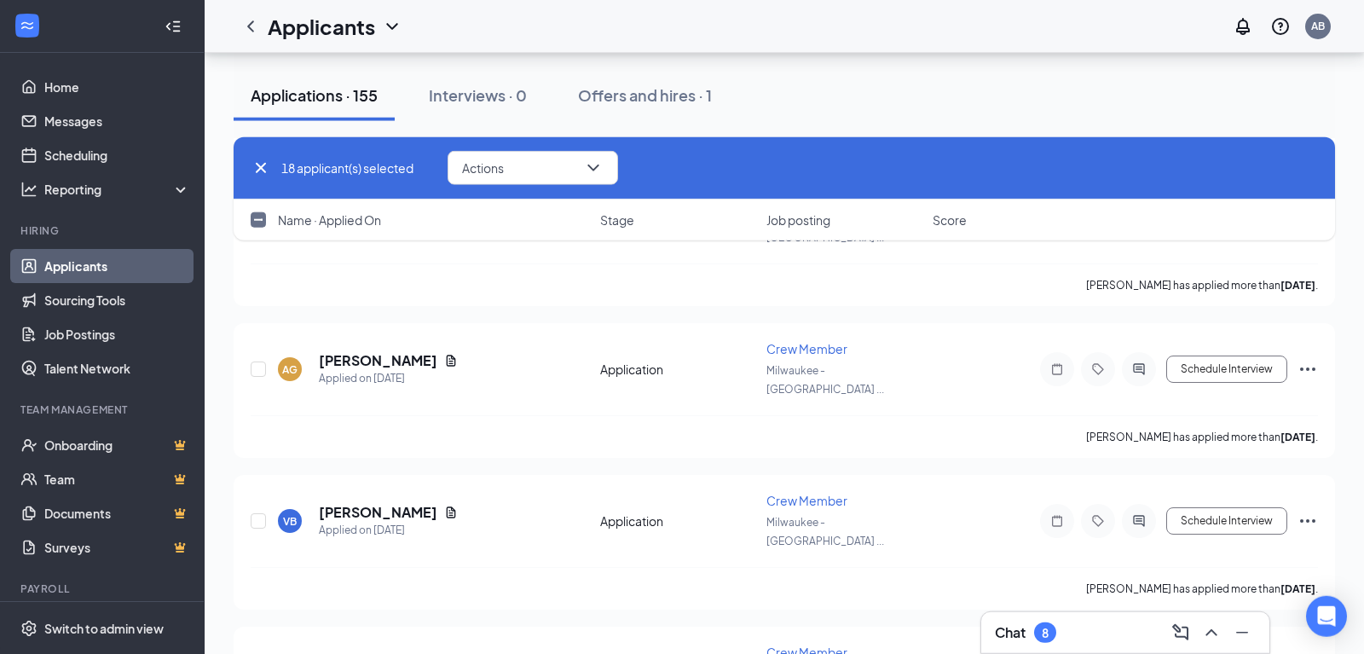
scroll to position [27559, 0]
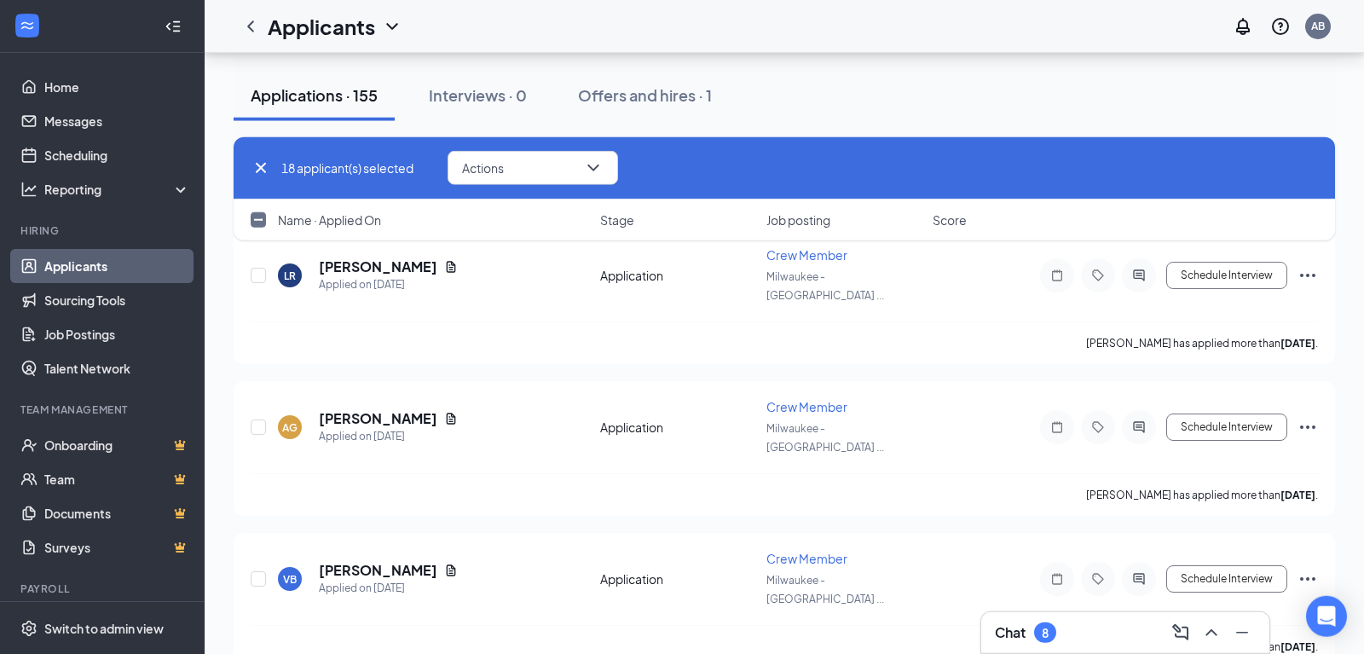
checkbox input "true"
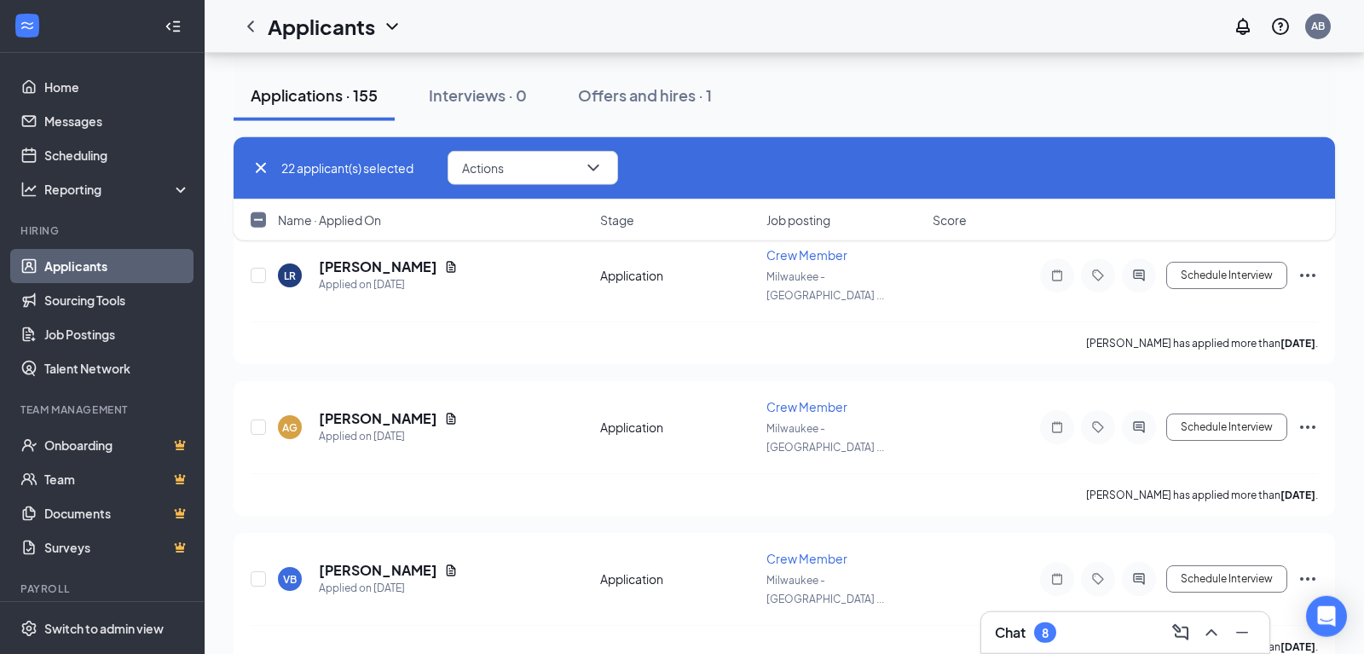
checkbox input "true"
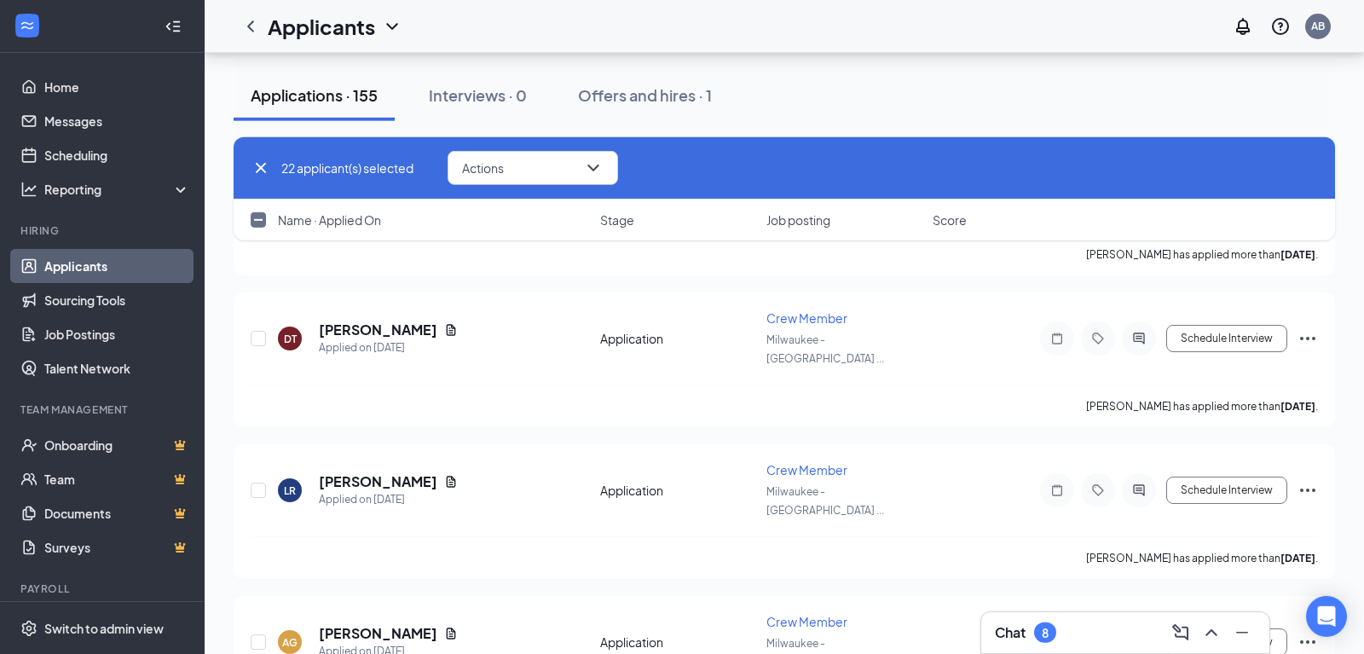
scroll to position [27125, 0]
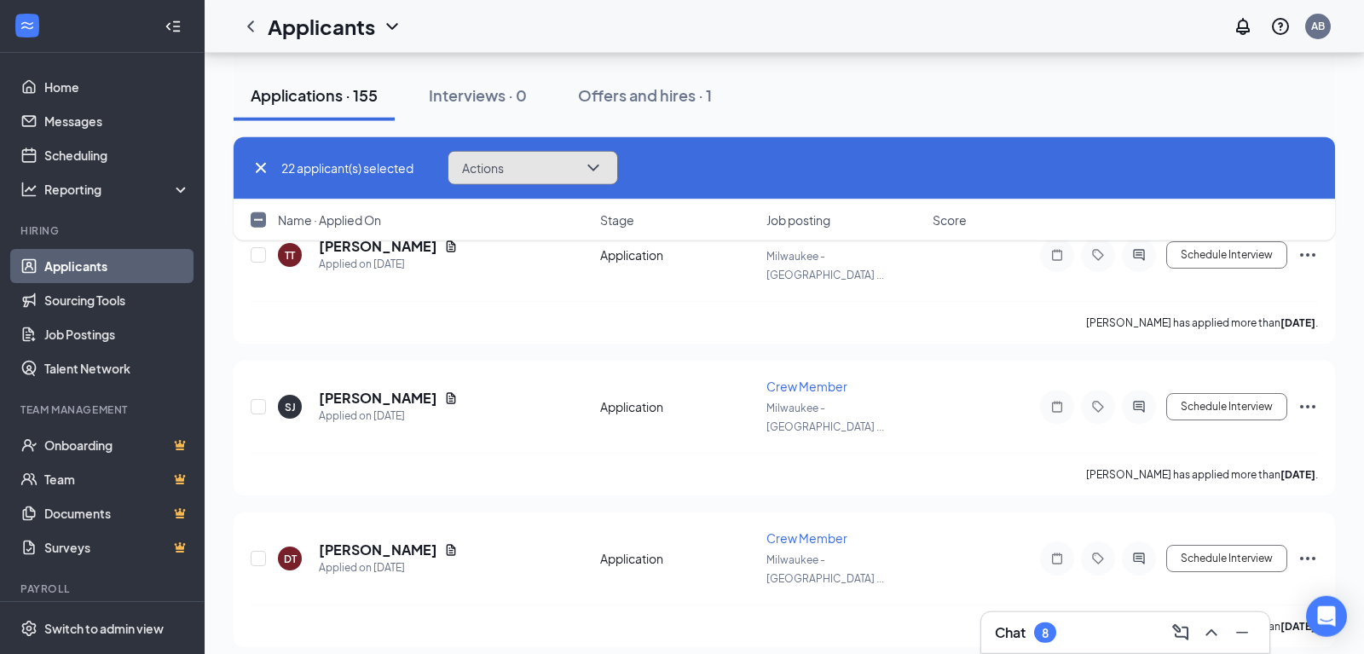
click at [546, 167] on button "Actions" at bounding box center [532, 168] width 170 height 34
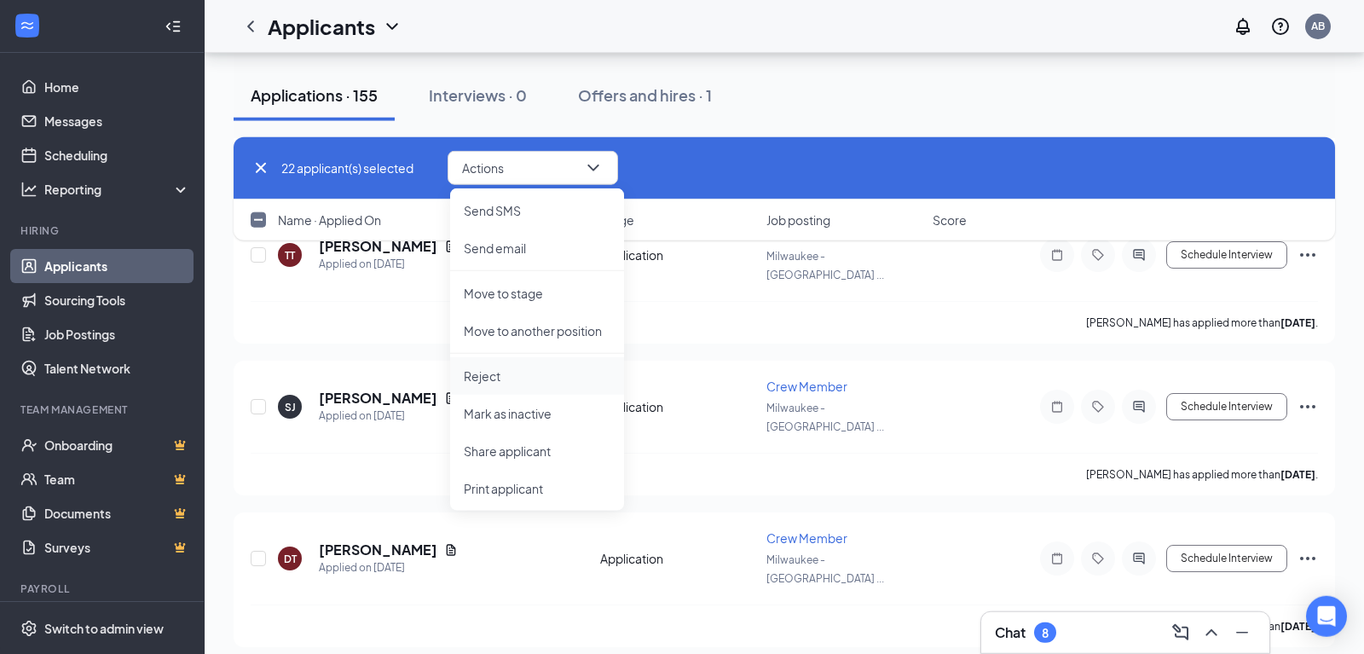
click at [505, 371] on p "Reject" at bounding box center [537, 375] width 147 height 17
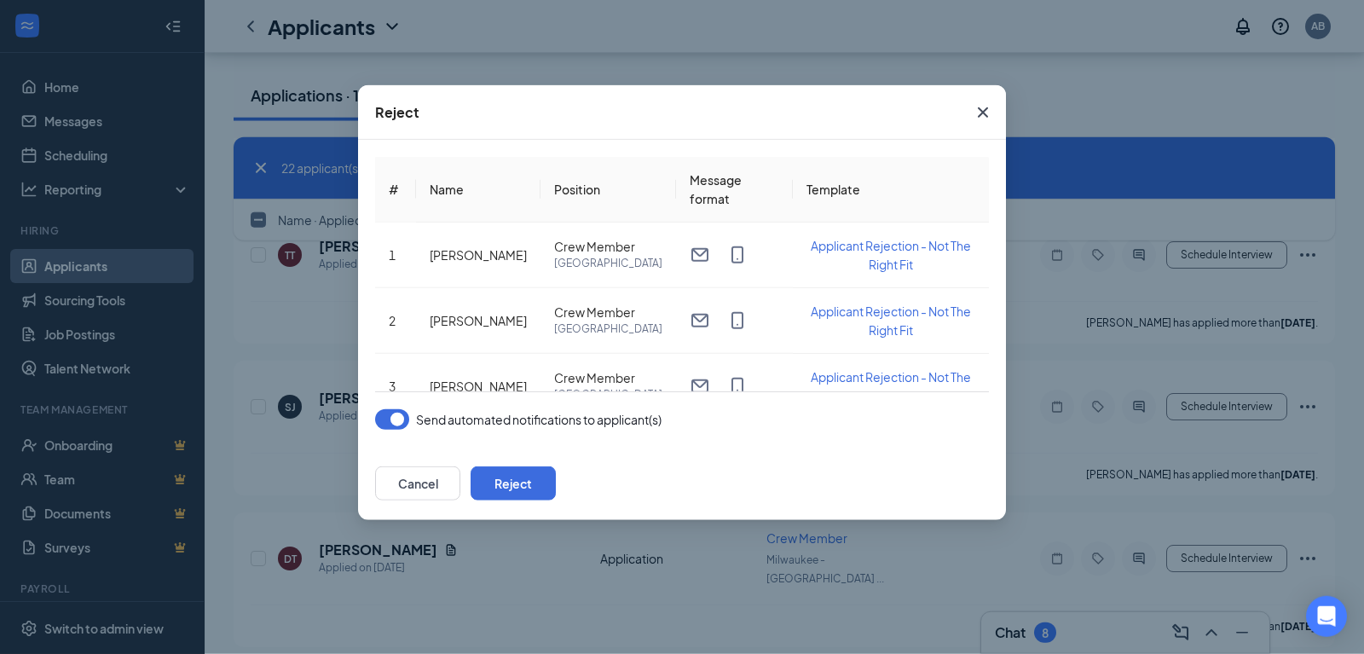
click at [396, 424] on button "button" at bounding box center [392, 419] width 34 height 20
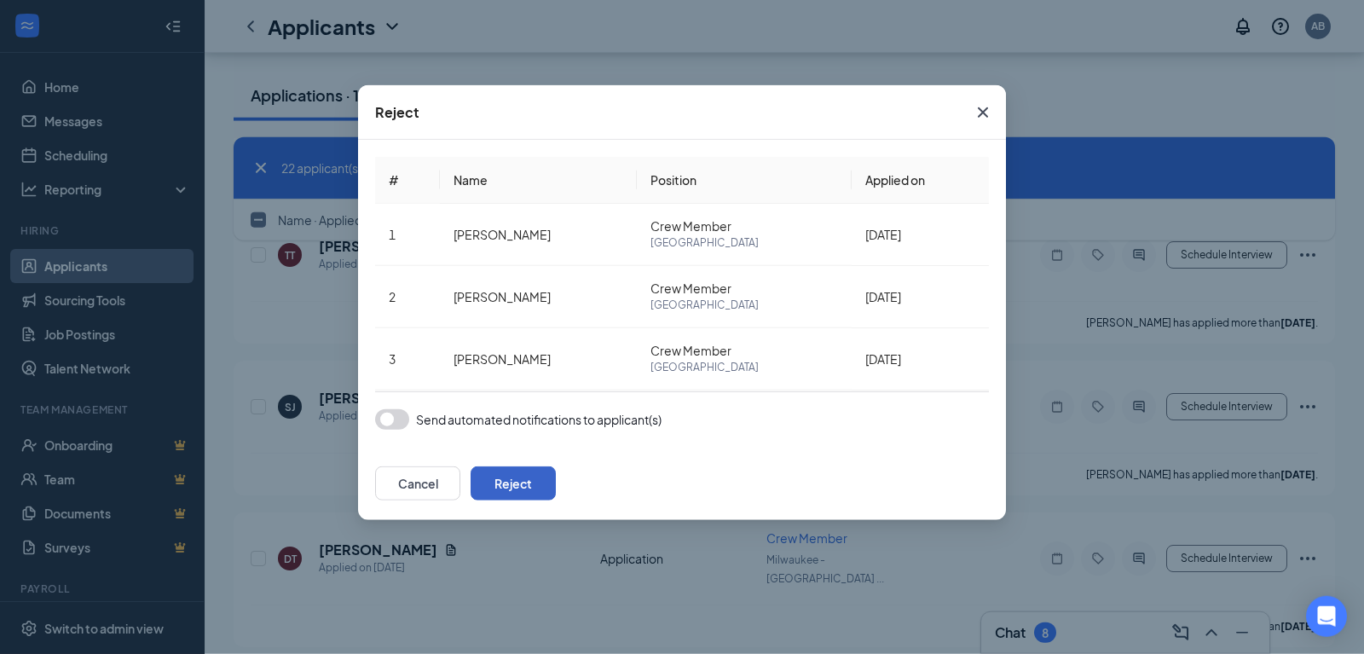
click at [556, 475] on button "Reject" at bounding box center [512, 483] width 85 height 34
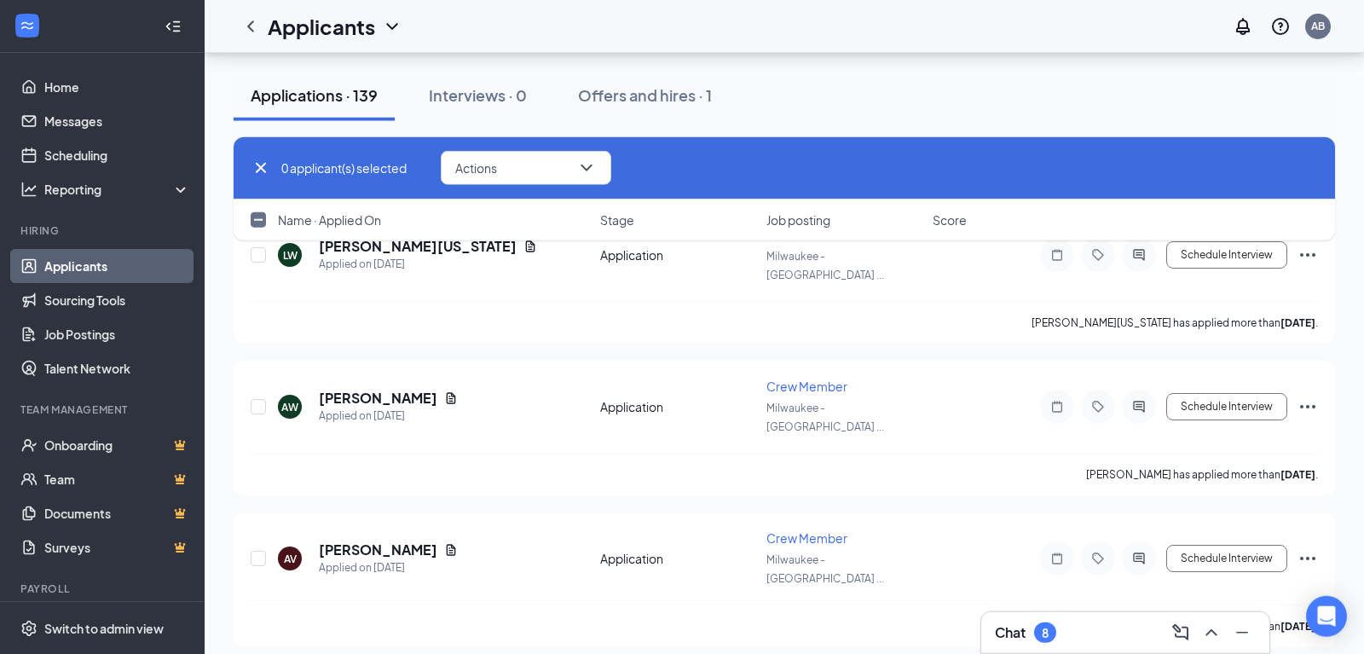
checkbox input "false"
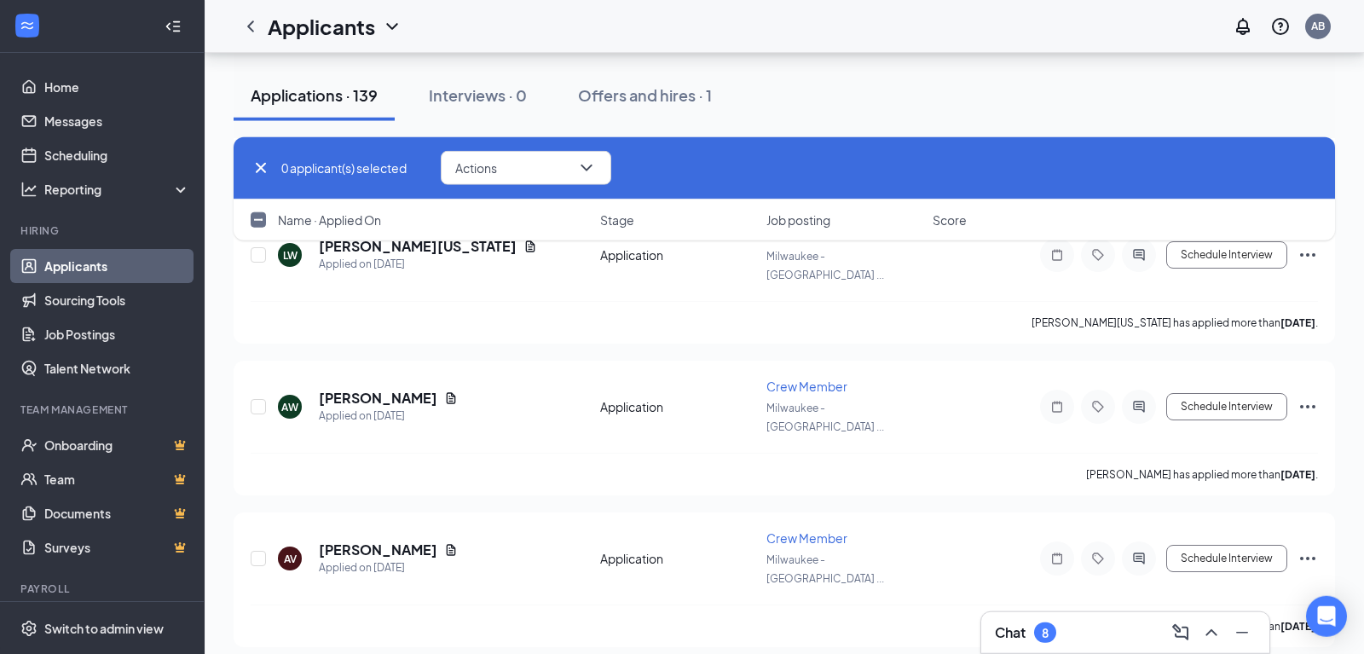
checkbox input "false"
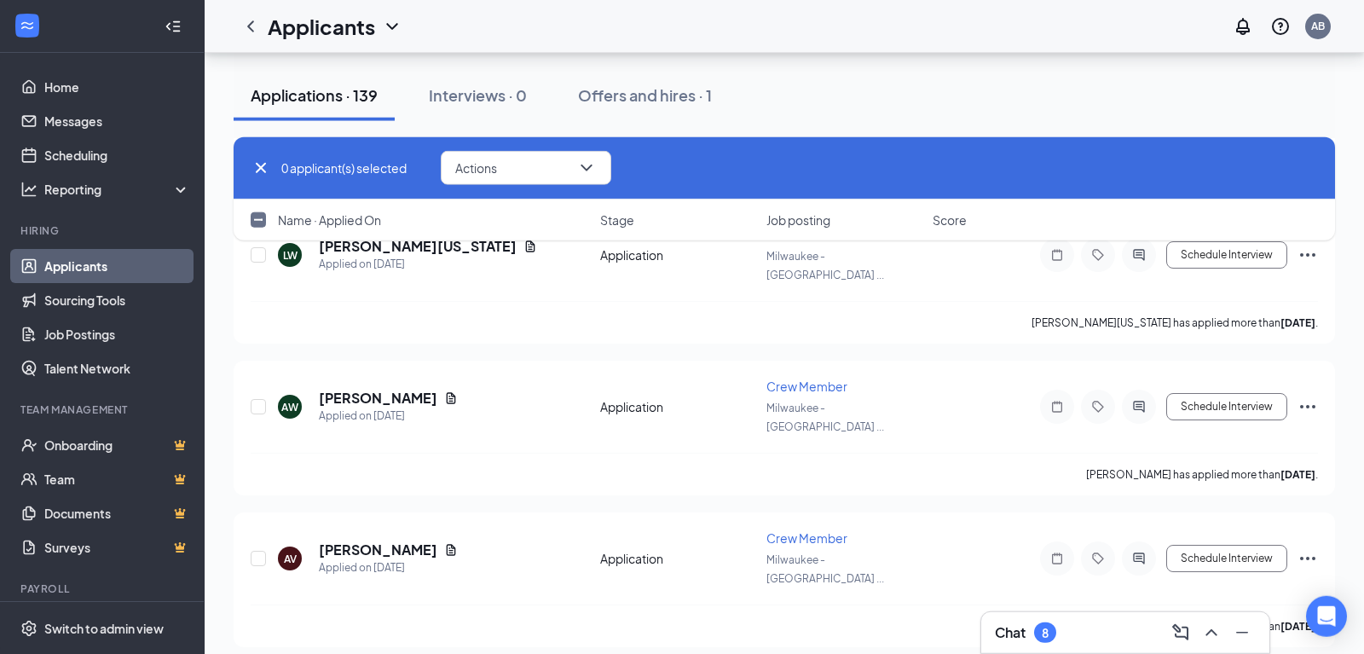
checkbox input "false"
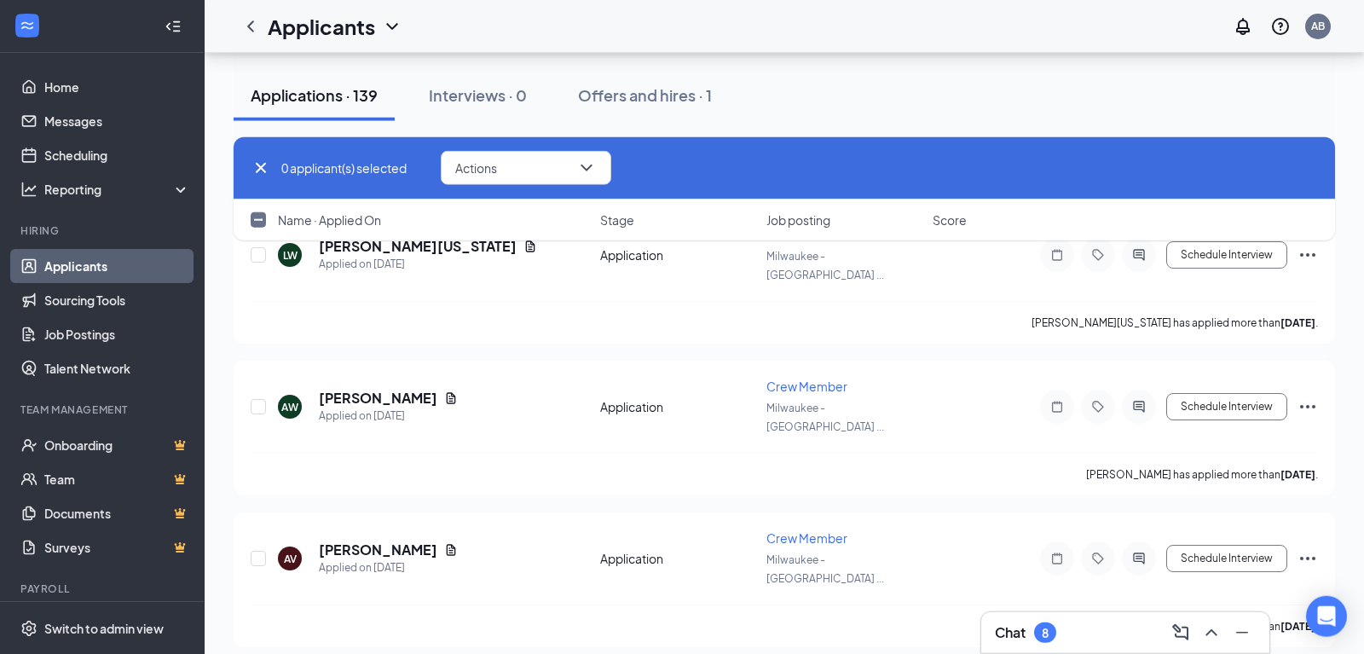
checkbox input "false"
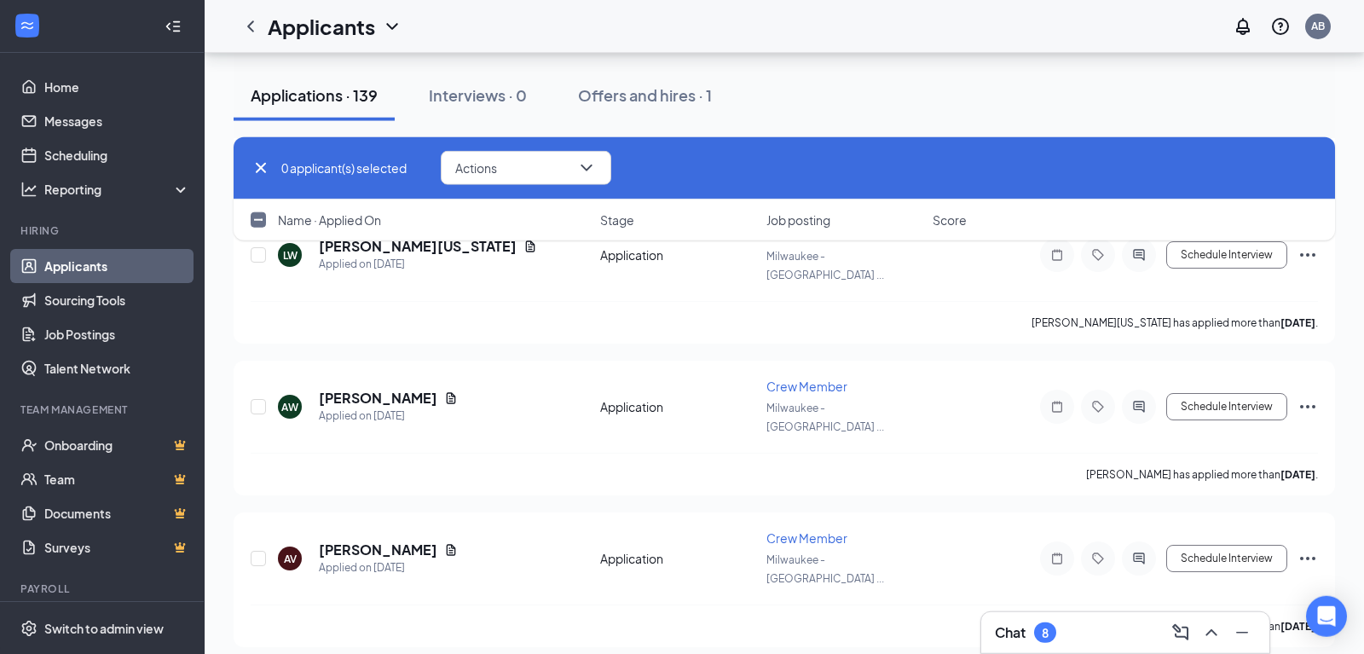
checkbox input "false"
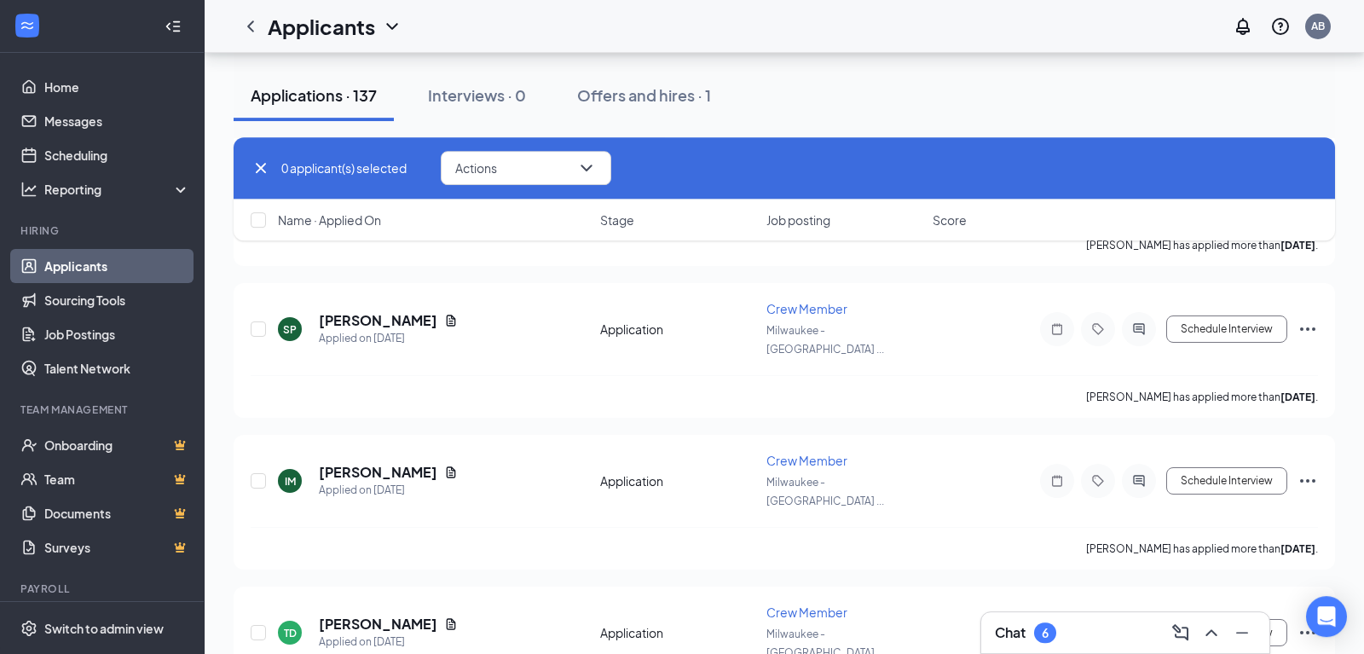
scroll to position [39969, 0]
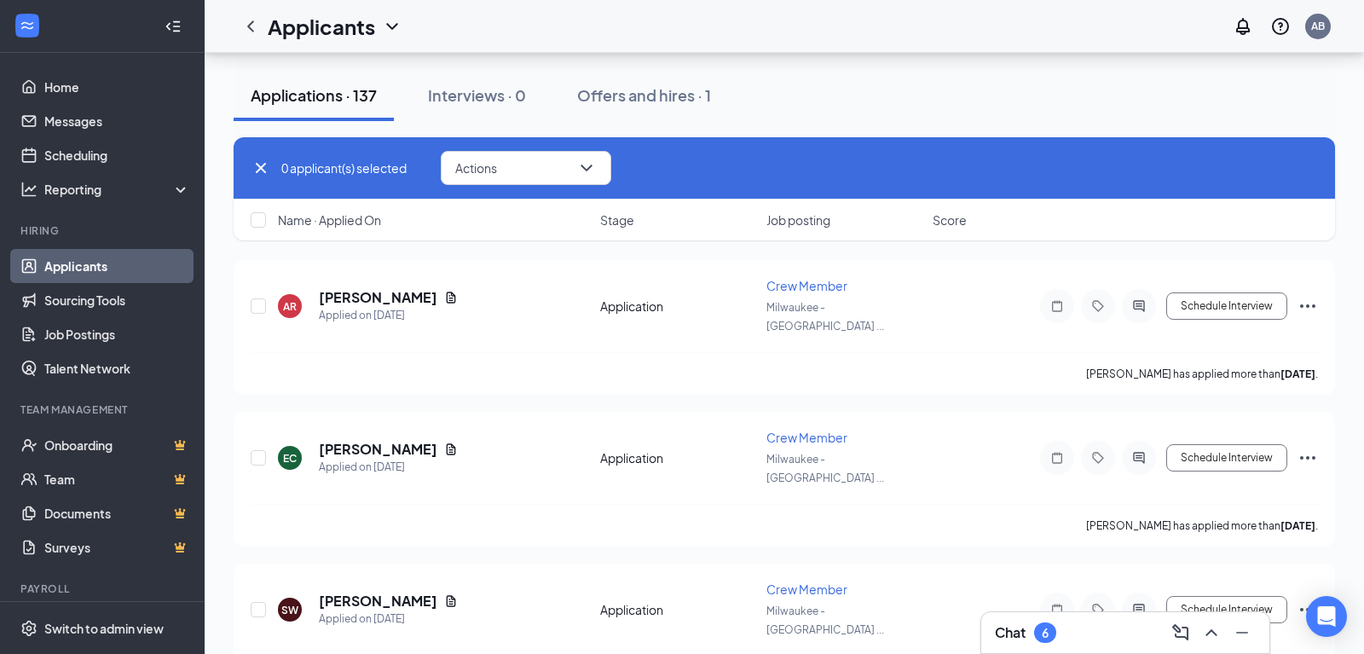
click at [1046, 630] on div "6" at bounding box center [1044, 633] width 7 height 14
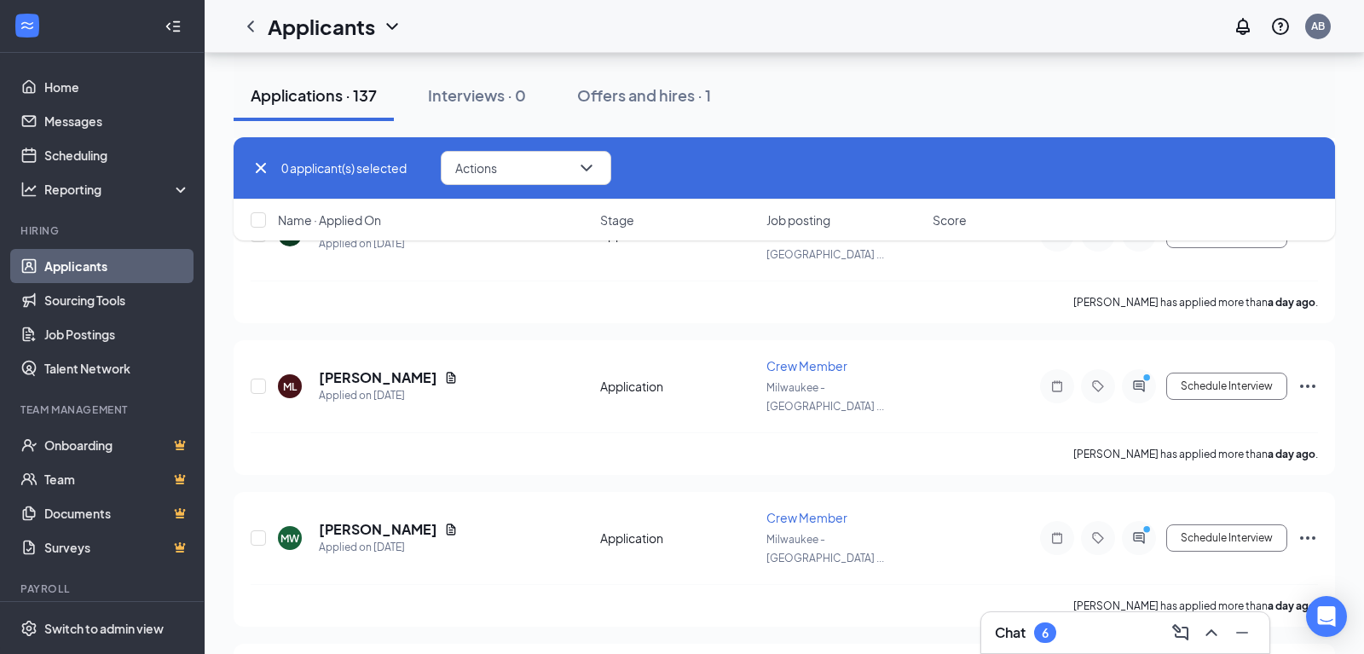
click at [1007, 628] on div "Chat 6" at bounding box center [1125, 632] width 288 height 41
click at [1008, 638] on h3 "Chat" at bounding box center [1010, 632] width 31 height 19
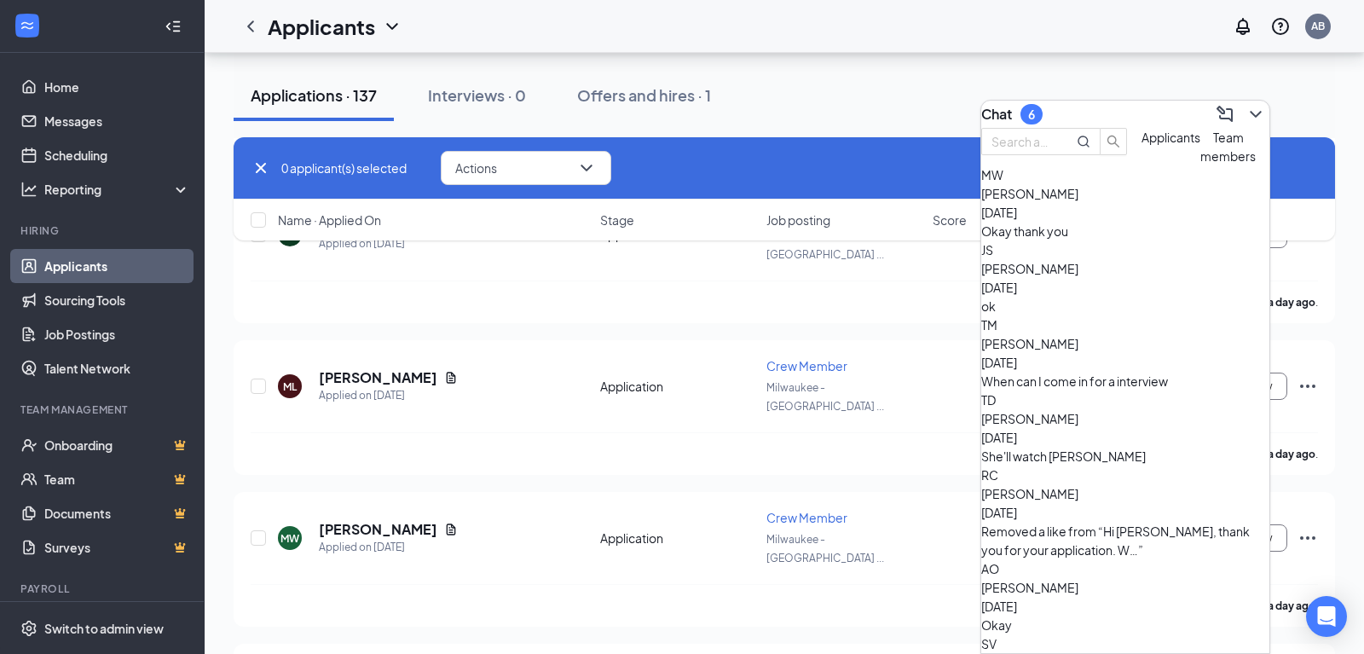
click at [1112, 240] on div "Okay thank you" at bounding box center [1125, 231] width 288 height 19
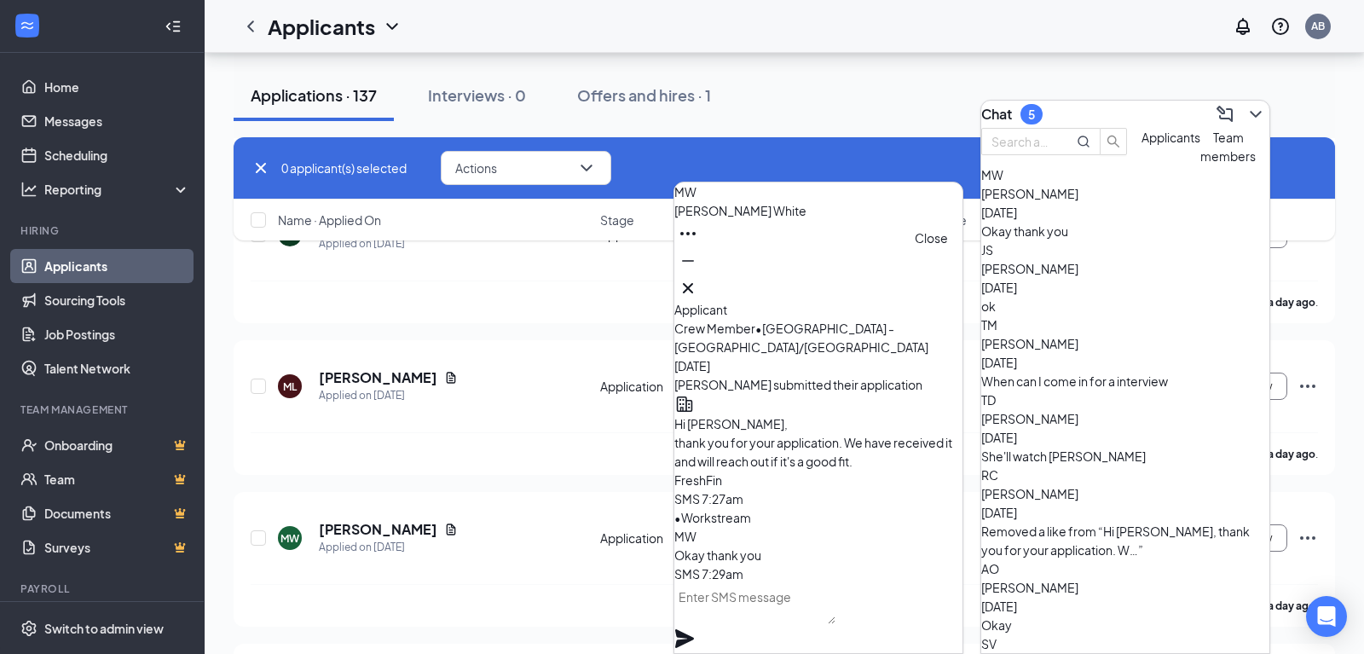
click at [698, 291] on icon "Cross" at bounding box center [688, 288] width 20 height 20
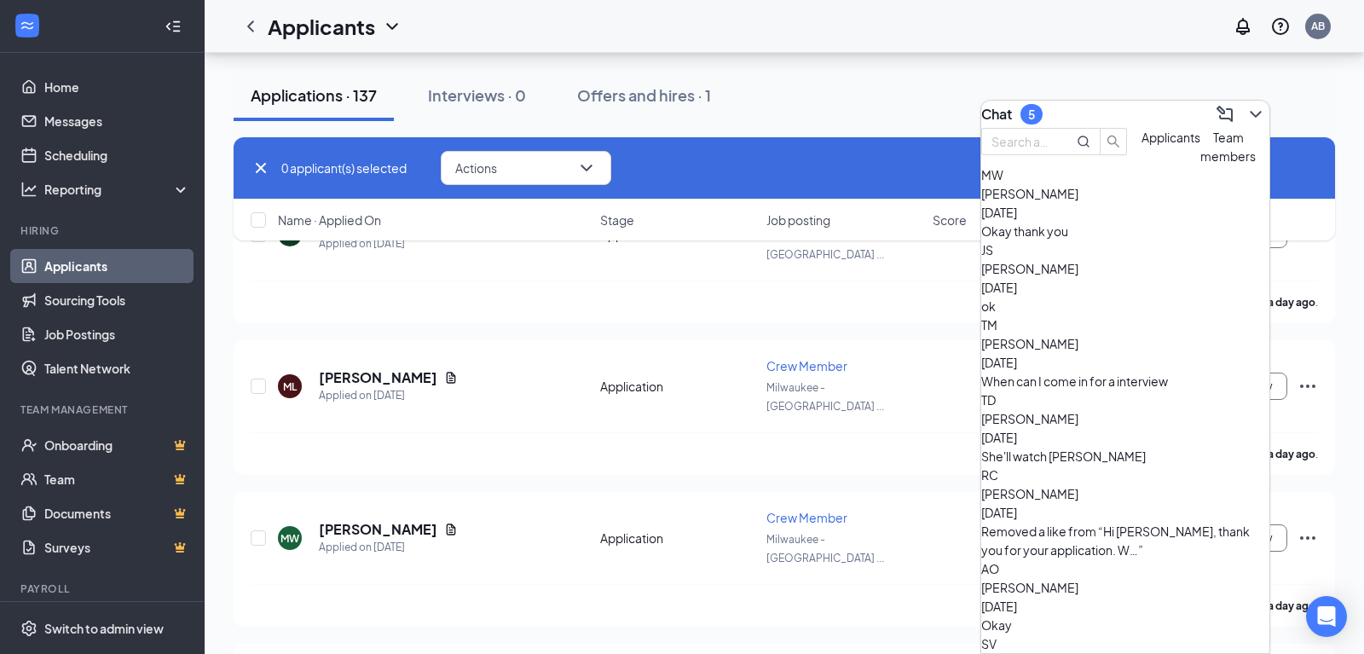
click at [1108, 297] on div "[PERSON_NAME] [DATE]" at bounding box center [1125, 278] width 288 height 38
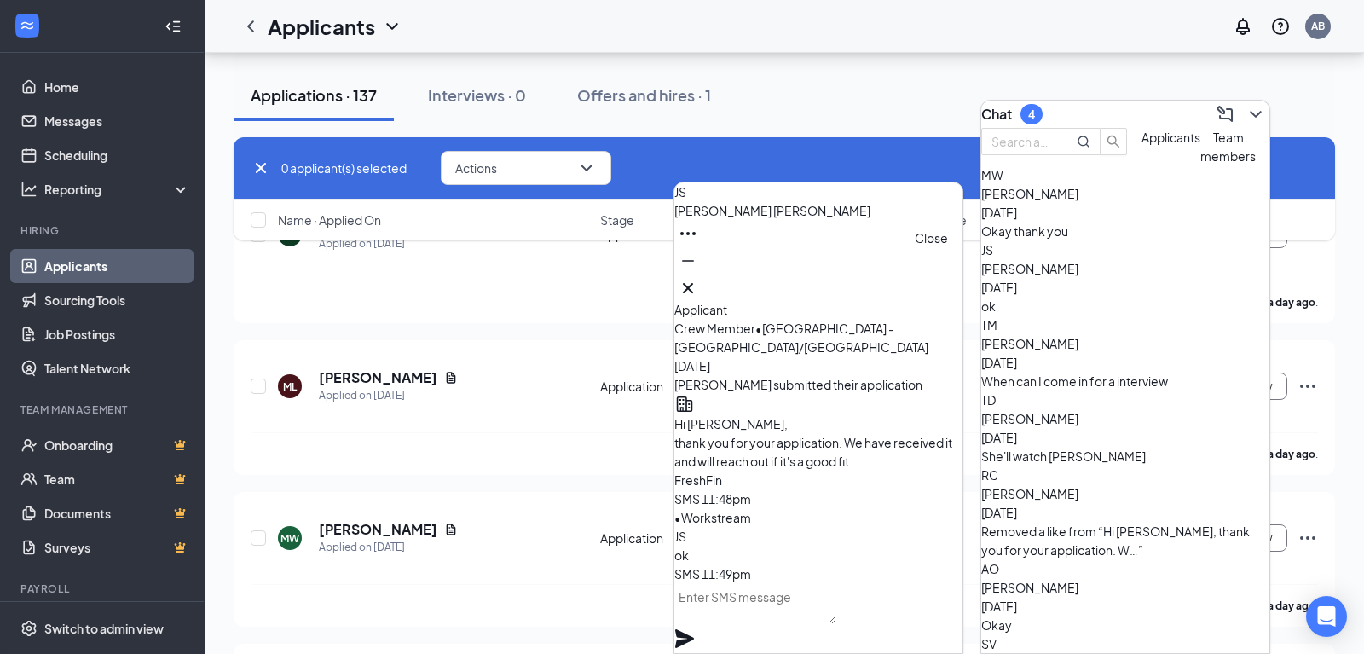
click at [698, 283] on icon "Cross" at bounding box center [688, 288] width 20 height 20
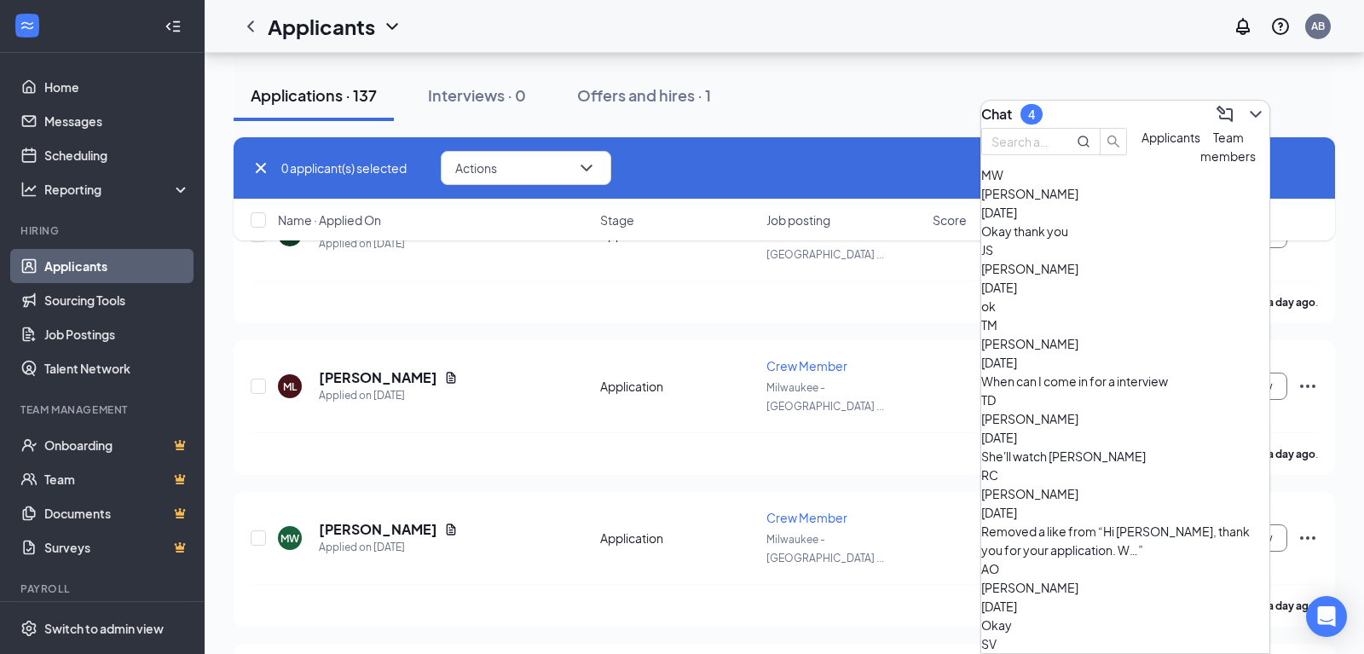
click at [1116, 381] on div "When can I come in for a interview" at bounding box center [1125, 381] width 288 height 19
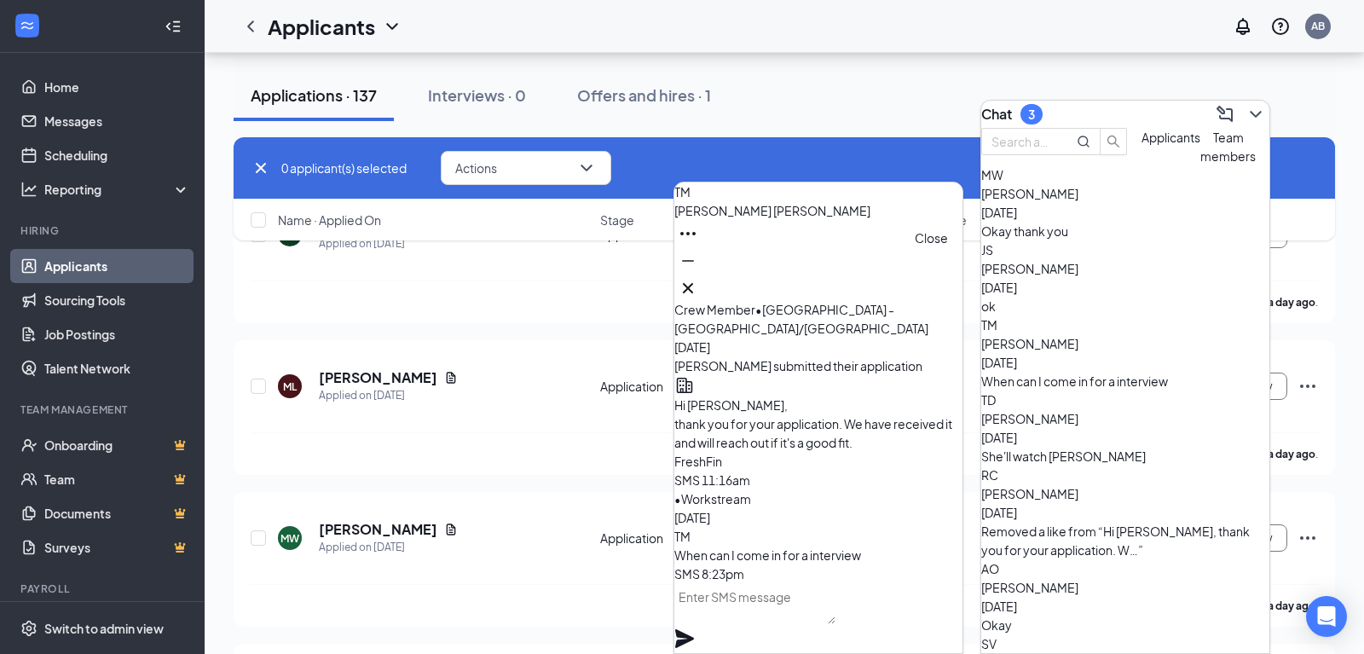
click at [698, 288] on icon "Cross" at bounding box center [688, 288] width 20 height 20
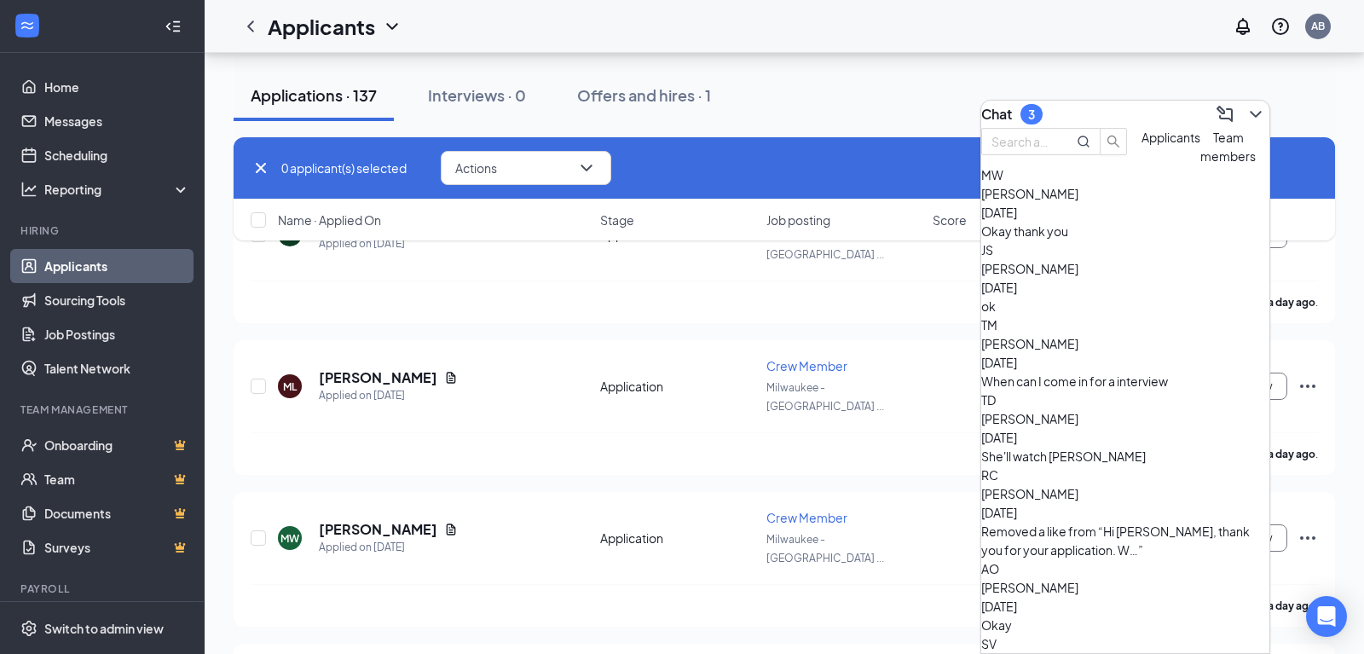
click at [1145, 447] on div "She'll watch [PERSON_NAME]" at bounding box center [1125, 456] width 288 height 19
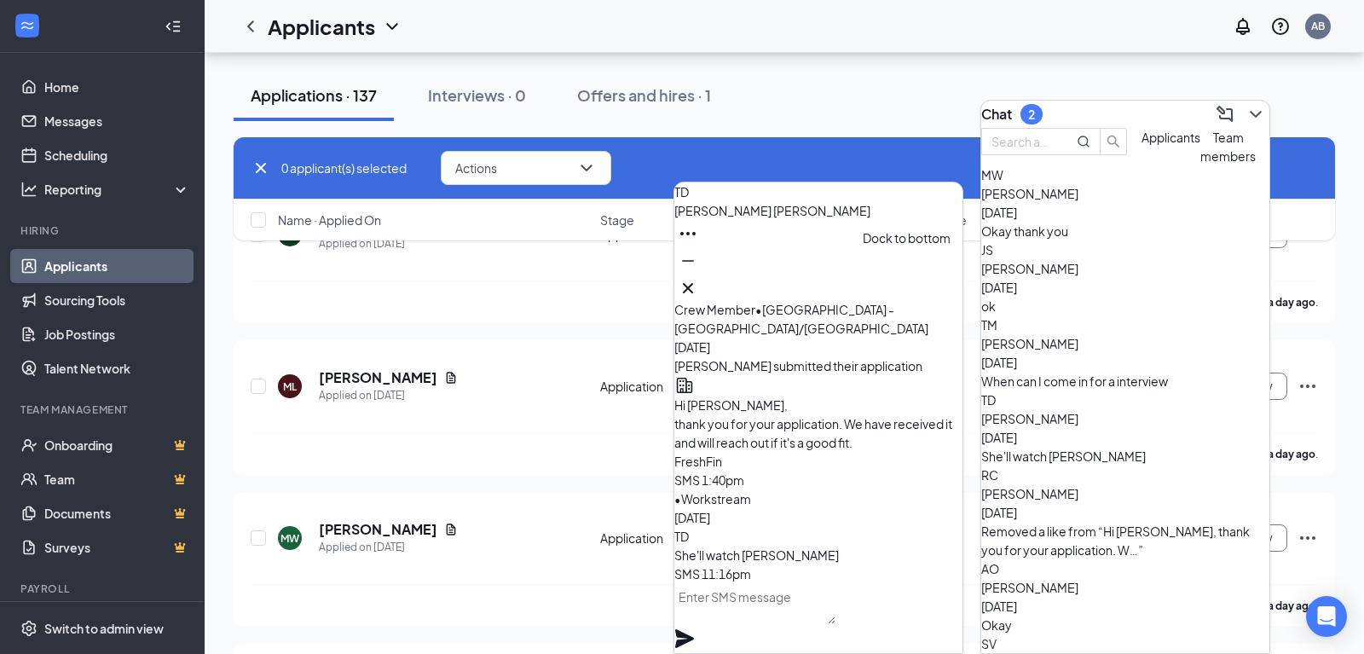
click at [698, 271] on icon "Minimize" at bounding box center [688, 261] width 20 height 20
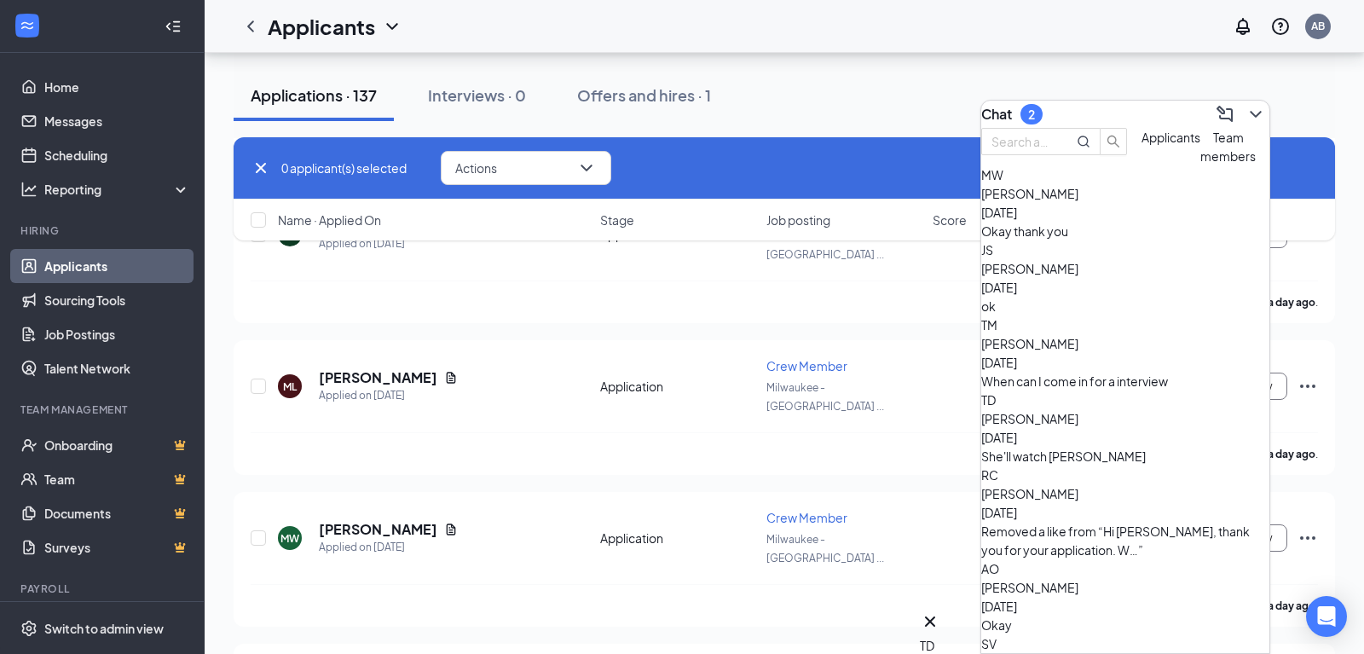
click at [940, 613] on icon "Cross" at bounding box center [930, 621] width 20 height 20
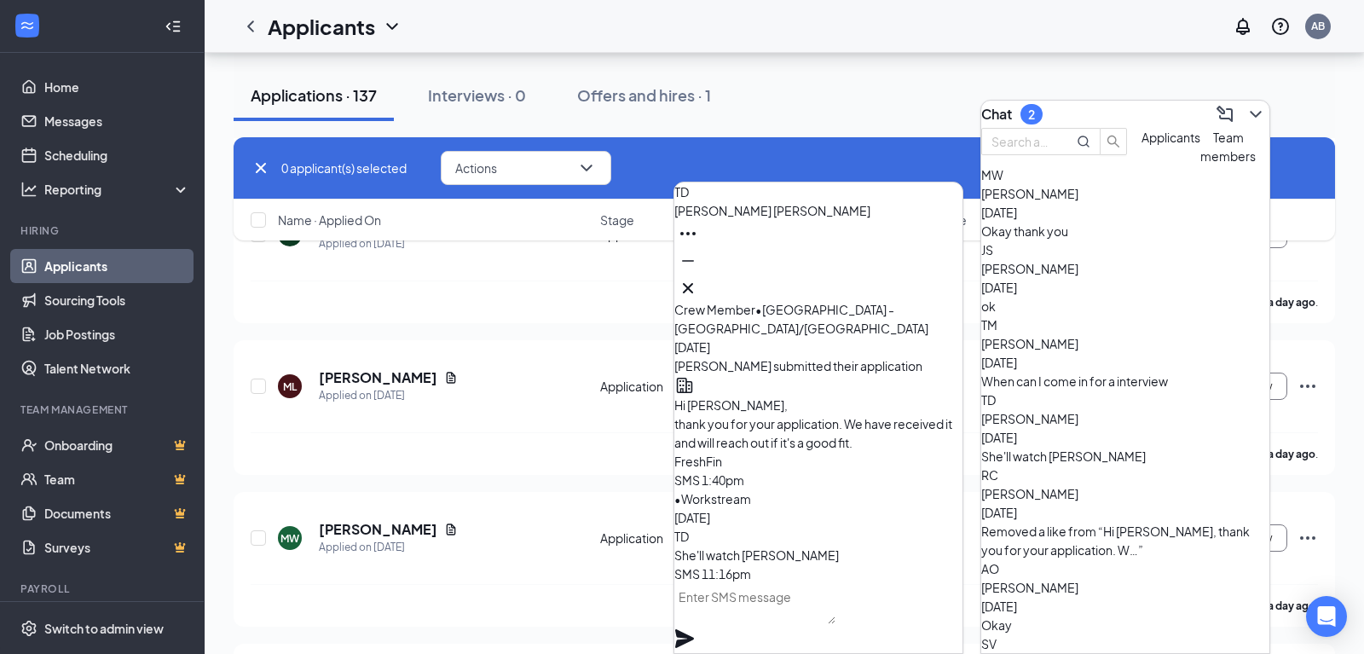
click at [698, 278] on icon "Cross" at bounding box center [688, 288] width 20 height 20
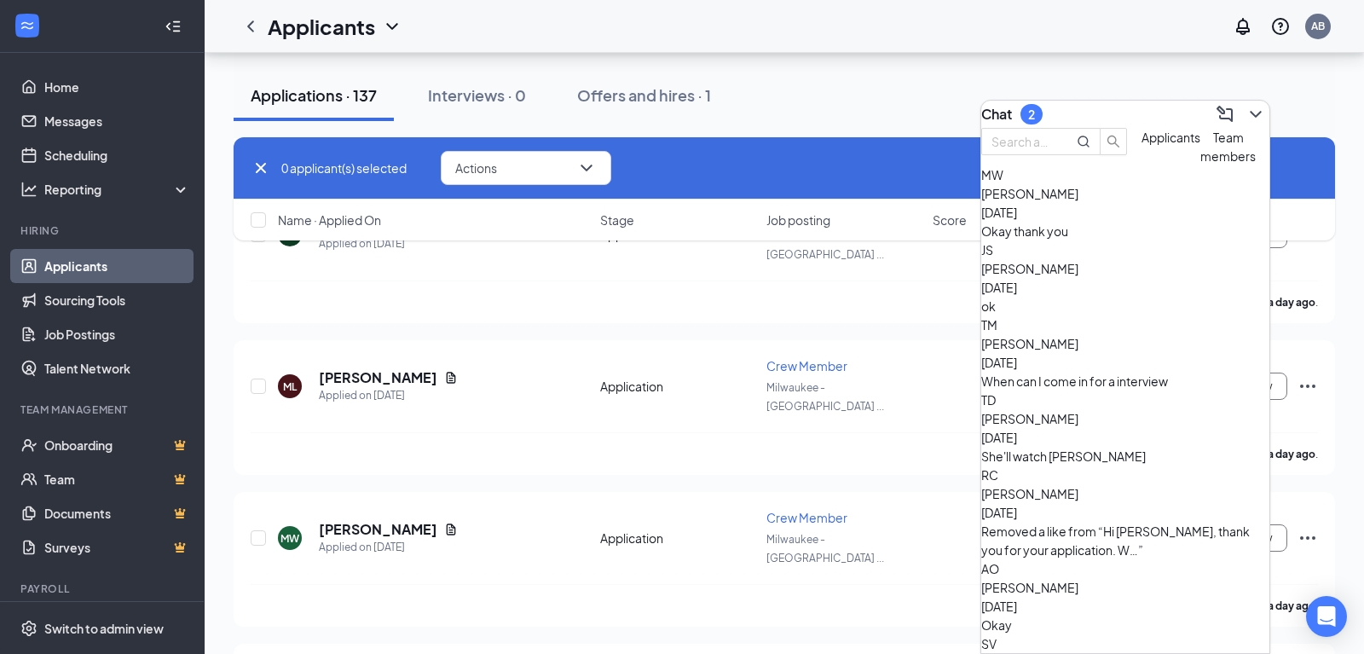
click at [1116, 522] on div "Removed a like from “Hi [PERSON_NAME], thank you for your application. W…”" at bounding box center [1125, 541] width 288 height 38
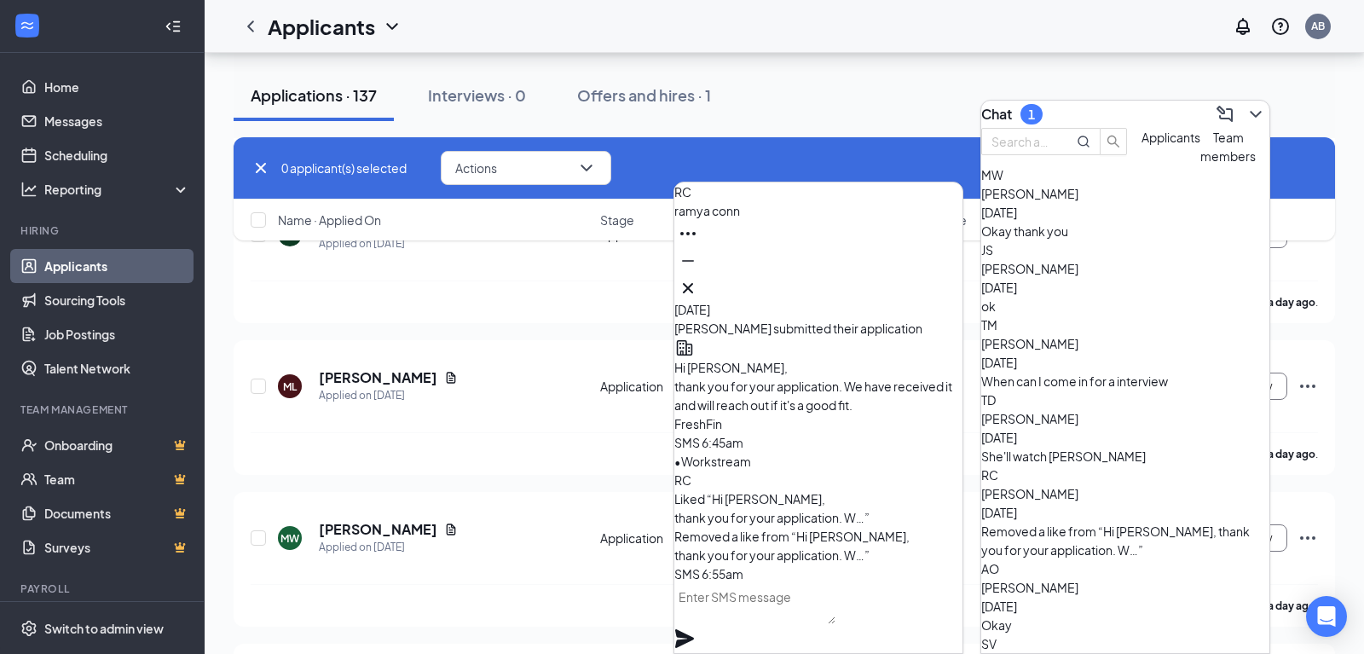
click at [698, 288] on icon "Cross" at bounding box center [688, 288] width 20 height 20
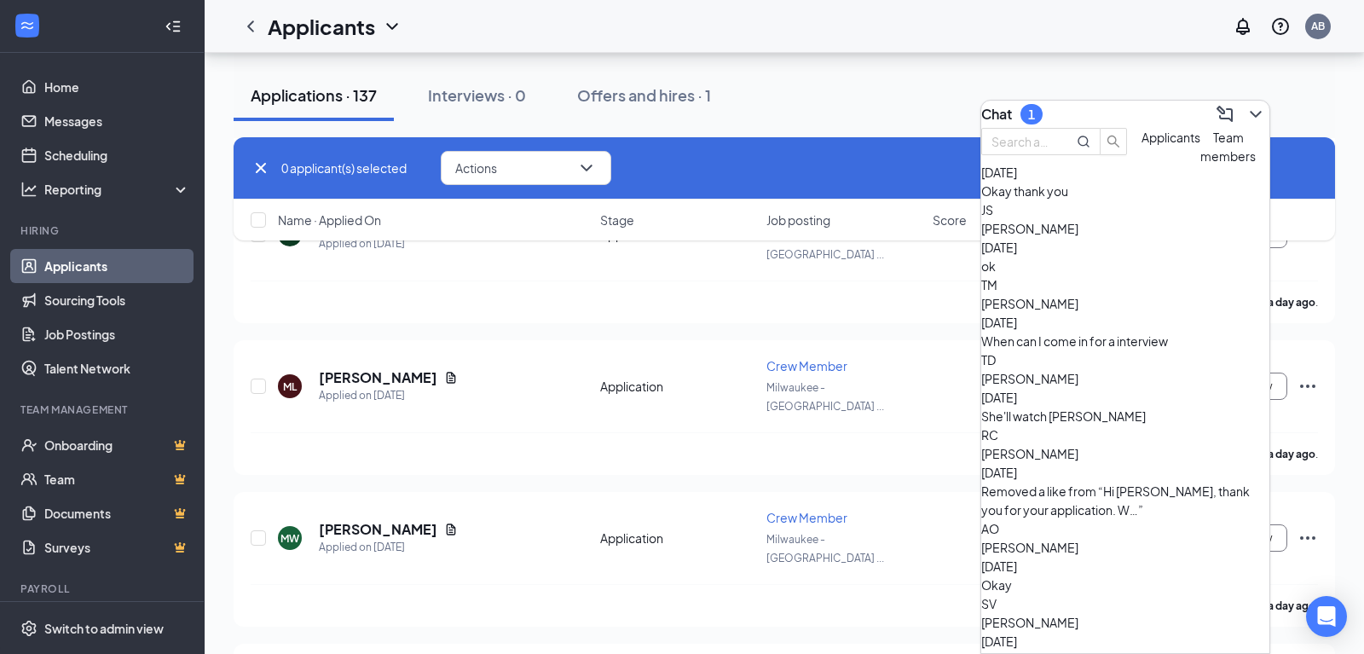
scroll to position [52, 0]
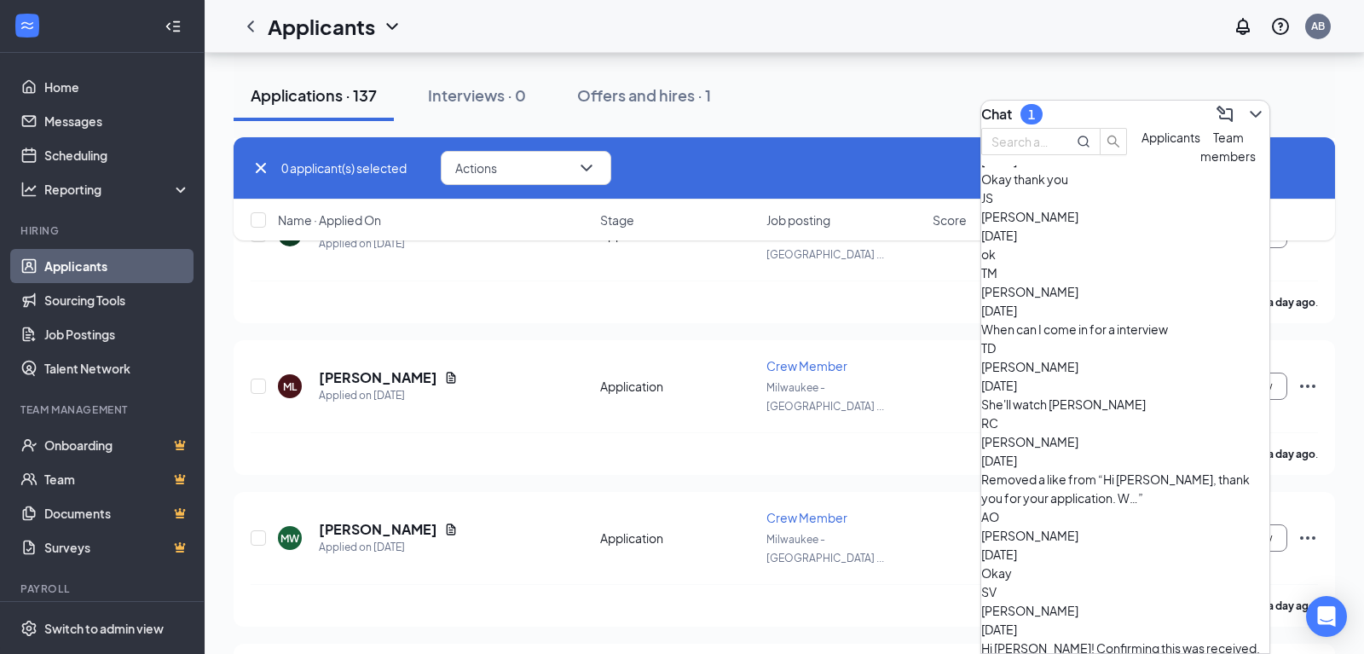
click at [1101, 563] on div "Okay" at bounding box center [1125, 572] width 288 height 19
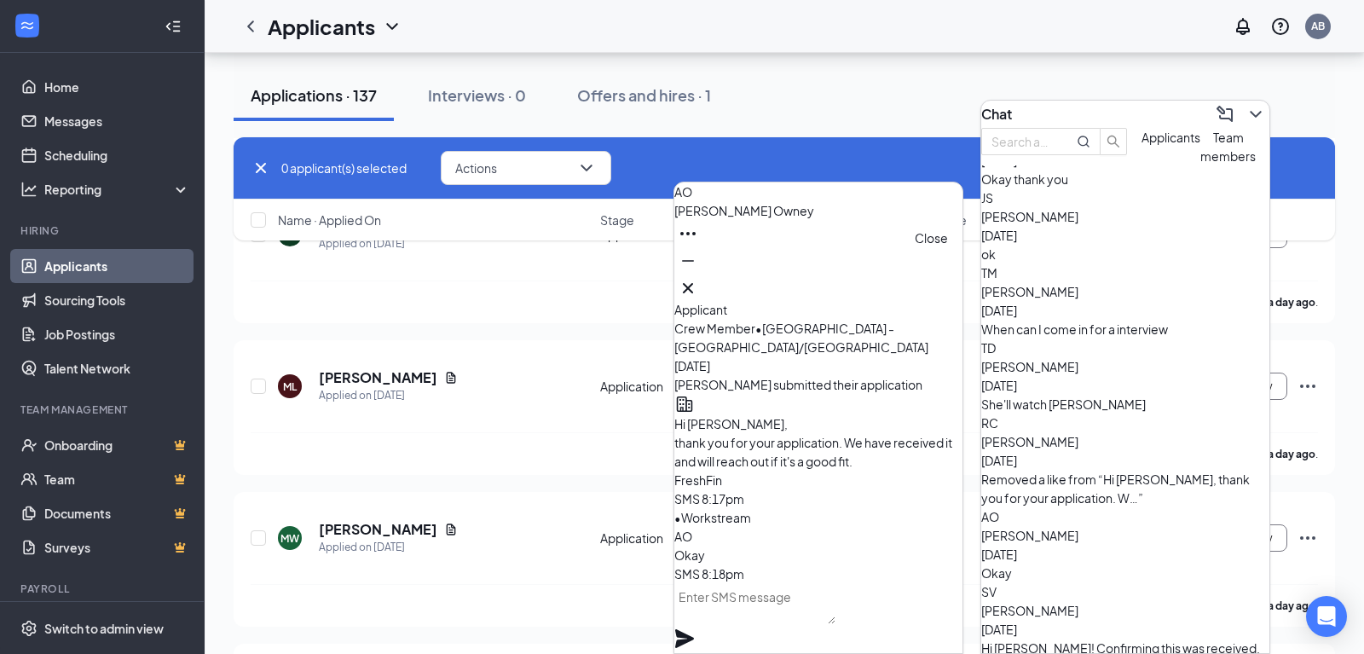
click at [698, 278] on icon "Cross" at bounding box center [688, 288] width 20 height 20
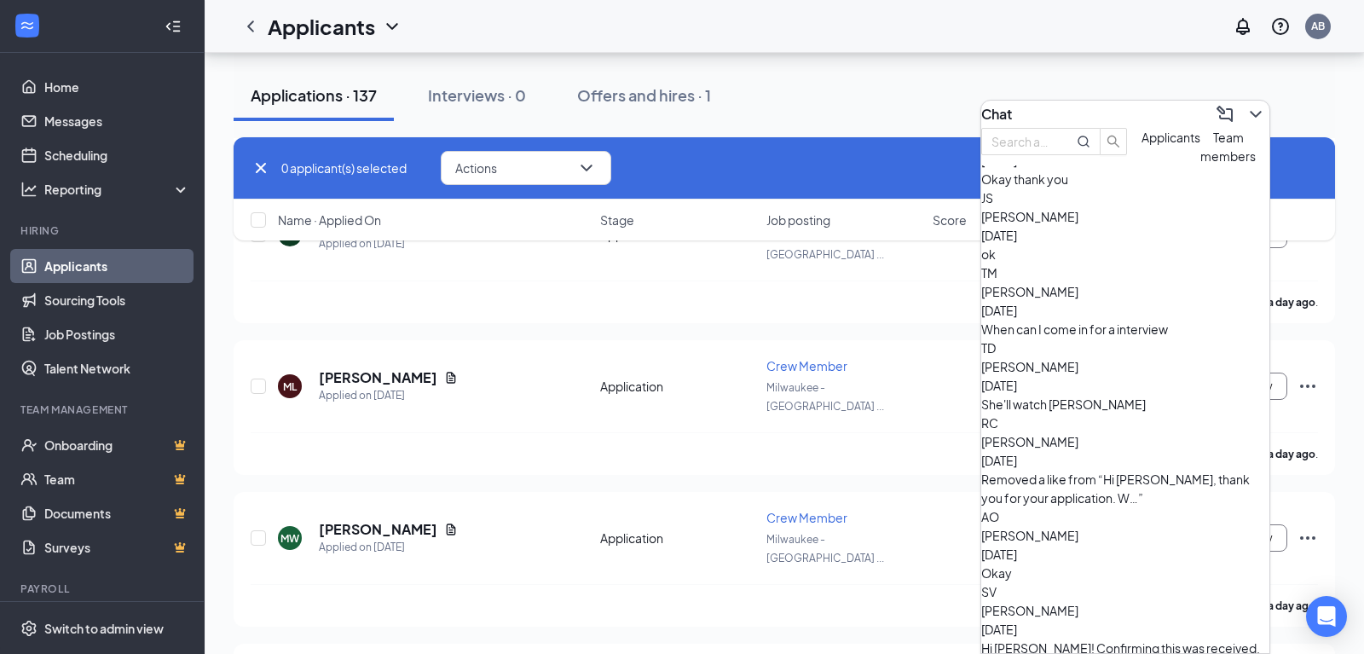
scroll to position [0, 0]
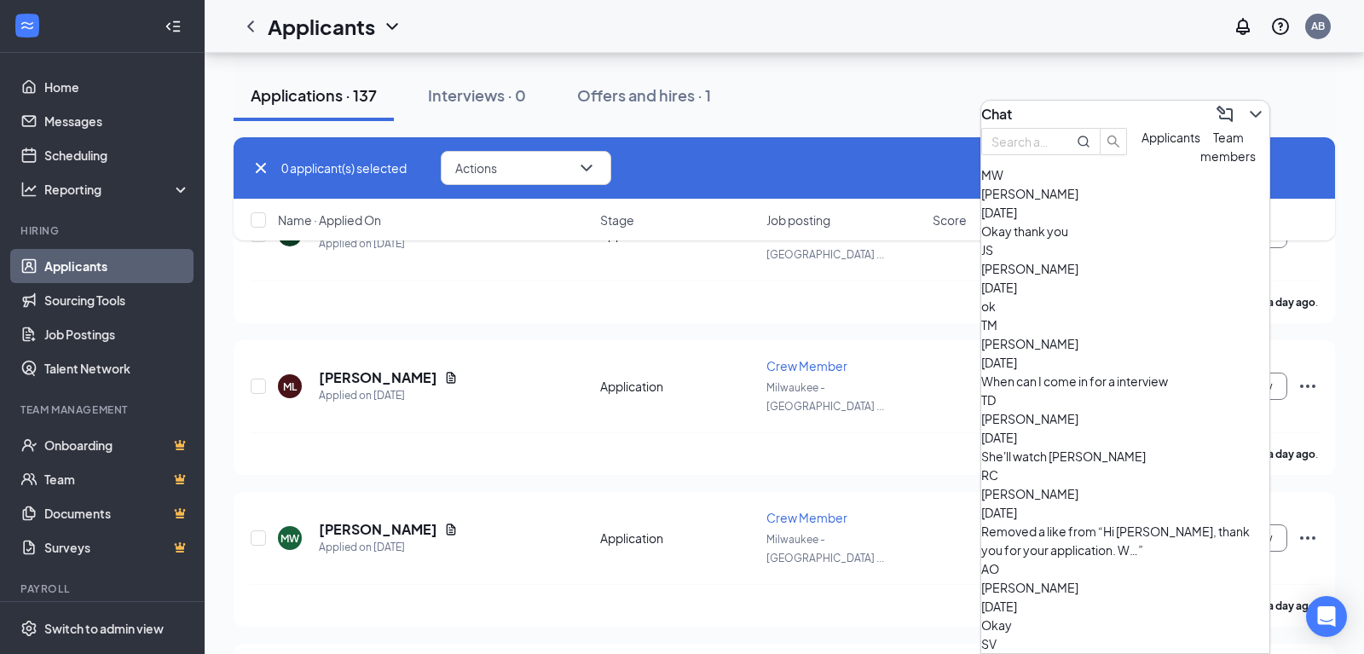
click at [1078, 201] on span "[PERSON_NAME]" at bounding box center [1029, 193] width 97 height 15
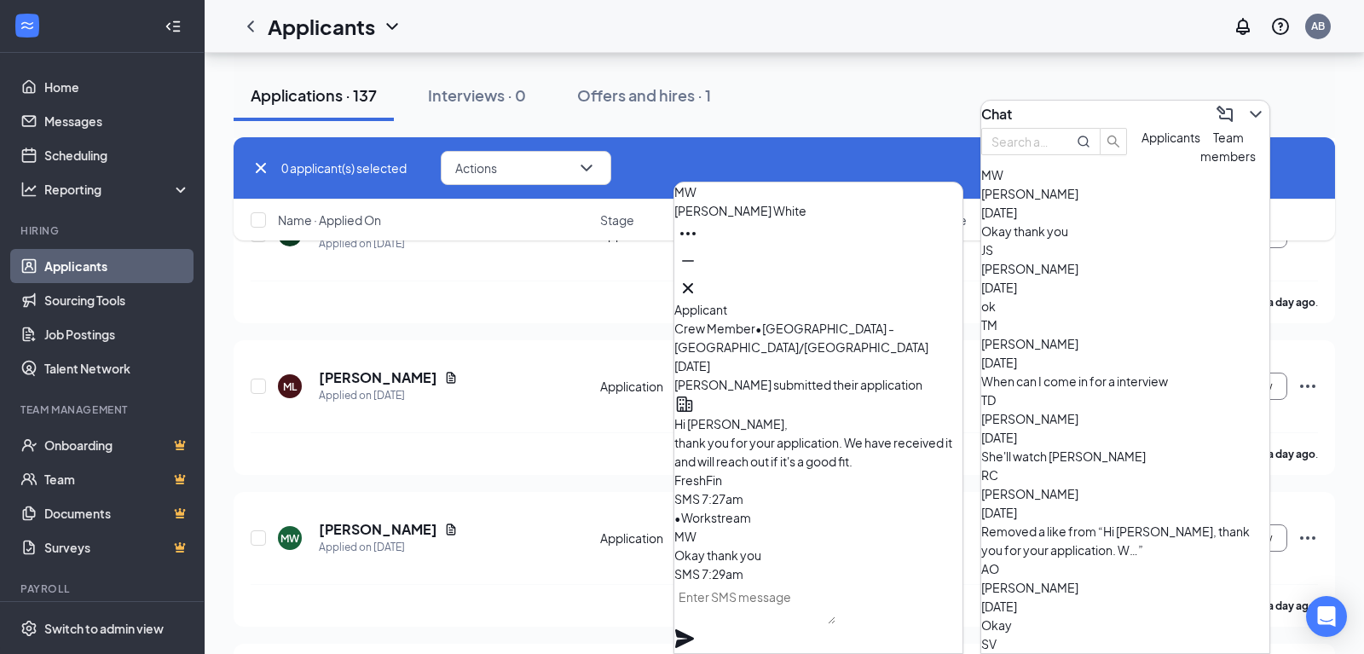
click at [835, 612] on textarea at bounding box center [754, 603] width 161 height 41
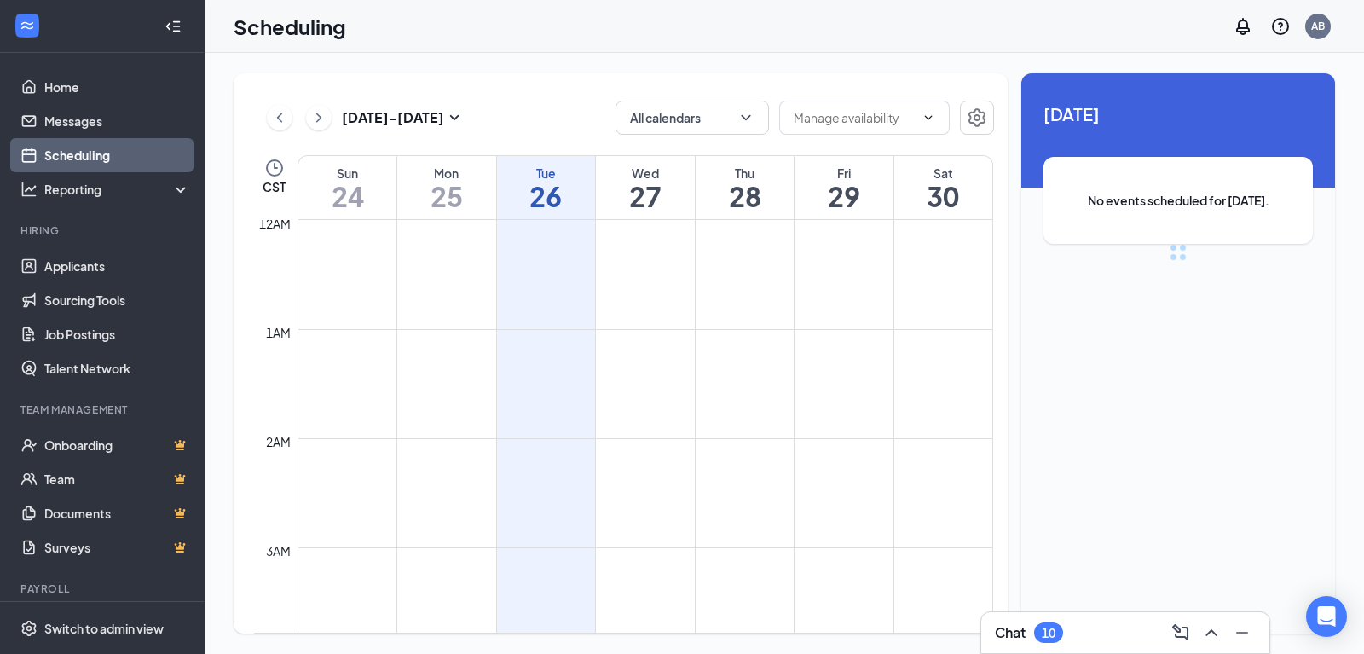
scroll to position [838, 0]
click at [855, 118] on input "text" at bounding box center [853, 117] width 121 height 19
click at [899, 83] on div "Aug 24 - Aug 30 All calendars CST Sun 24 Mon 25 Tue 26 Wed 27 Thu 28 Fri 29 Sat…" at bounding box center [621, 353] width 774 height 560
click at [1055, 628] on div "10" at bounding box center [1048, 633] width 14 height 14
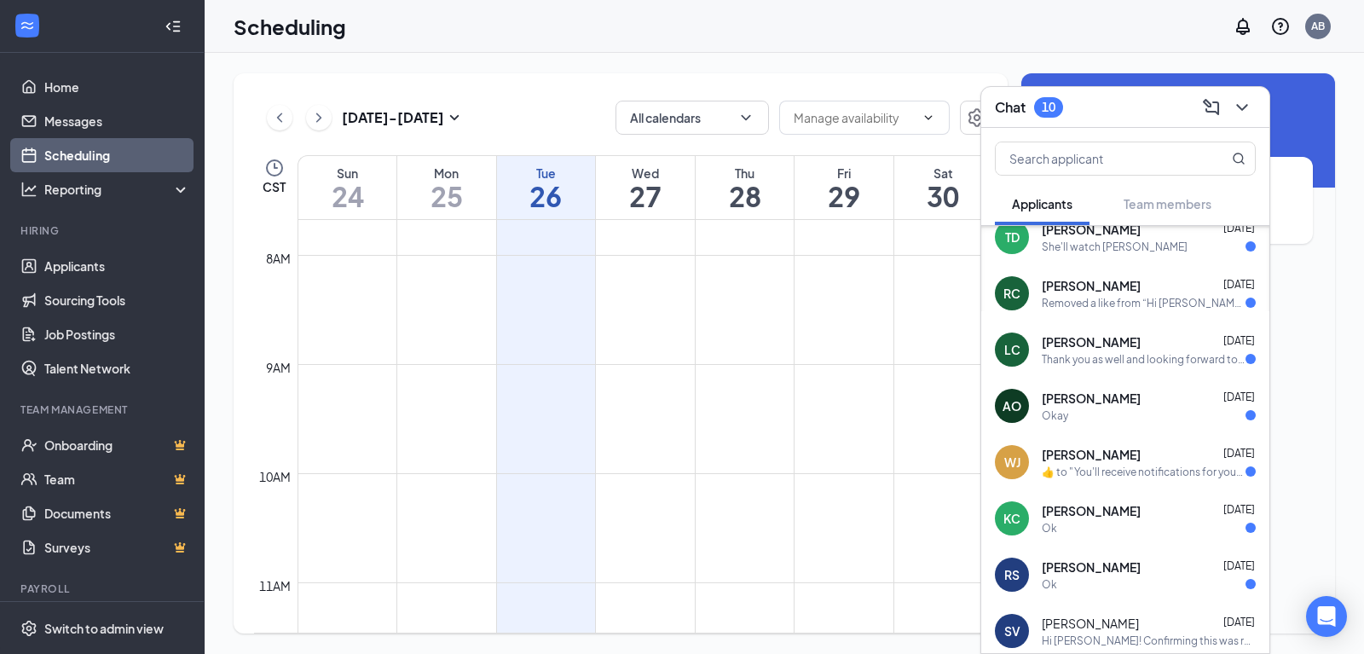
scroll to position [221, 0]
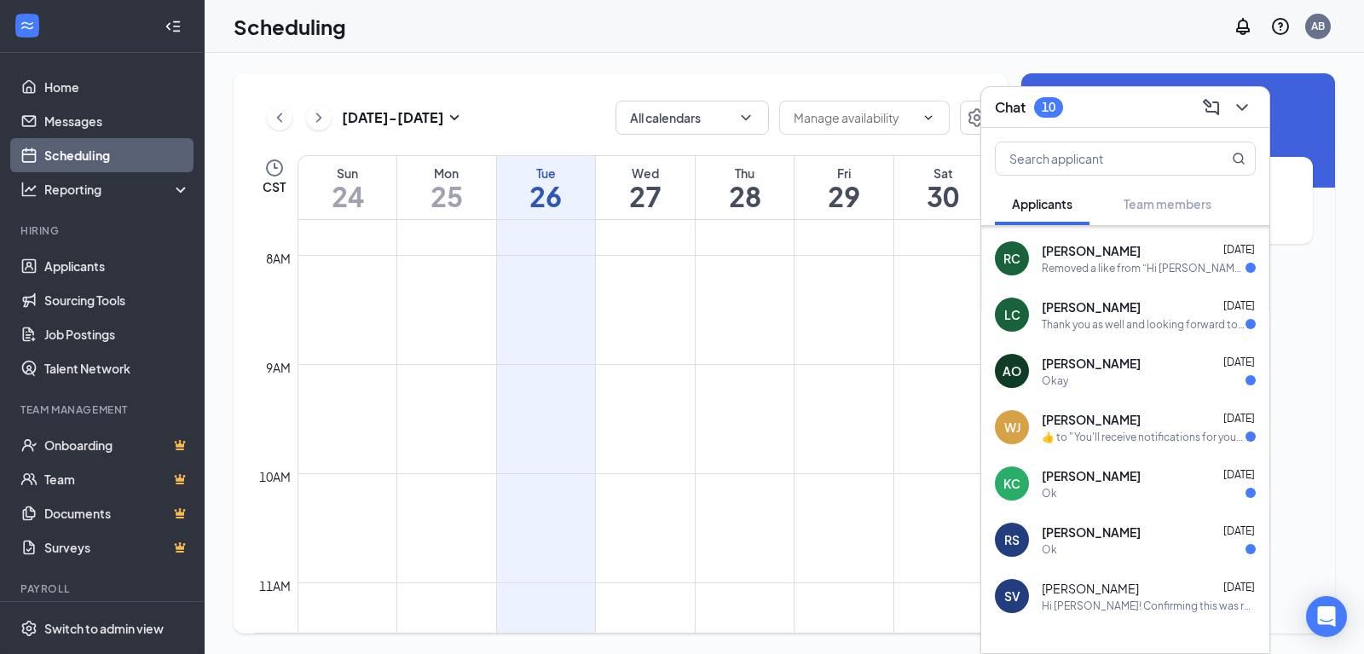
click at [822, 52] on div "Scheduling AB" at bounding box center [784, 26] width 1159 height 53
click at [1242, 113] on icon "ChevronDown" at bounding box center [1242, 107] width 20 height 20
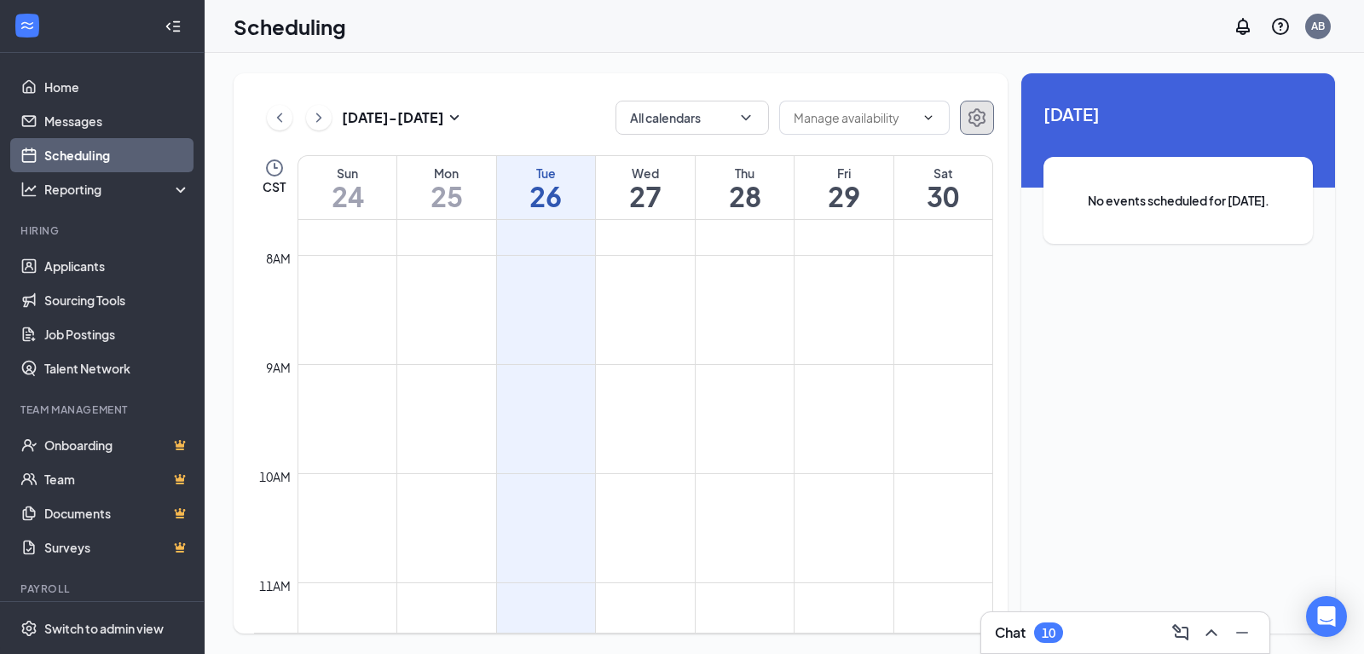
click at [969, 122] on icon "Settings" at bounding box center [976, 117] width 17 height 19
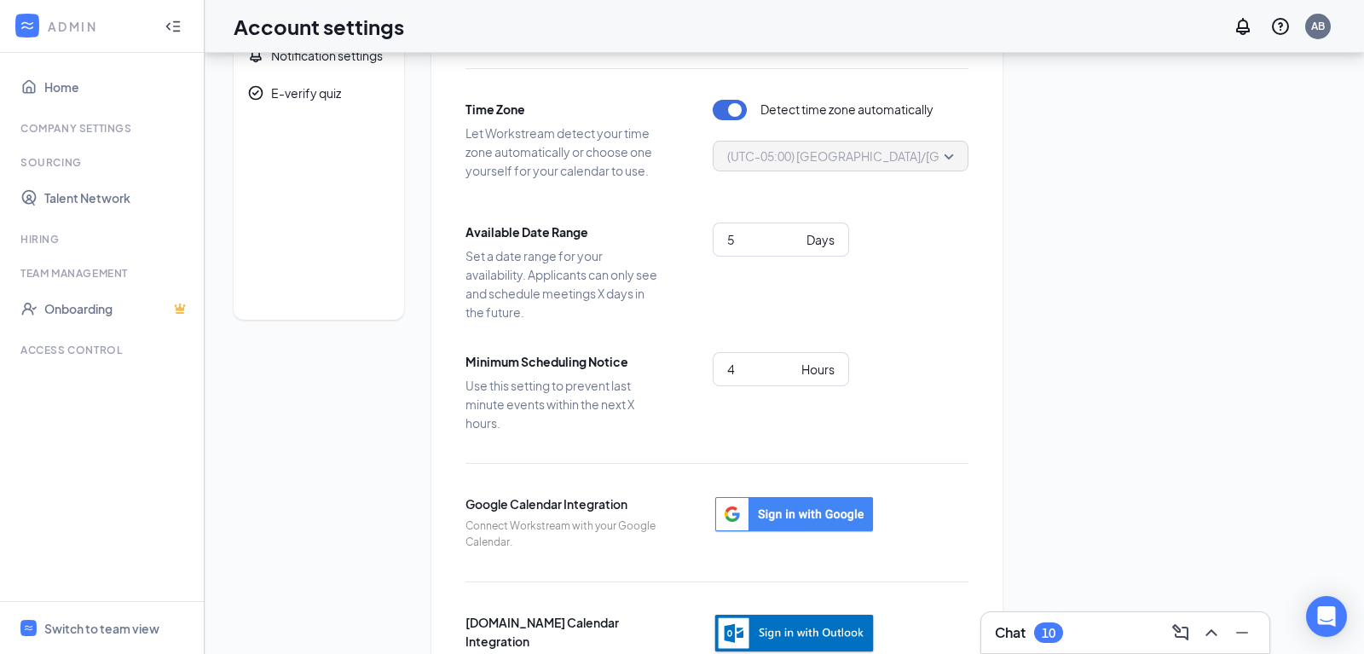
scroll to position [84, 0]
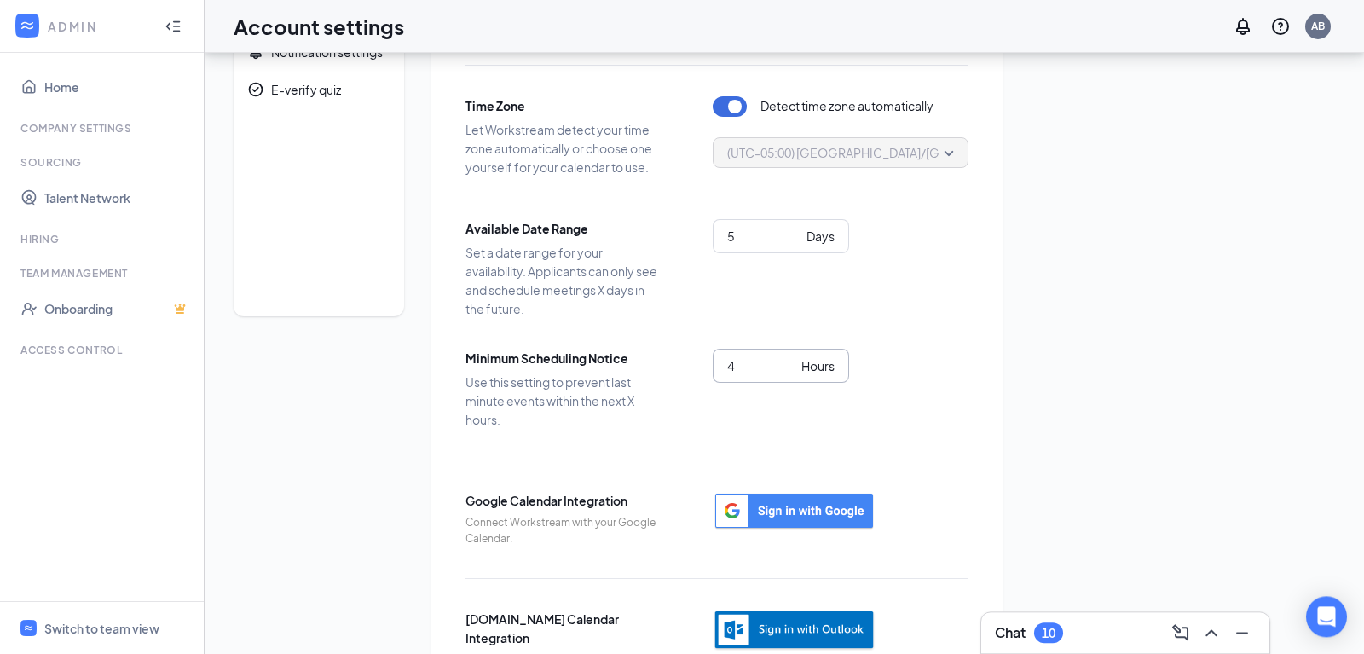
click at [757, 364] on input "4" at bounding box center [760, 365] width 67 height 19
type input "1"
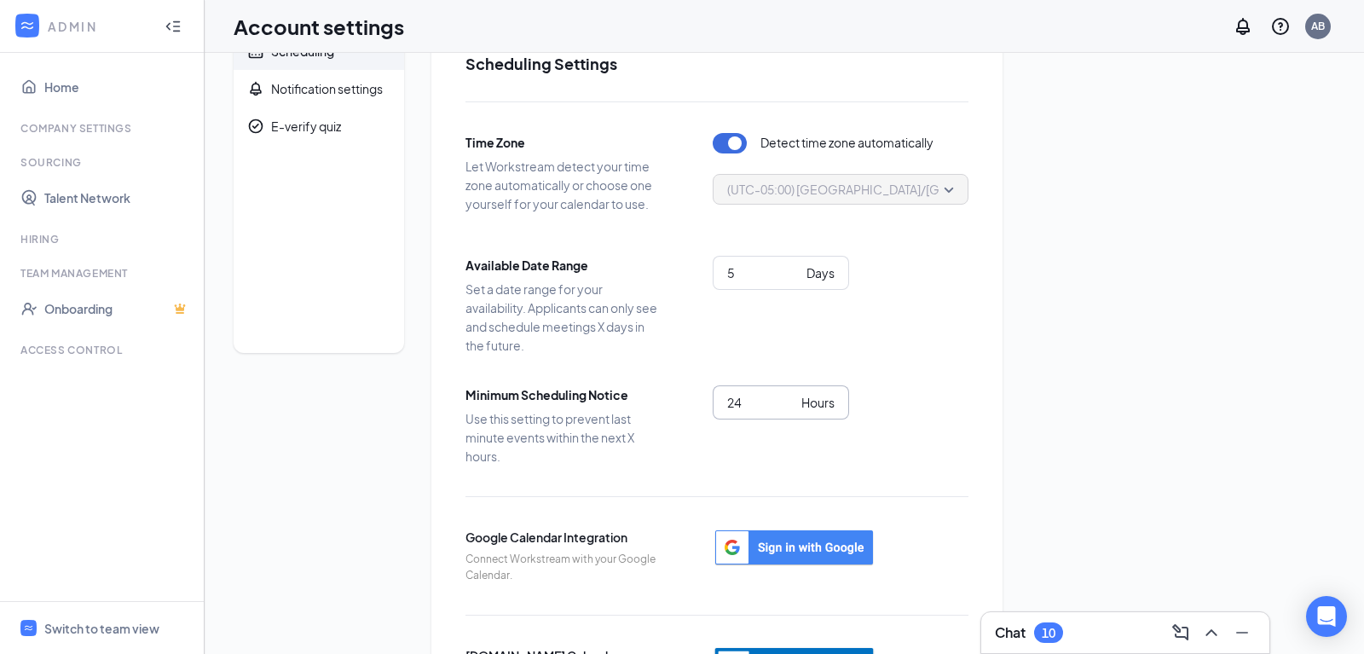
scroll to position [0, 0]
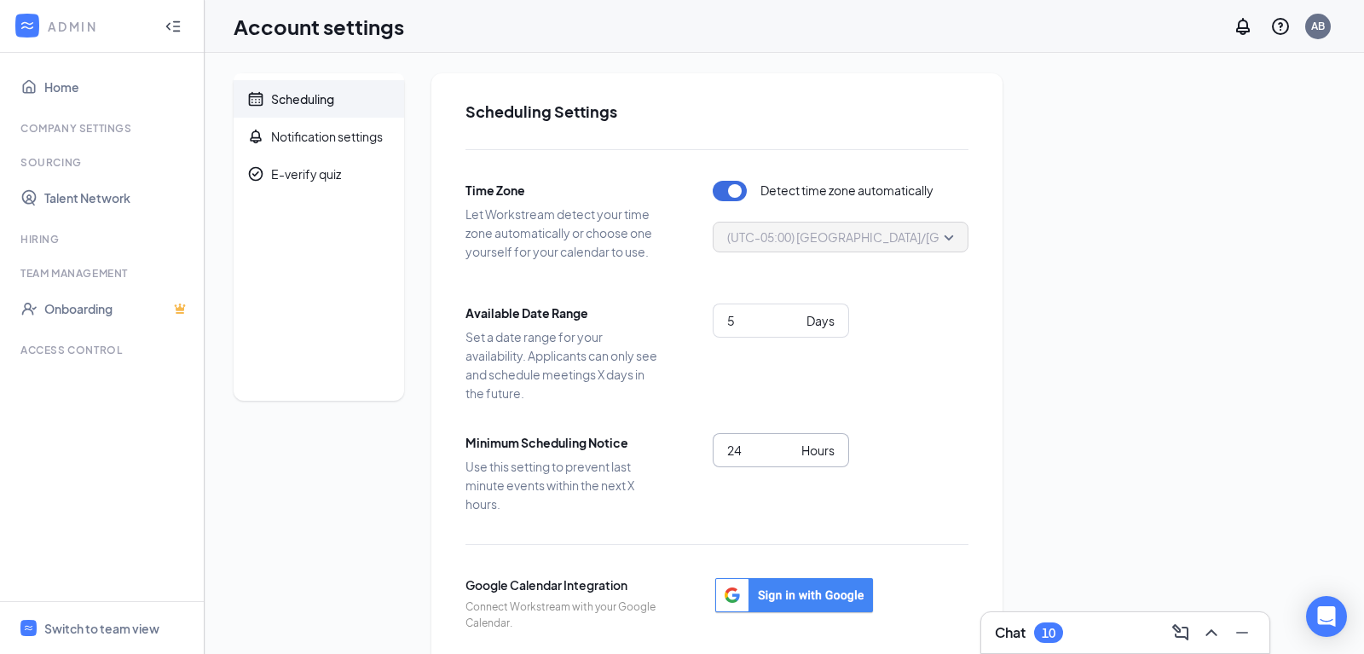
type input "24"
click at [1277, 393] on div "Scheduling Notification settings E-verify quiz Scheduling Settings Time Zone Le…" at bounding box center [784, 434] width 1101 height 722
